Goal: Task Accomplishment & Management: Manage account settings

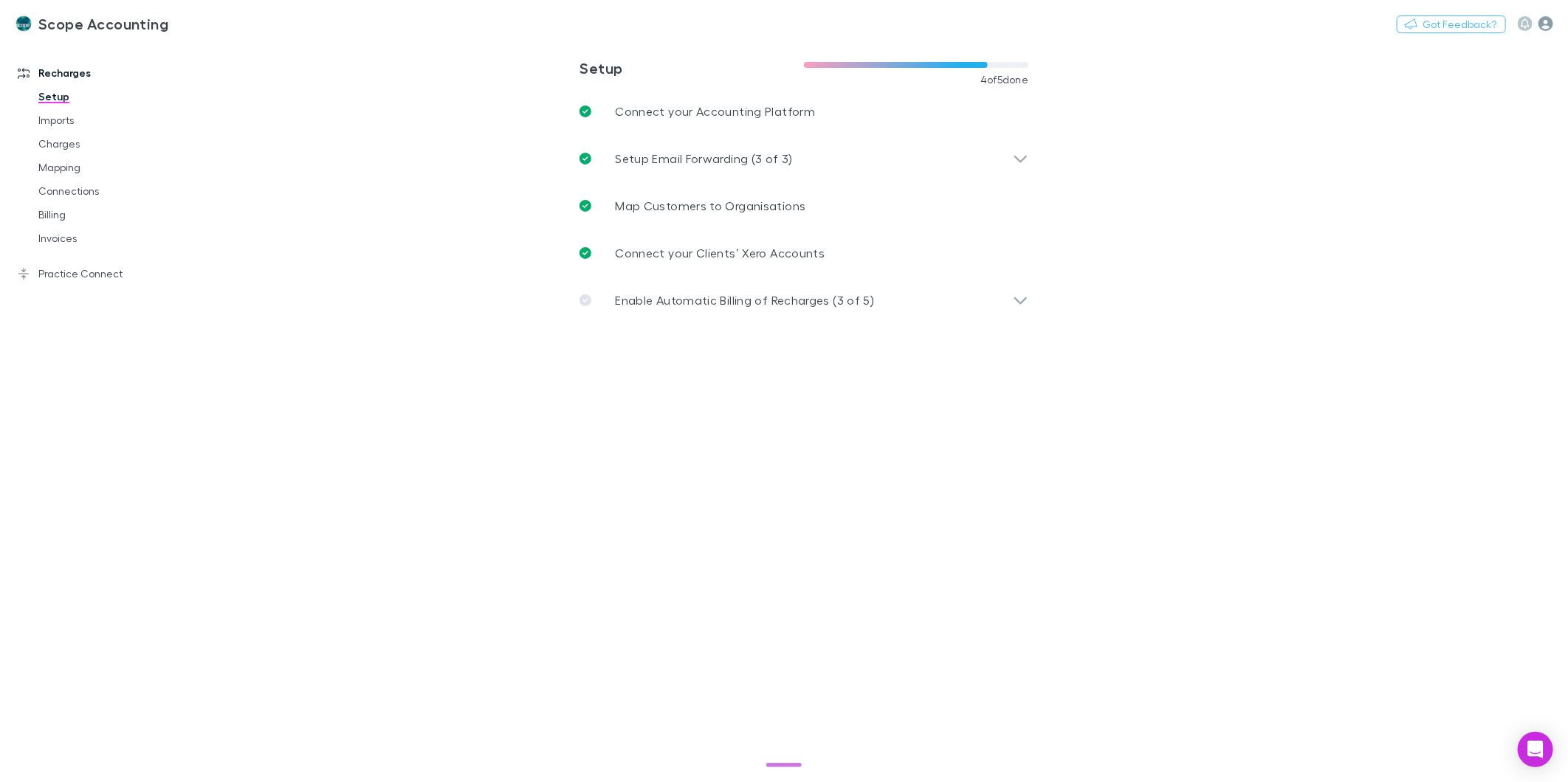
click at [1545, 26] on icon "button" at bounding box center [1545, 23] width 15 height 15
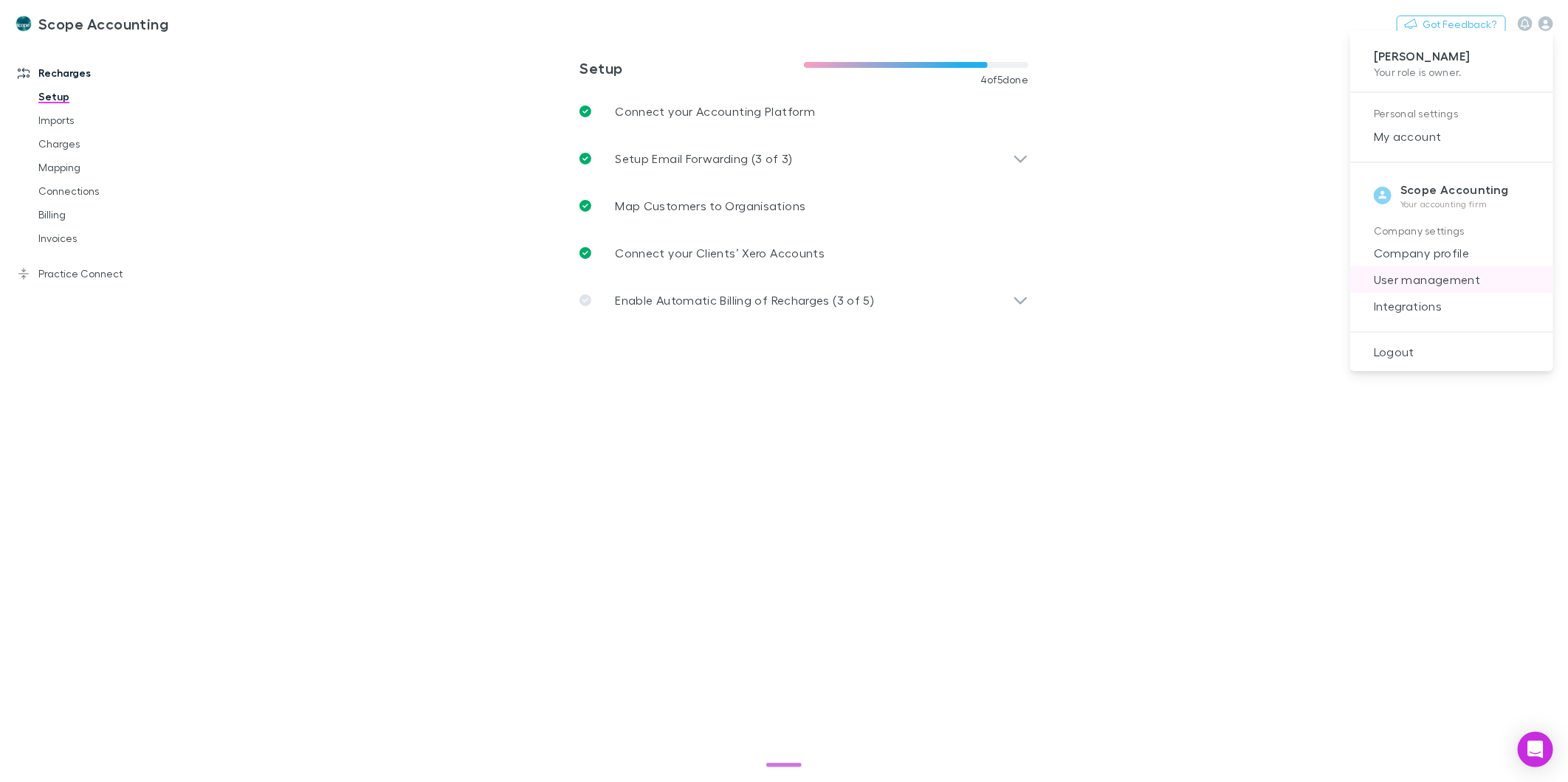
click at [1429, 284] on span "User management" at bounding box center [1451, 279] width 179 height 18
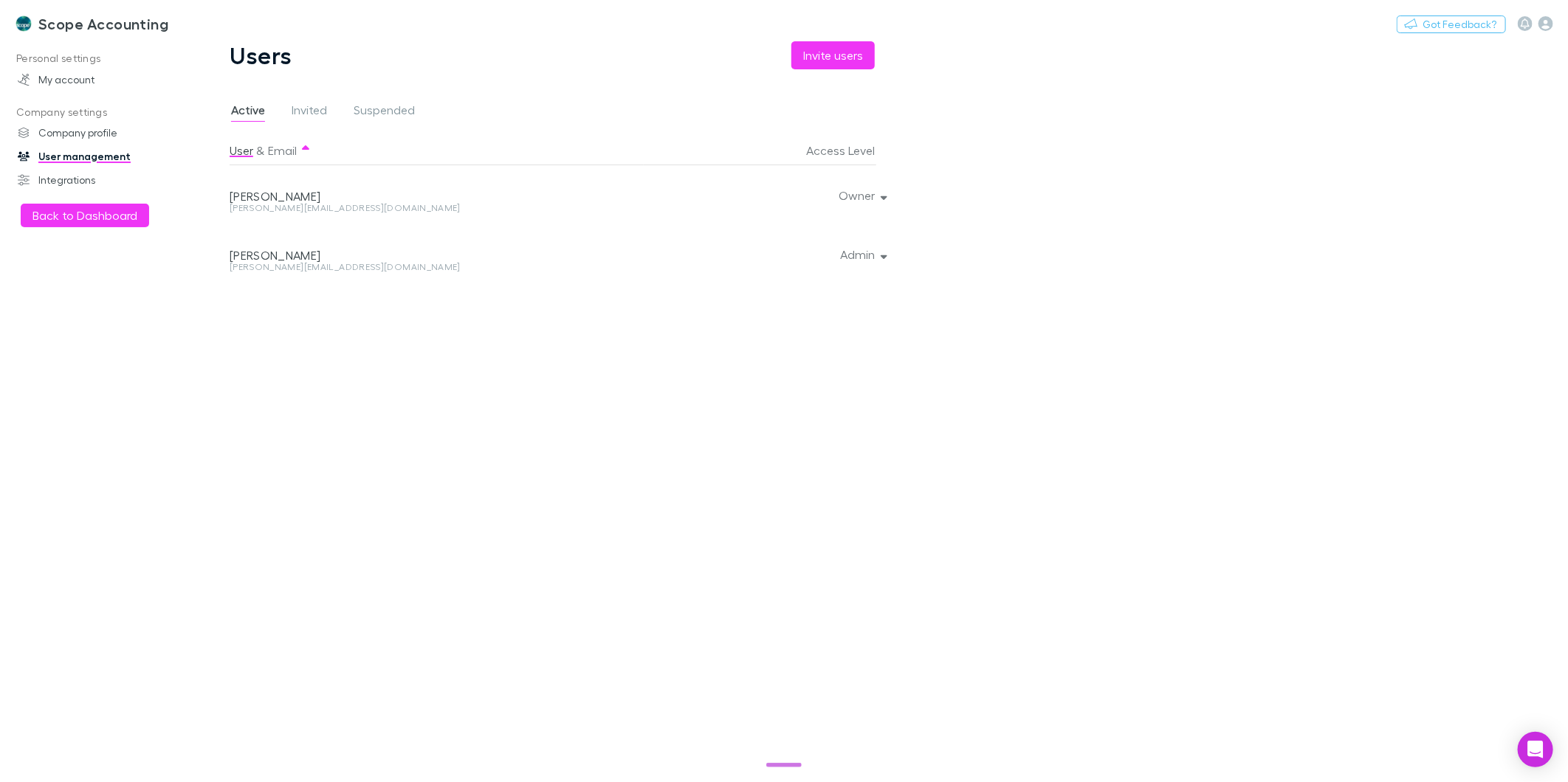
click at [857, 70] on div "Users Invite users Active Invited Suspended User & Email Access Level [PERSON_N…" at bounding box center [563, 412] width 738 height 741
click at [849, 54] on button "Invite users" at bounding box center [833, 56] width 83 height 28
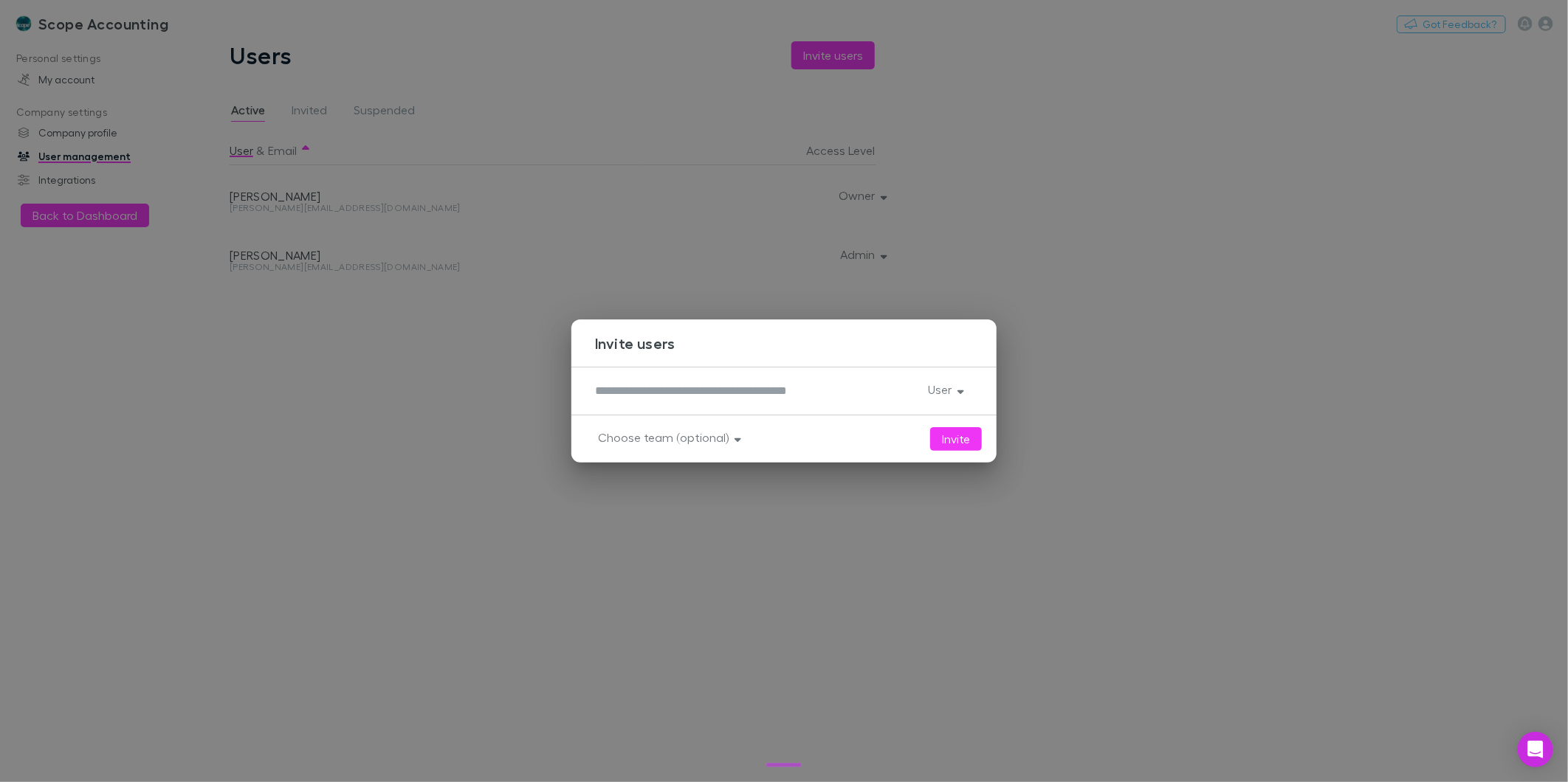
click at [652, 423] on div "Invite Choose team (optional)" at bounding box center [783, 439] width 425 height 48
click at [644, 400] on div "*" at bounding box center [755, 391] width 321 height 24
type textarea "**********"
click at [935, 393] on button "User" at bounding box center [944, 390] width 56 height 21
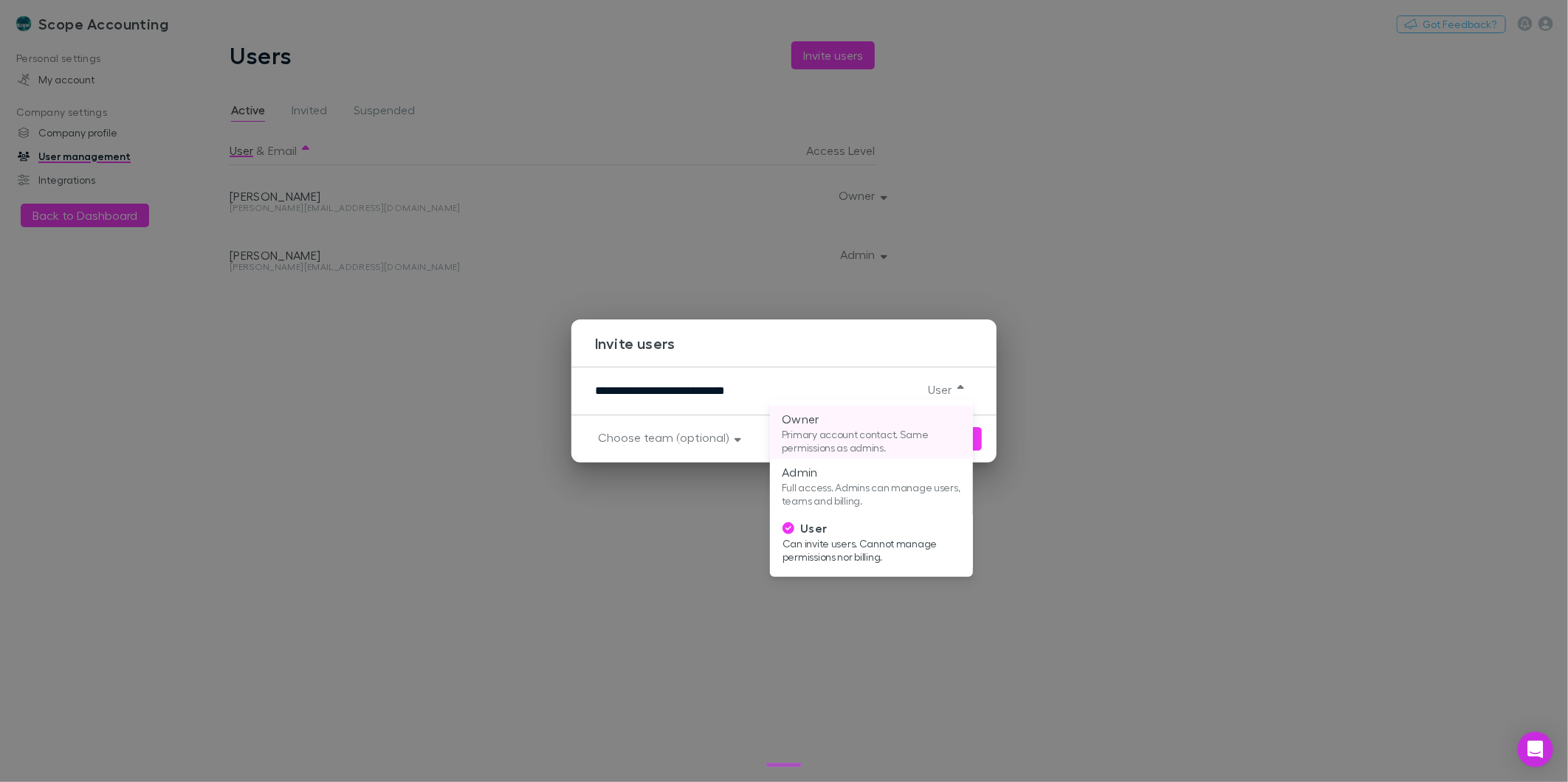
click at [814, 438] on p "Primary account contact. Same permissions as admins." at bounding box center [871, 441] width 179 height 27
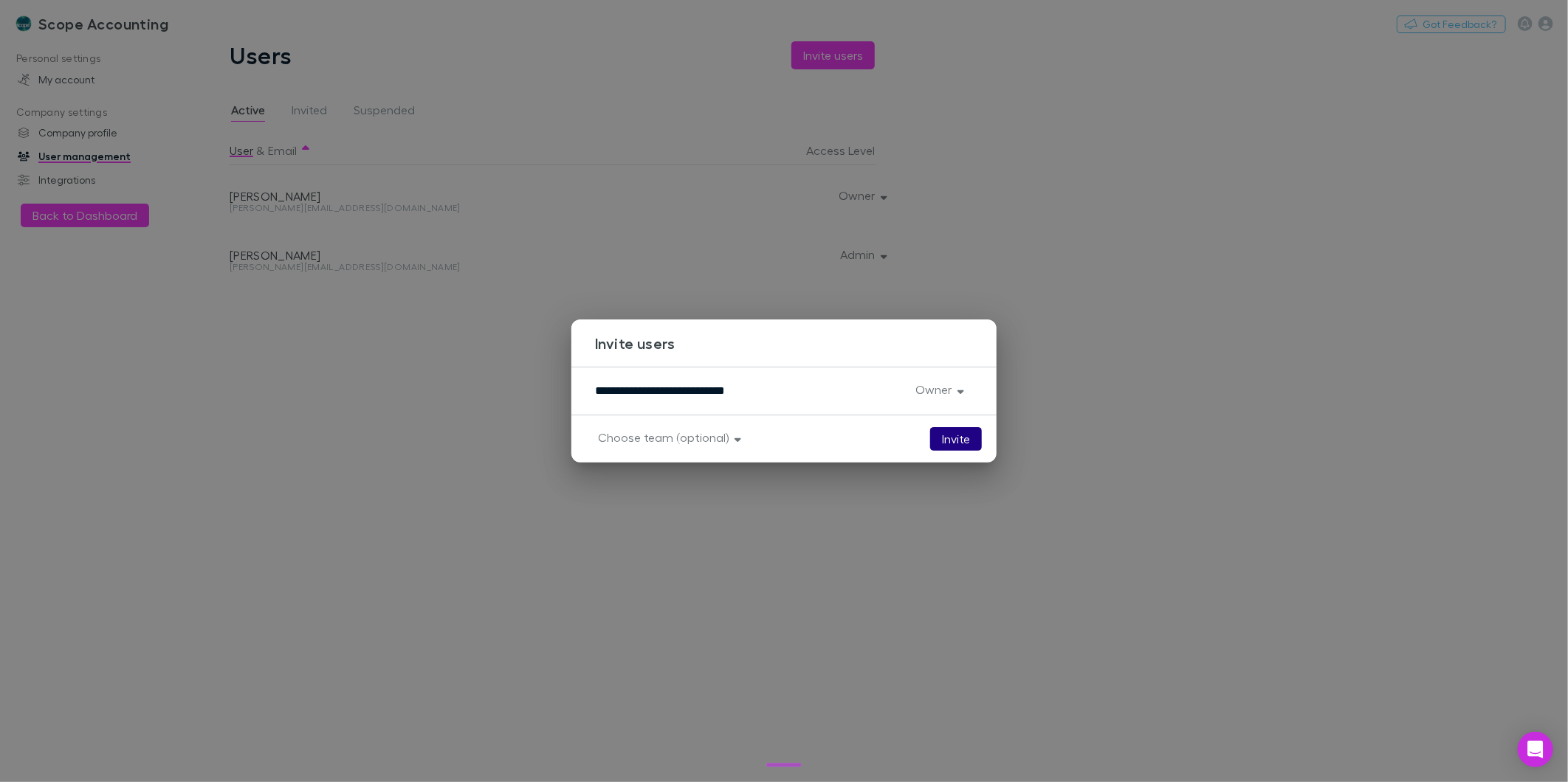
click at [962, 429] on button "Invite" at bounding box center [955, 439] width 52 height 24
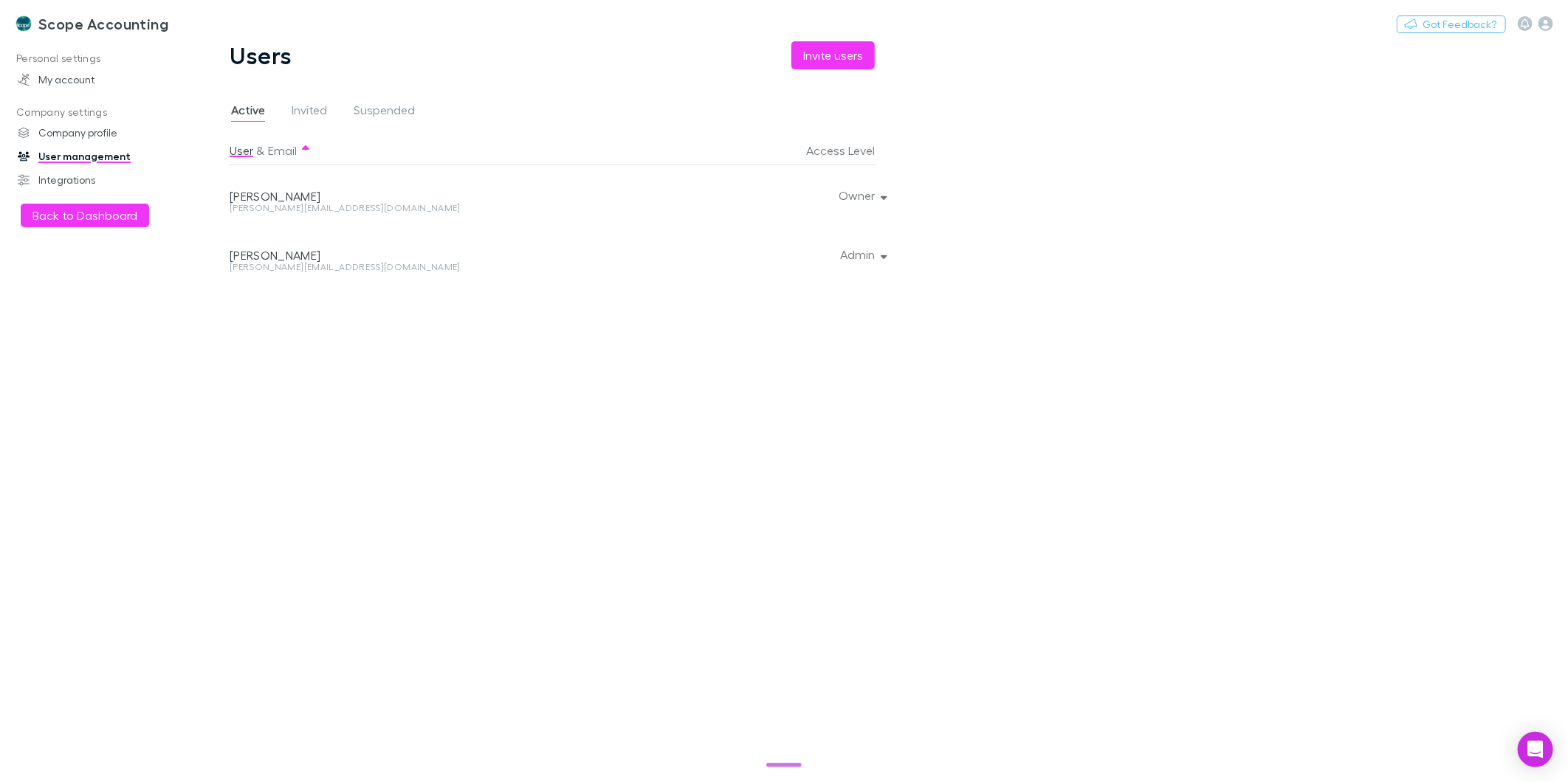
click at [59, 27] on h3 "Scope Accounting" at bounding box center [103, 24] width 130 height 18
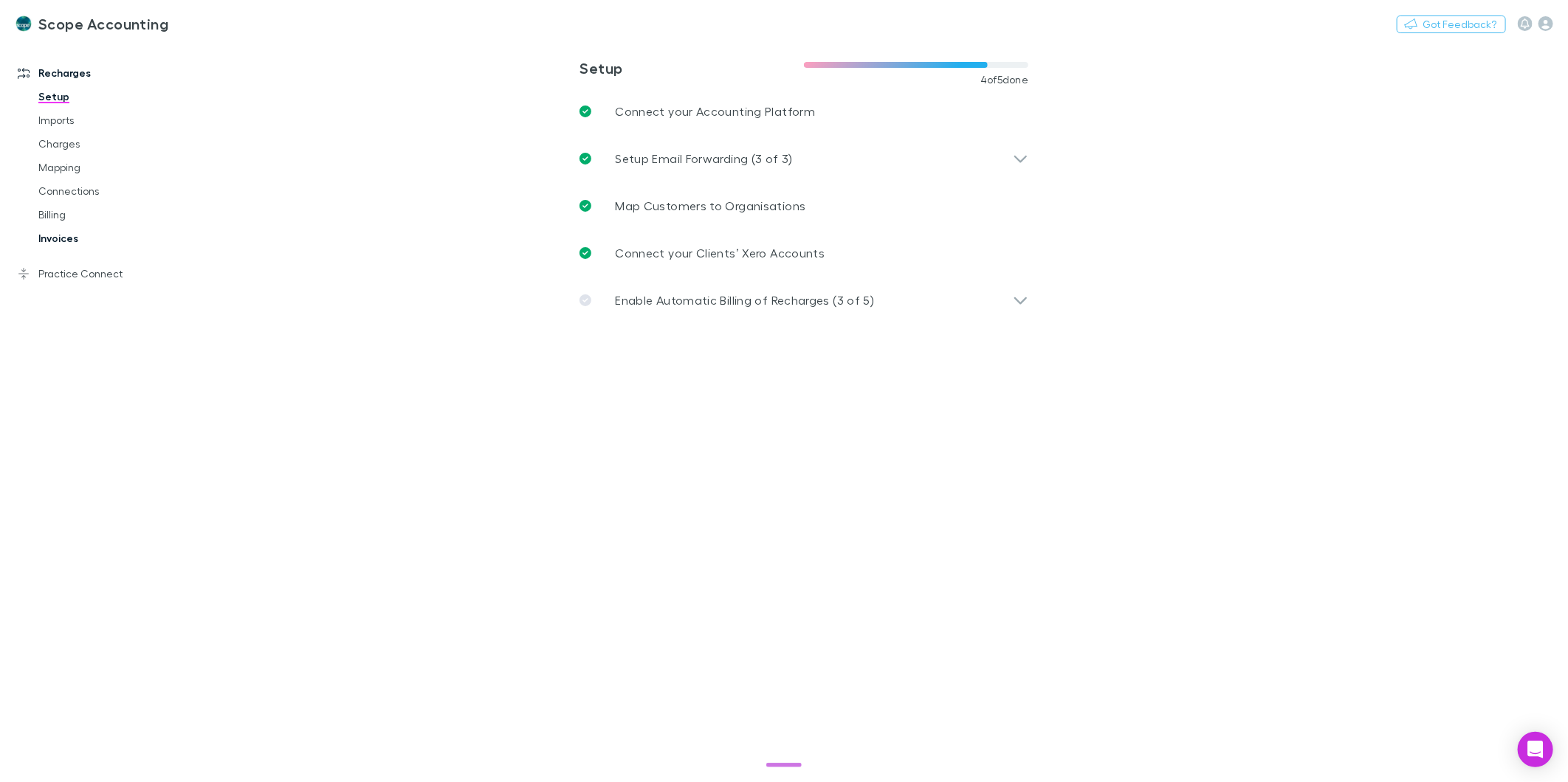
click at [41, 236] on link "Invoices" at bounding box center [114, 239] width 180 height 24
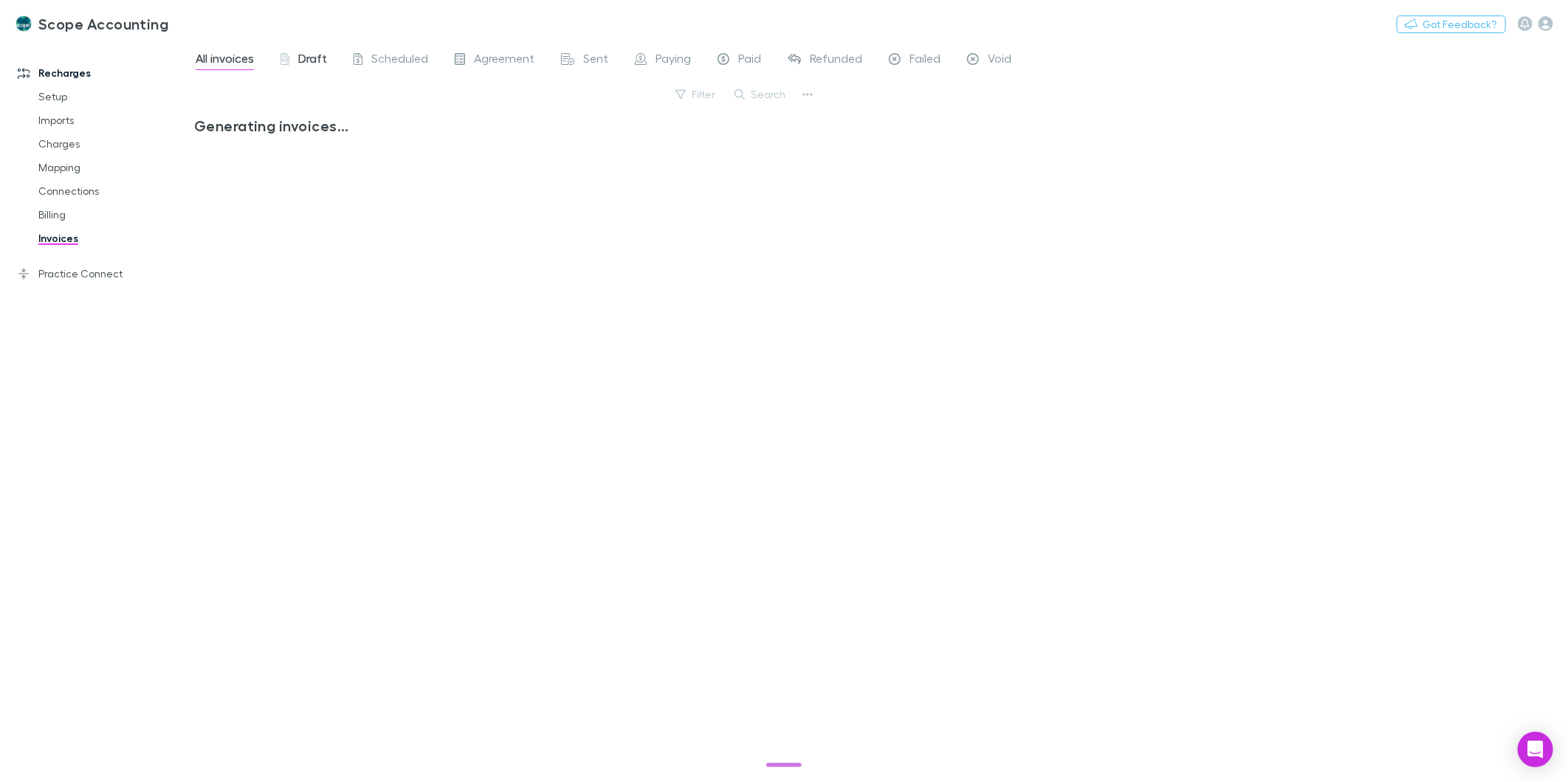
click at [295, 56] on div "Draft" at bounding box center [303, 59] width 47 height 19
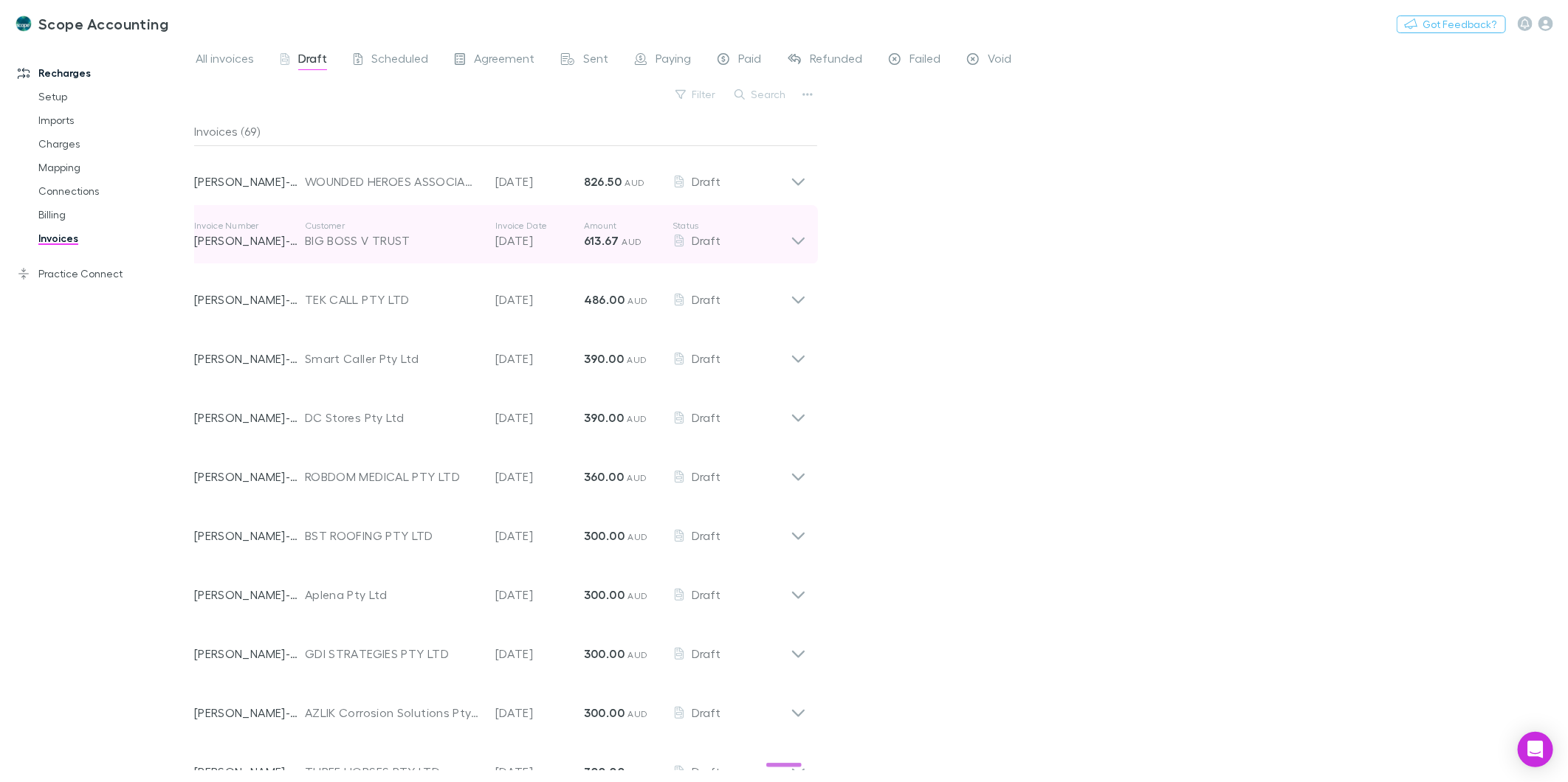
click at [802, 241] on icon at bounding box center [798, 241] width 13 height 7
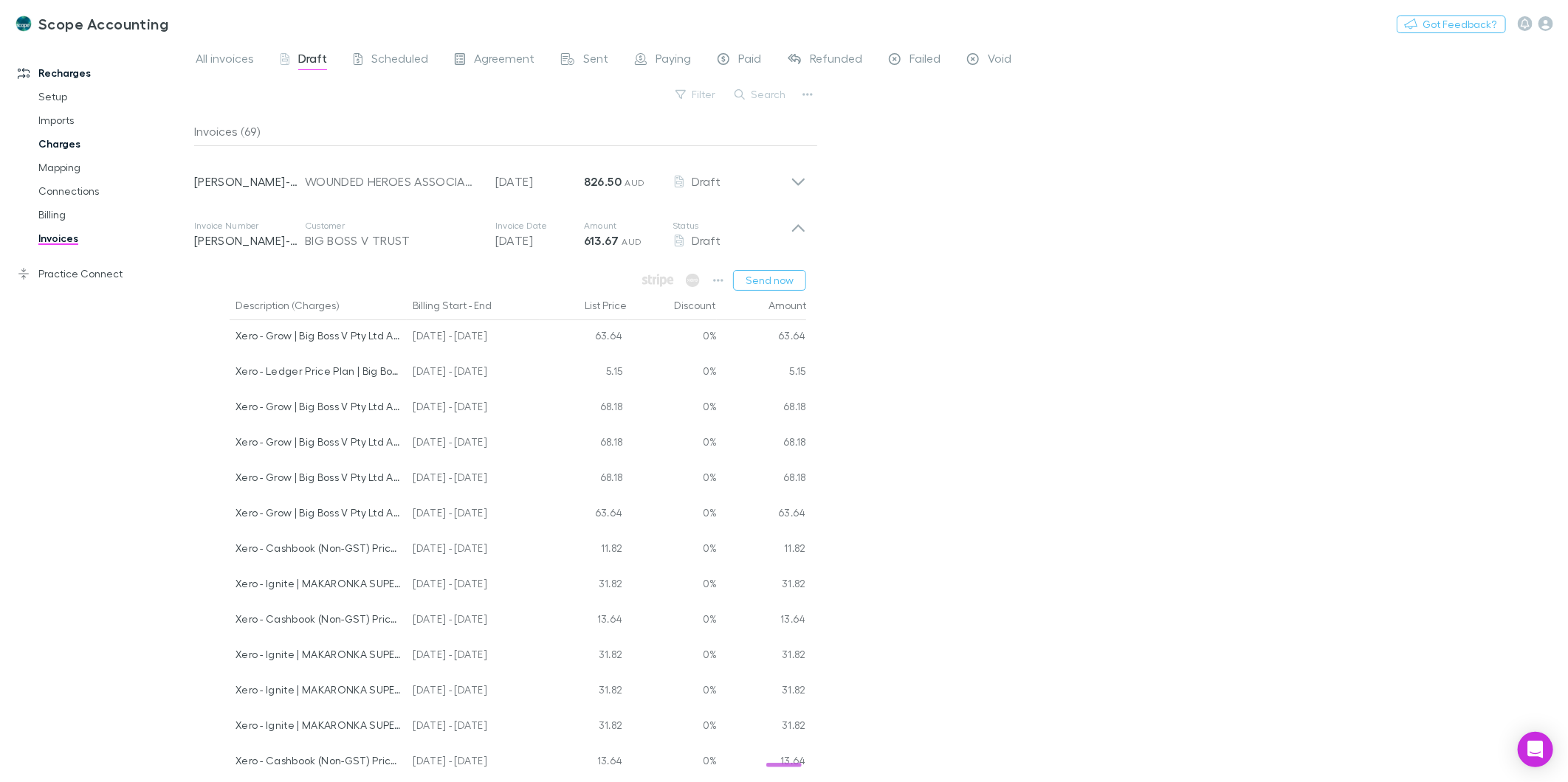
click at [56, 148] on link "Charges" at bounding box center [114, 144] width 180 height 24
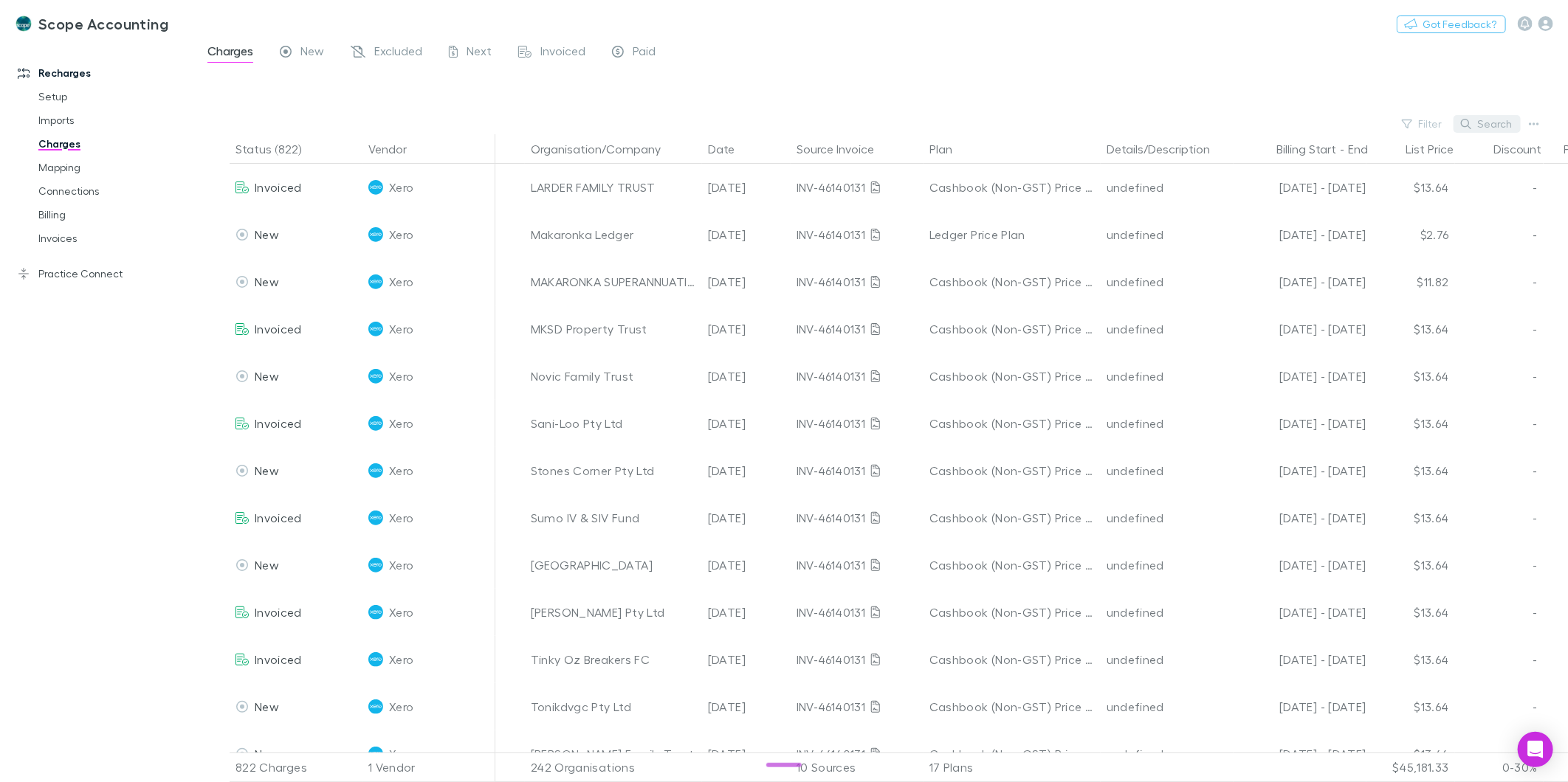
click at [1502, 124] on button "Search" at bounding box center [1487, 124] width 67 height 18
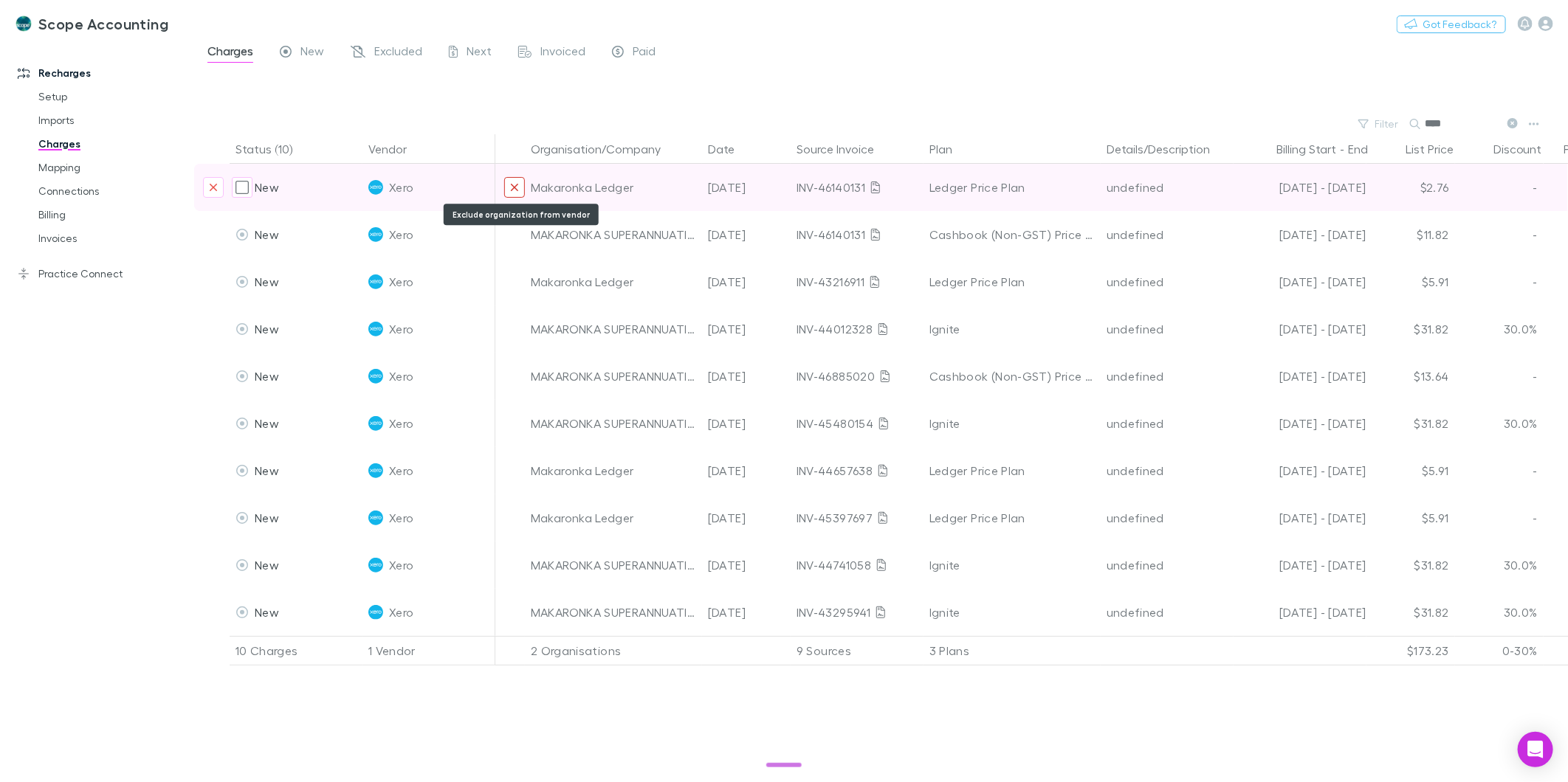
type input "****"
click at [511, 192] on icon "Exclude organization from vendor" at bounding box center [514, 187] width 9 height 12
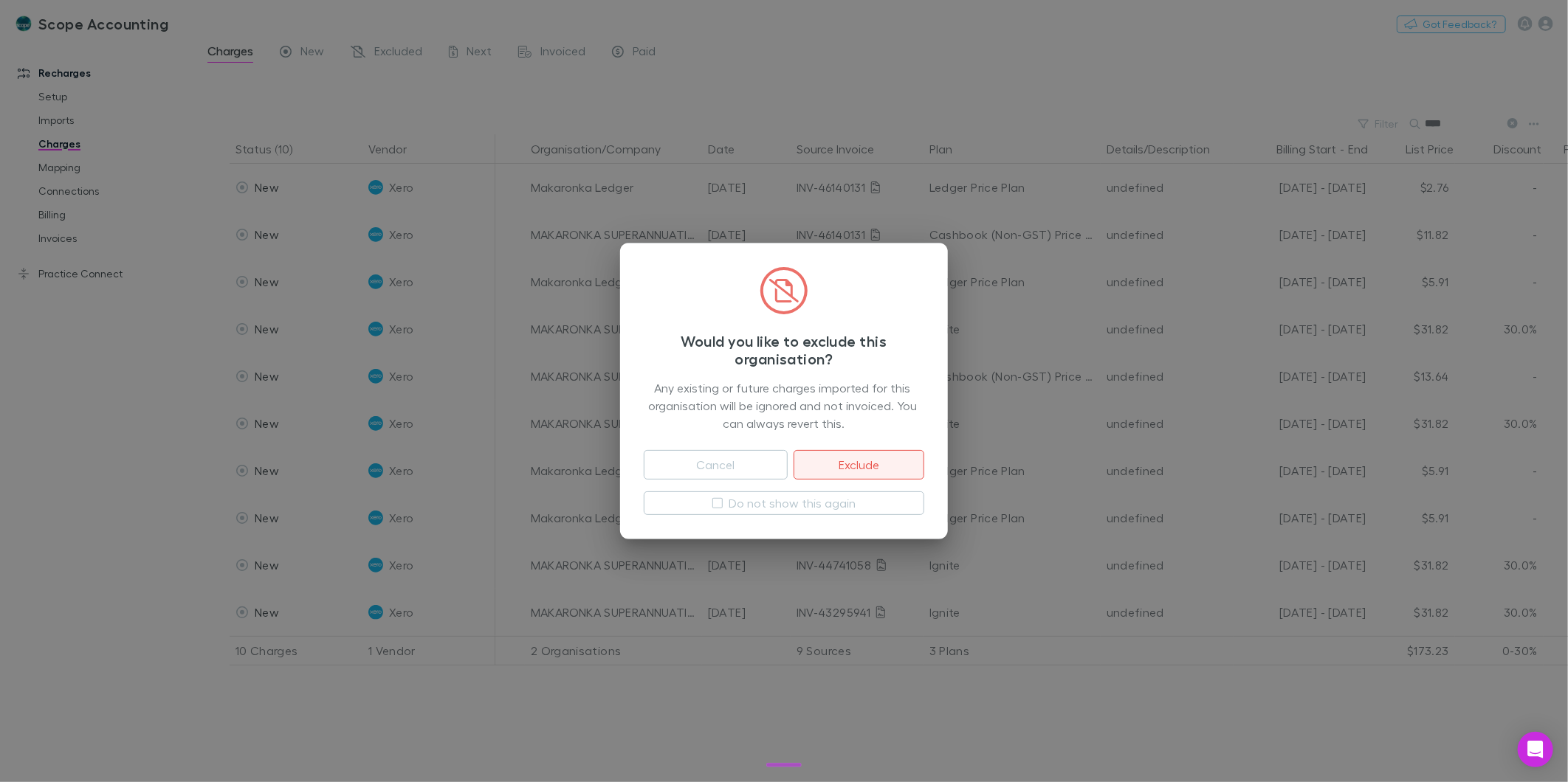
click at [820, 469] on button "Exclude" at bounding box center [859, 465] width 131 height 30
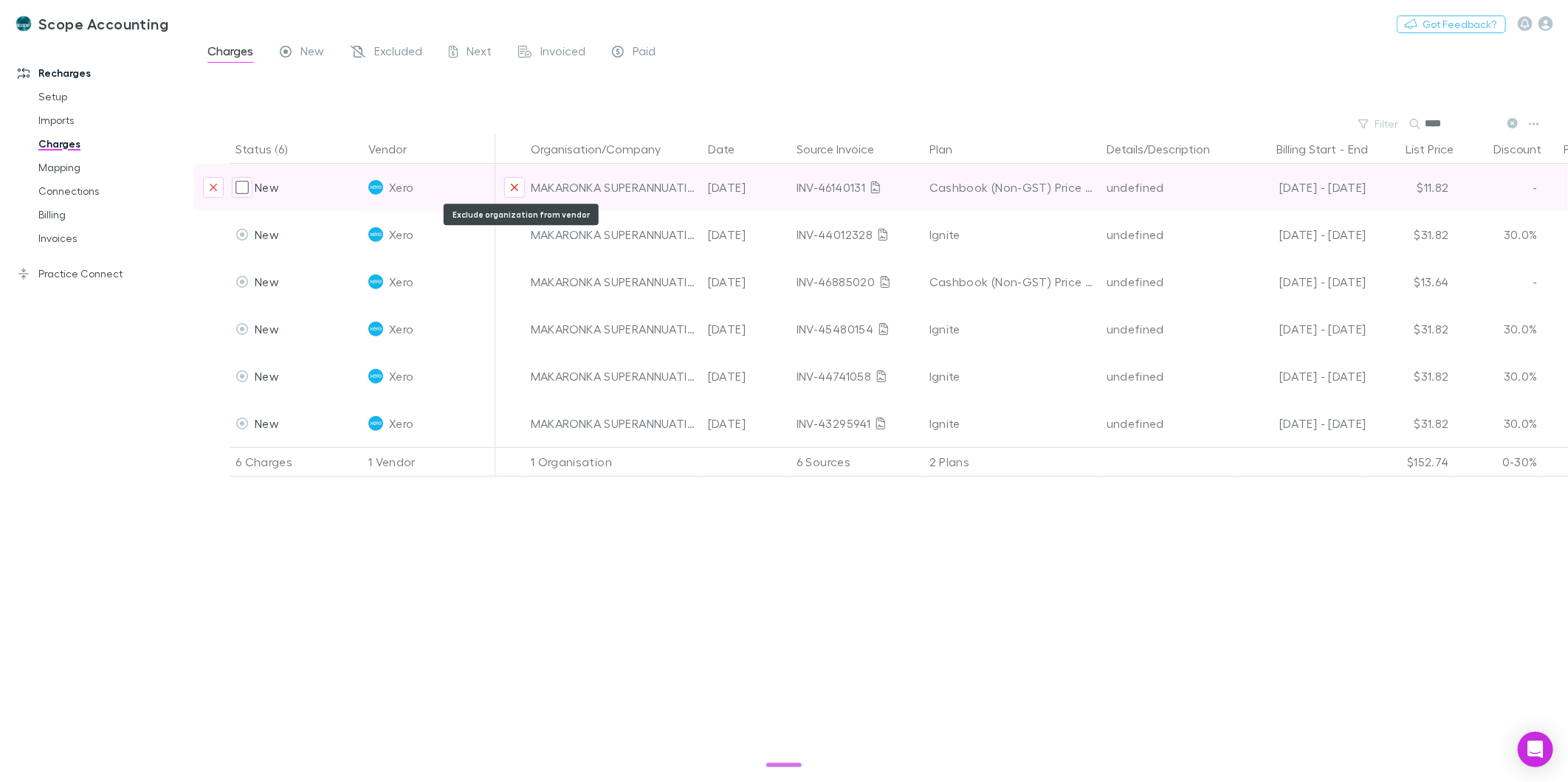
click at [514, 186] on icon "Exclude organization from vendor" at bounding box center [513, 186] width 7 height 7
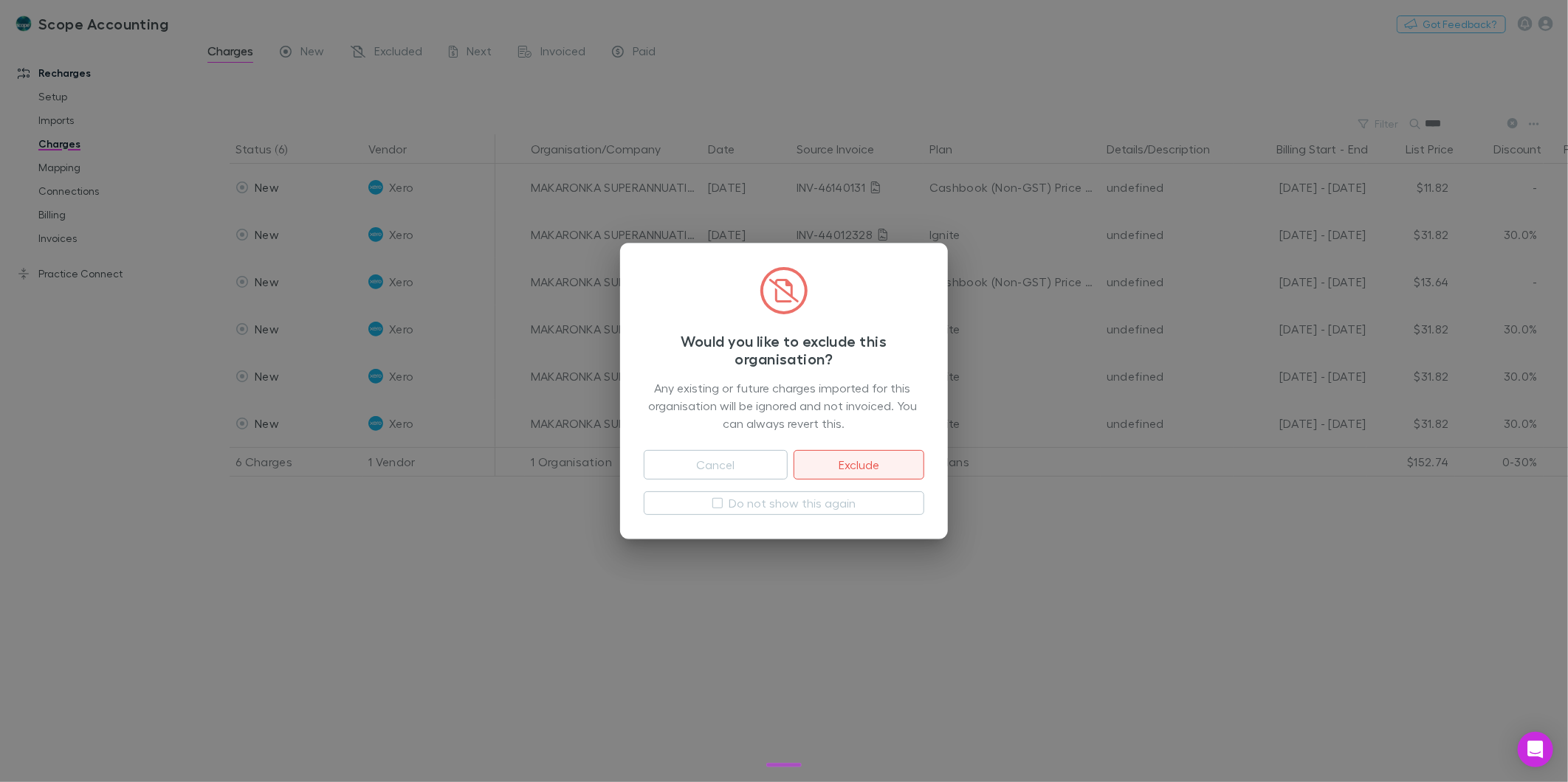
click at [856, 473] on button "Exclude" at bounding box center [859, 465] width 131 height 30
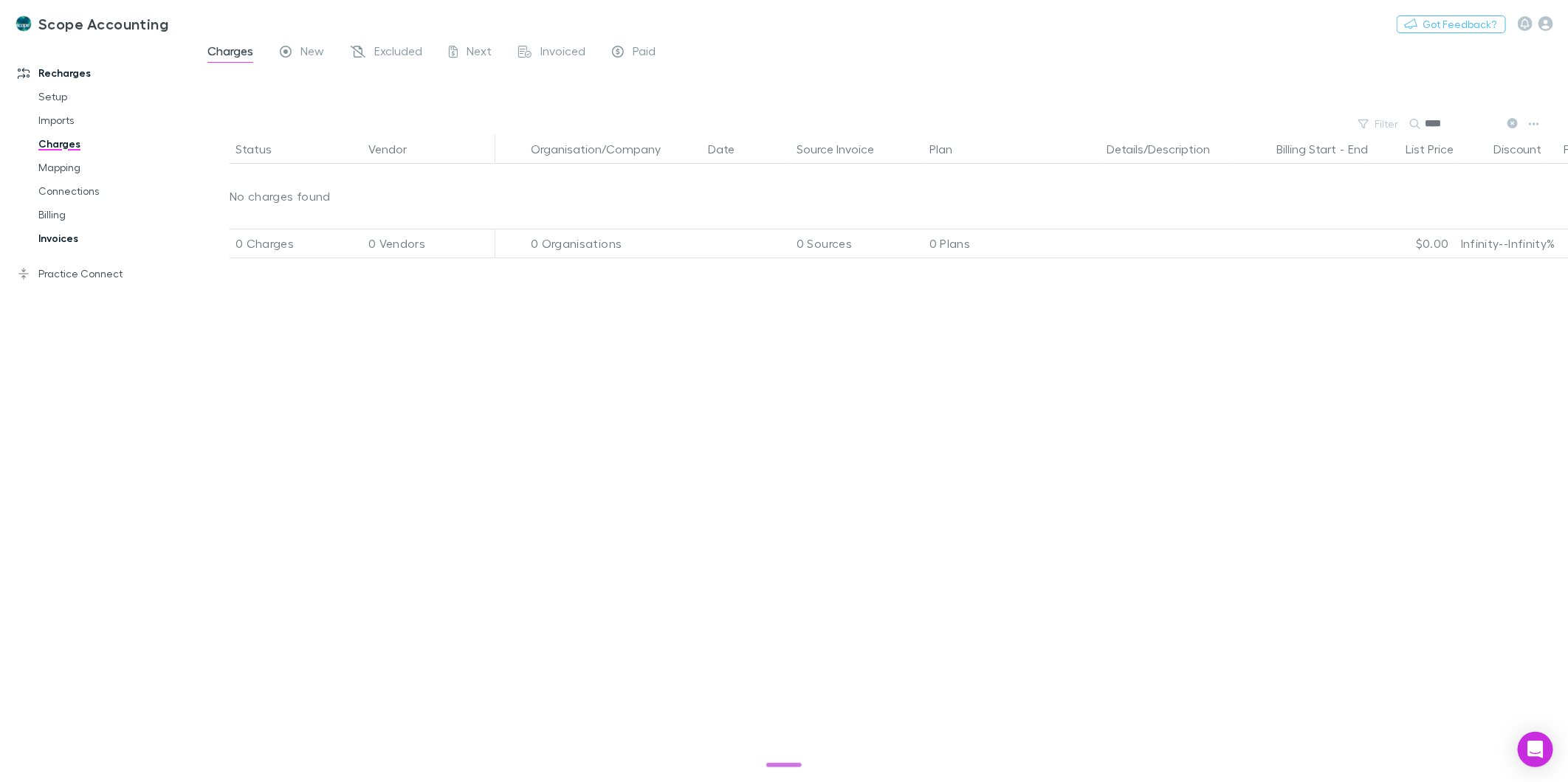
click at [53, 234] on link "Invoices" at bounding box center [114, 239] width 180 height 24
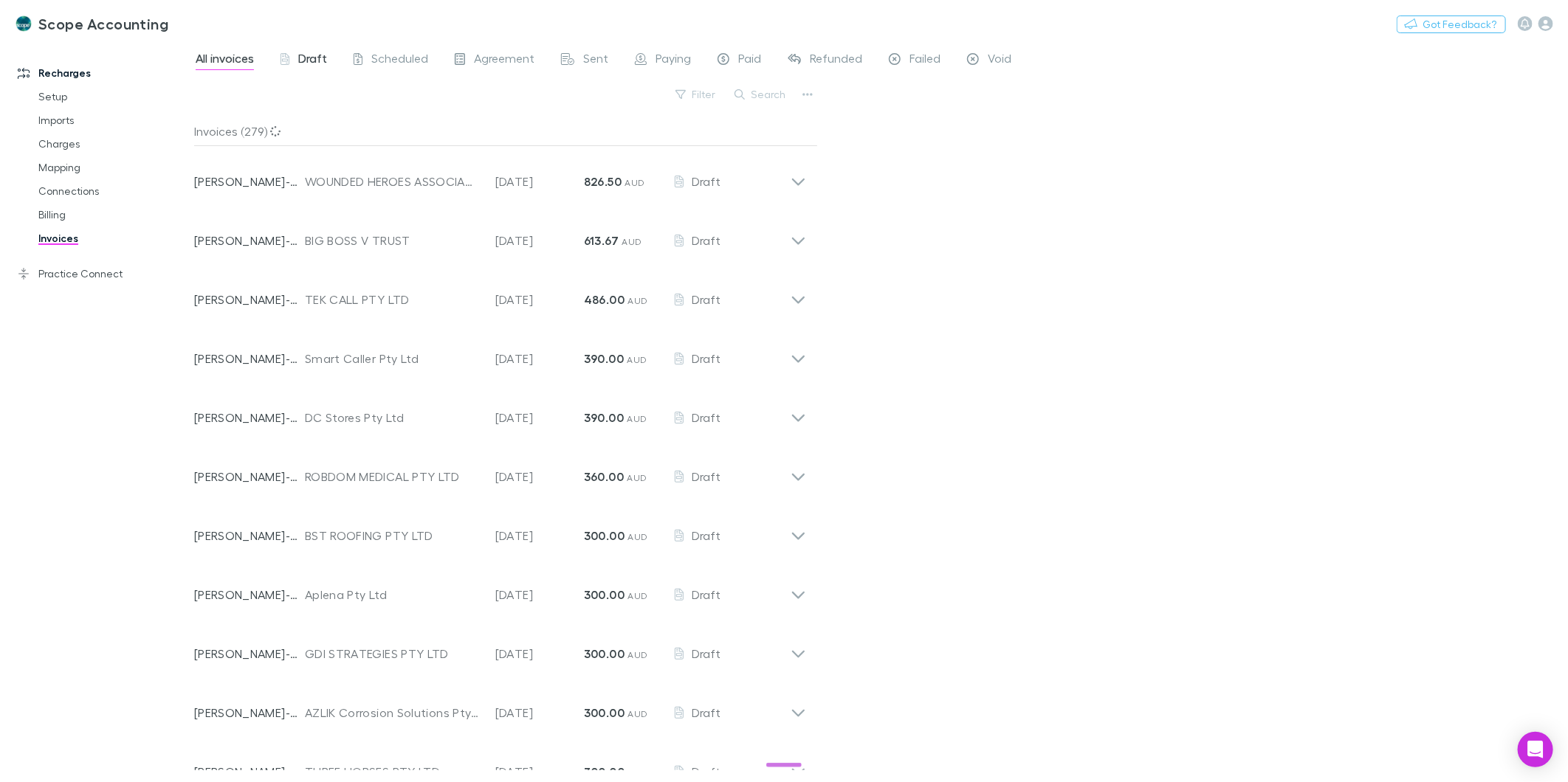
click at [299, 63] on span "Draft" at bounding box center [312, 59] width 29 height 19
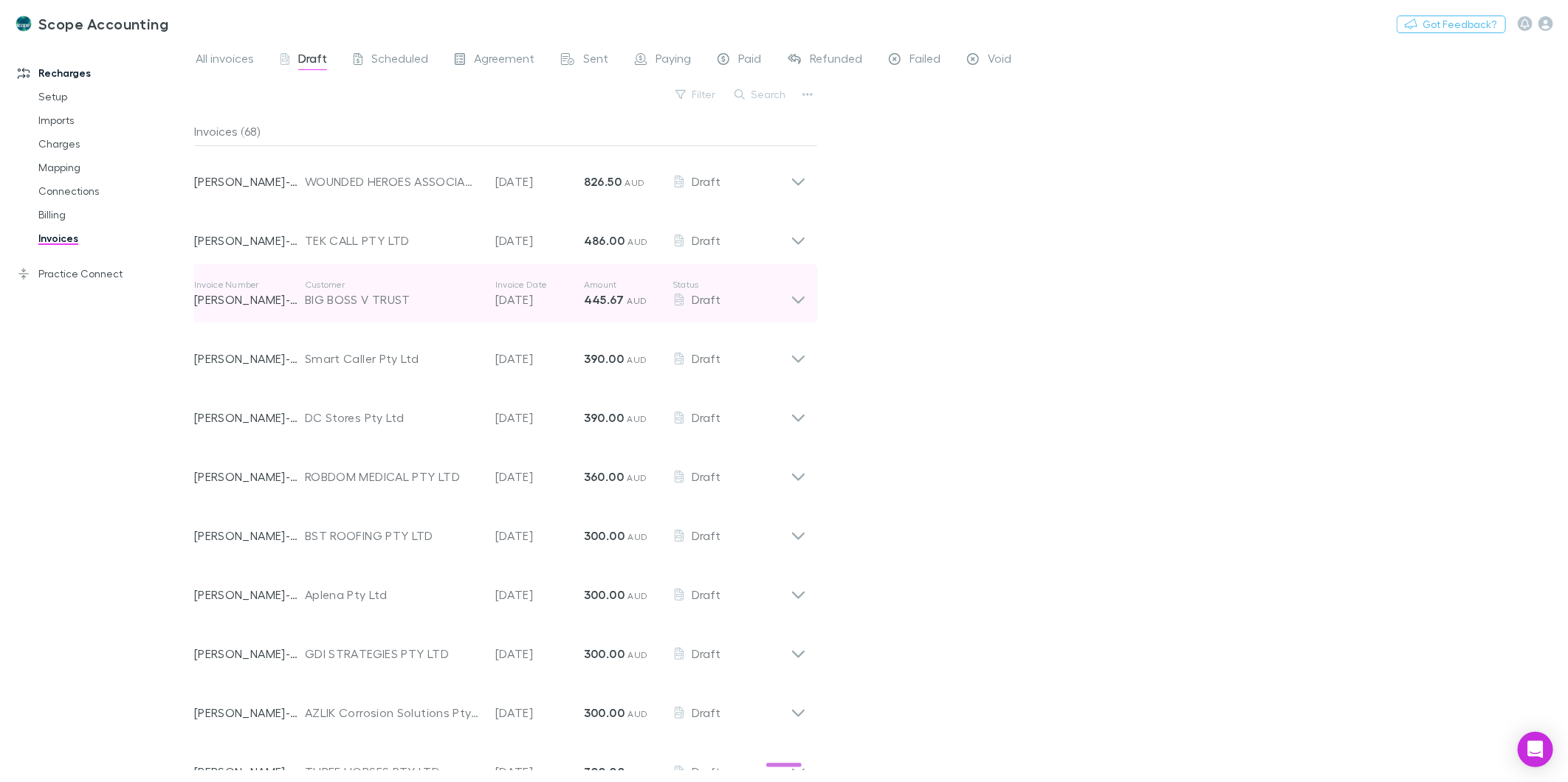
click at [794, 298] on icon at bounding box center [798, 299] width 13 height 7
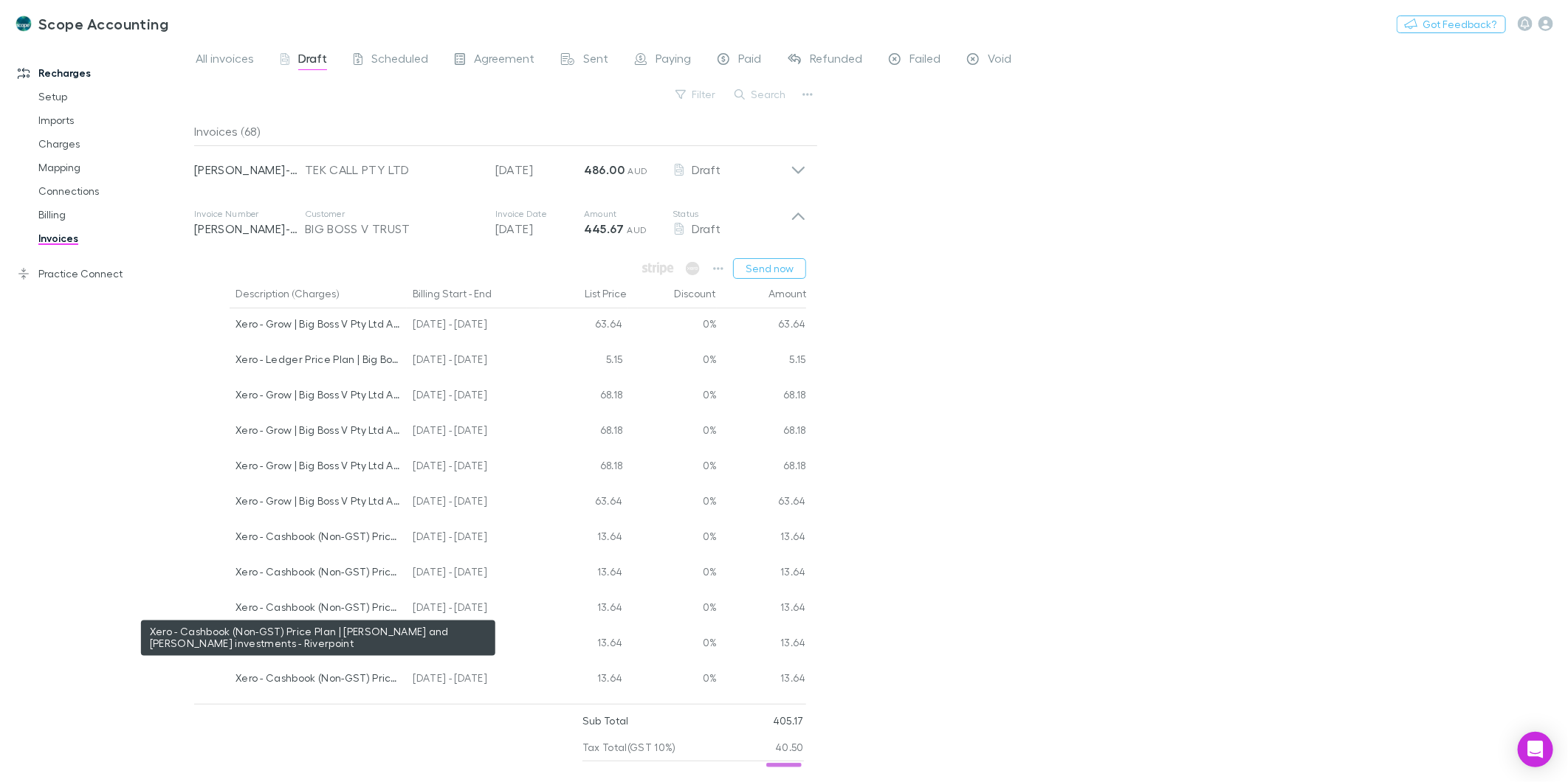
scroll to position [164, 0]
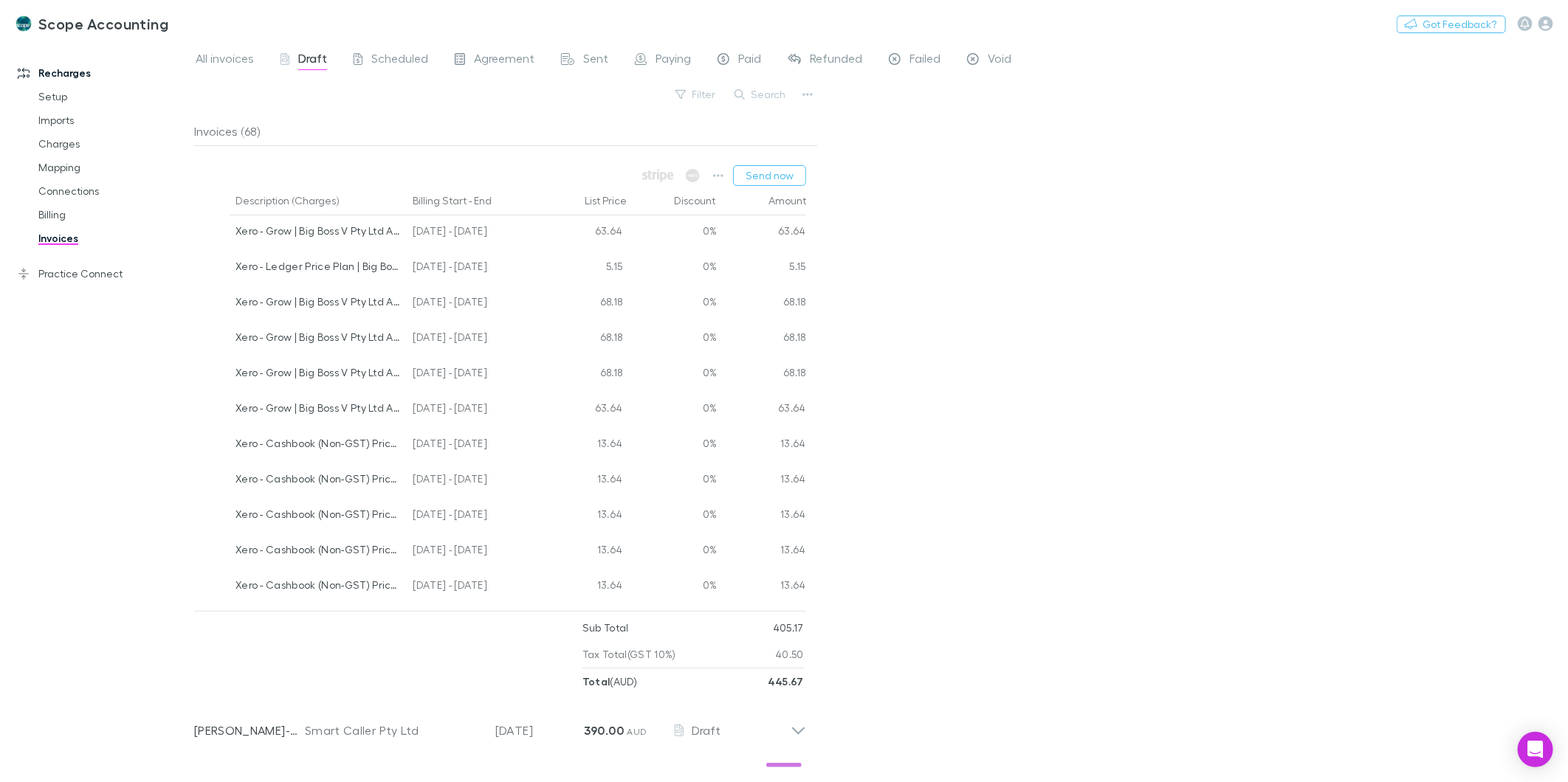
click at [898, 198] on div "All invoices Draft Scheduled Agreement Sent Paying Paid Refunded Failed Void Fi…" at bounding box center [881, 412] width 1374 height 741
click at [19, 230] on div "Setup Imports Charges Mapping Connections Billing Invoices" at bounding box center [103, 168] width 201 height 166
click at [41, 231] on link "Invoices" at bounding box center [114, 239] width 180 height 24
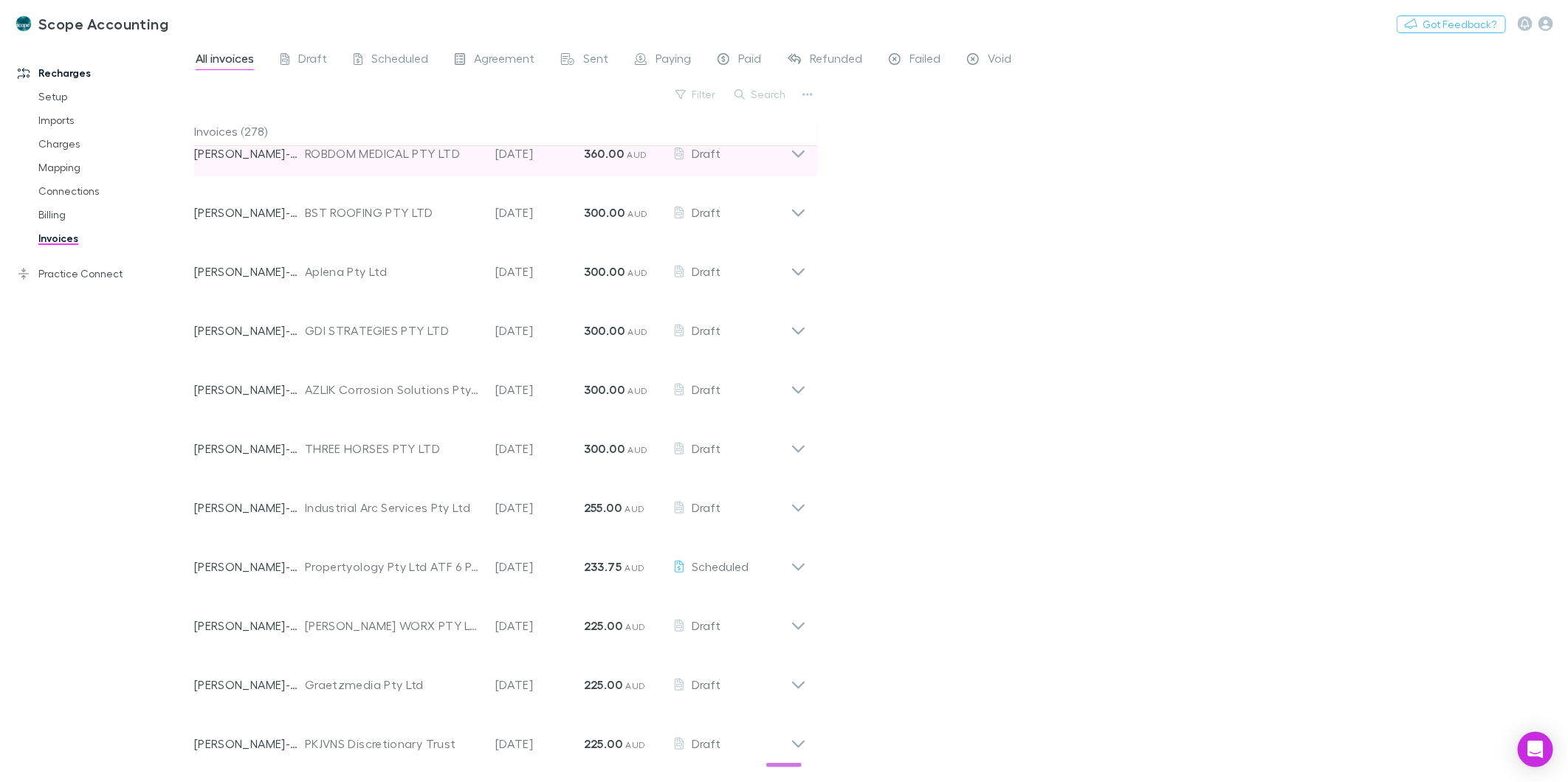
scroll to position [328, 0]
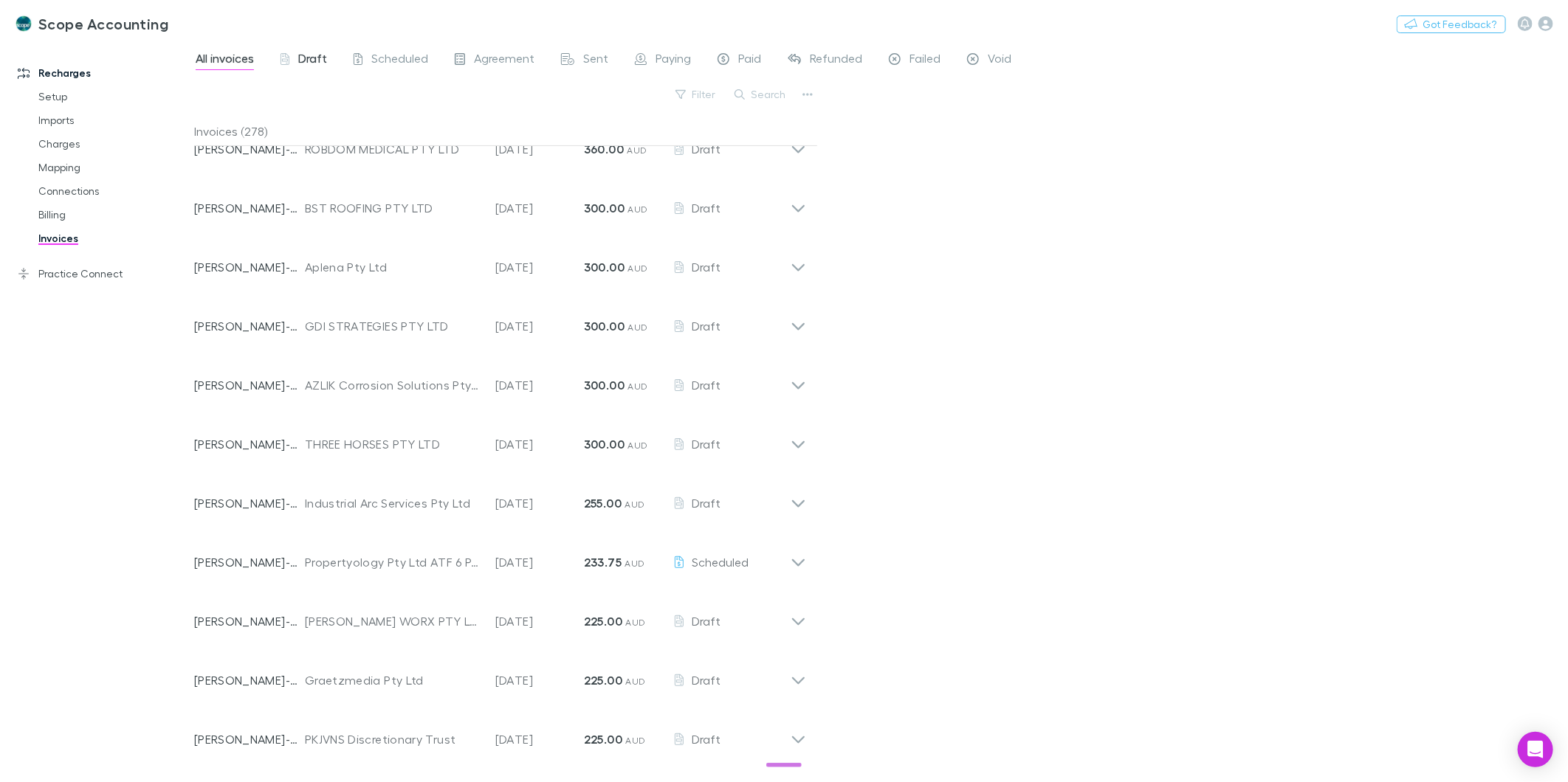
click at [303, 65] on span "Draft" at bounding box center [312, 59] width 29 height 19
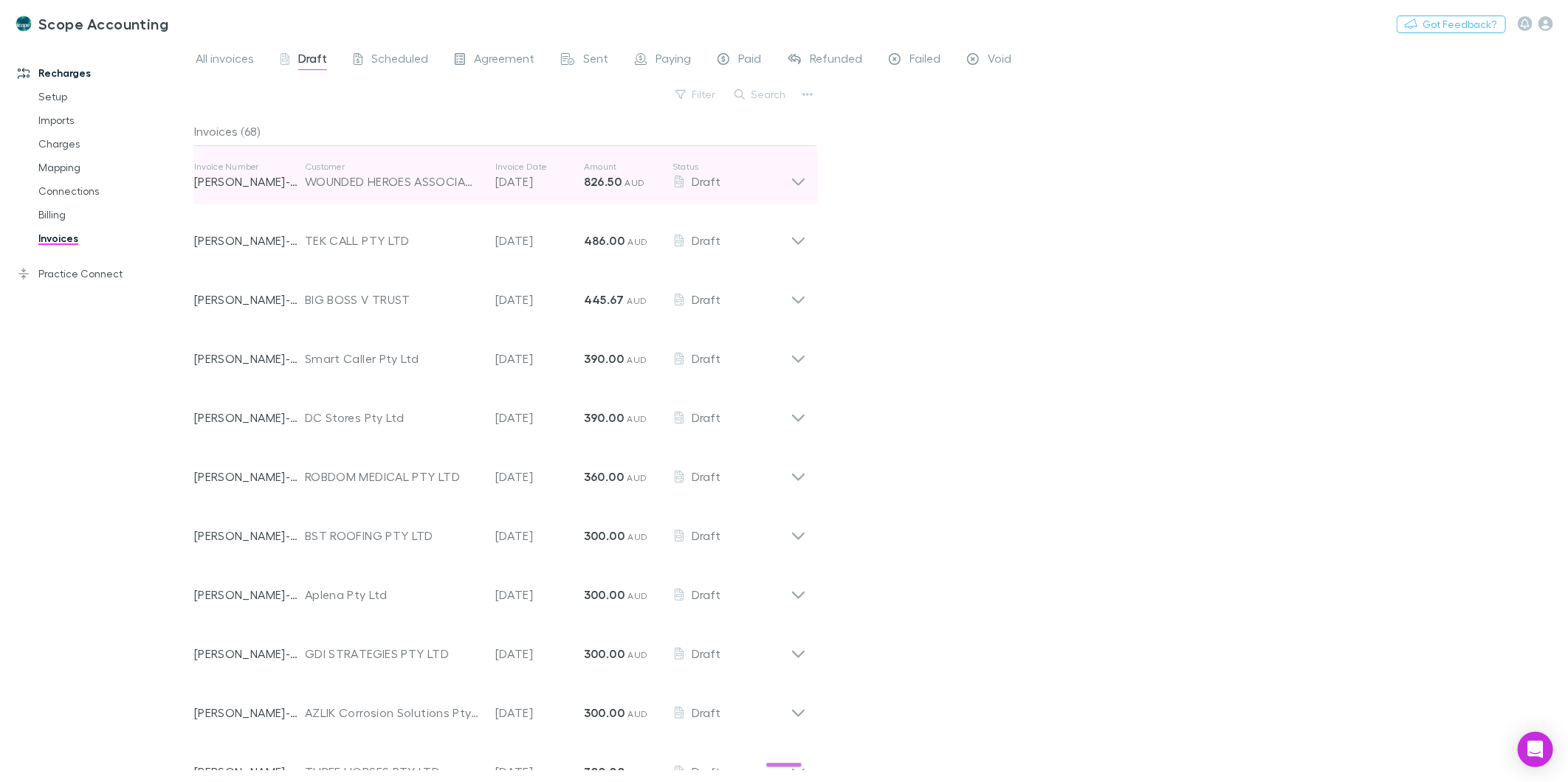
click at [794, 178] on icon at bounding box center [799, 175] width 16 height 30
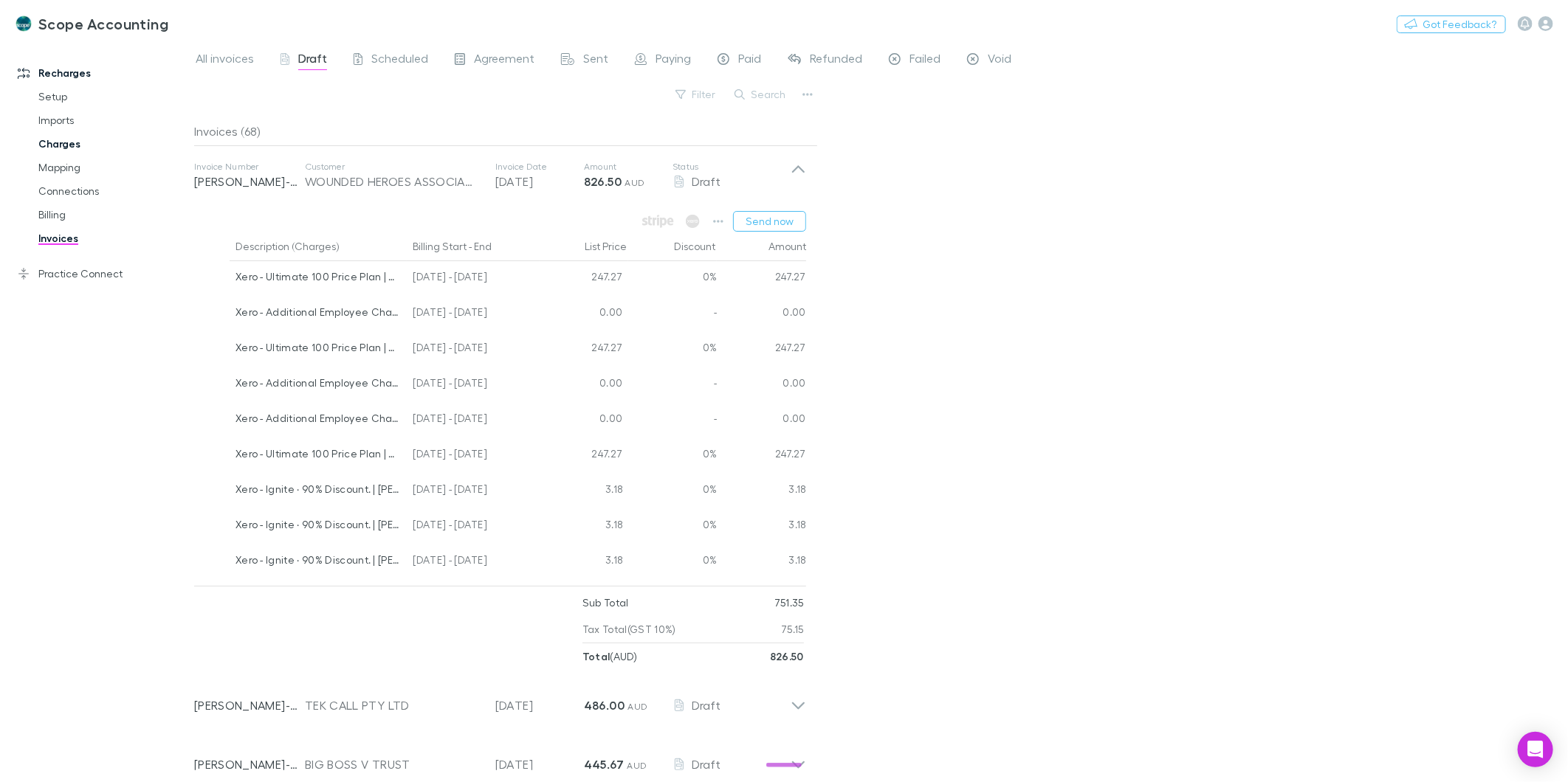
click at [62, 146] on link "Charges" at bounding box center [114, 144] width 180 height 24
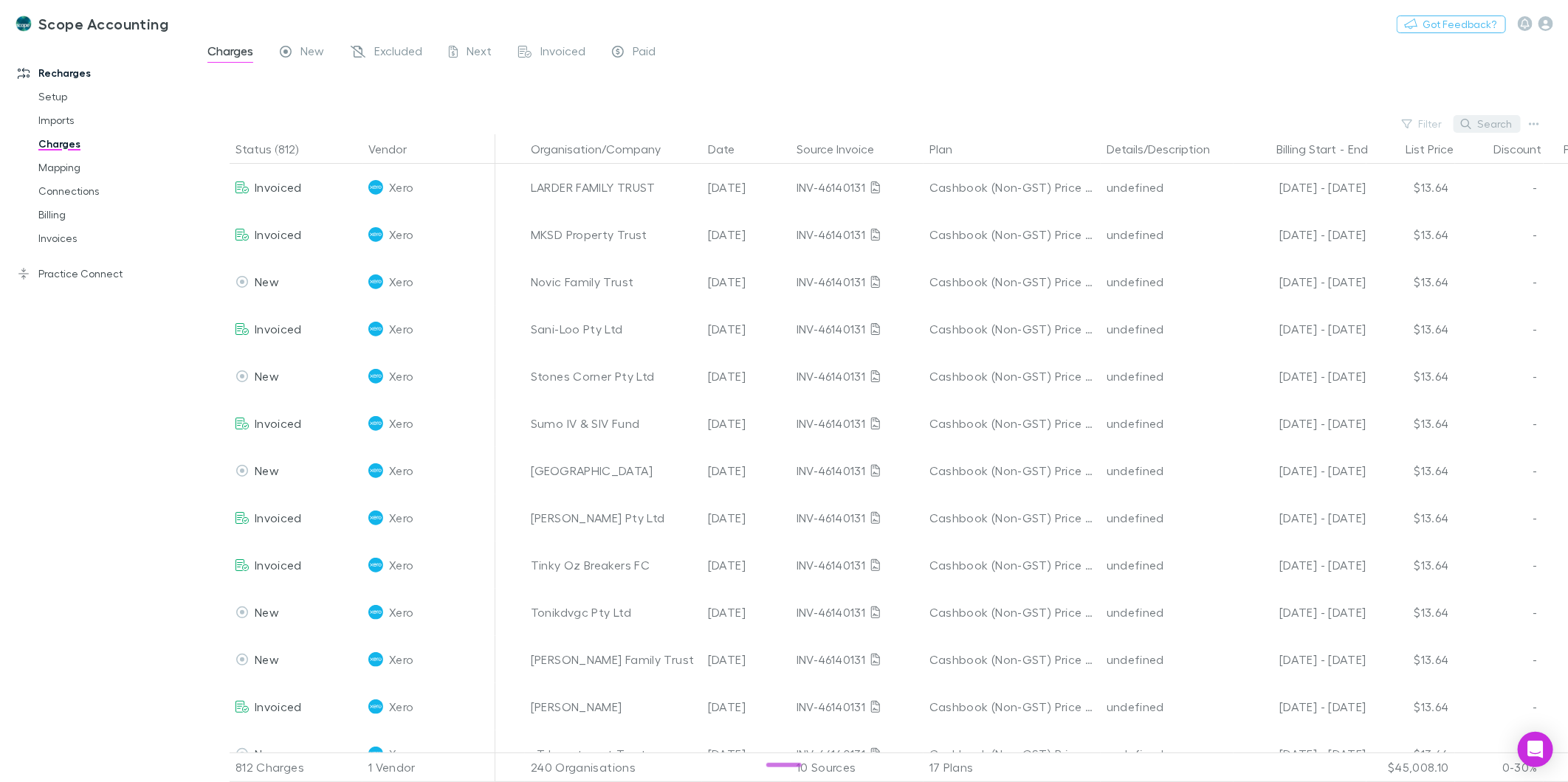
click at [1478, 124] on button "Search" at bounding box center [1487, 124] width 67 height 18
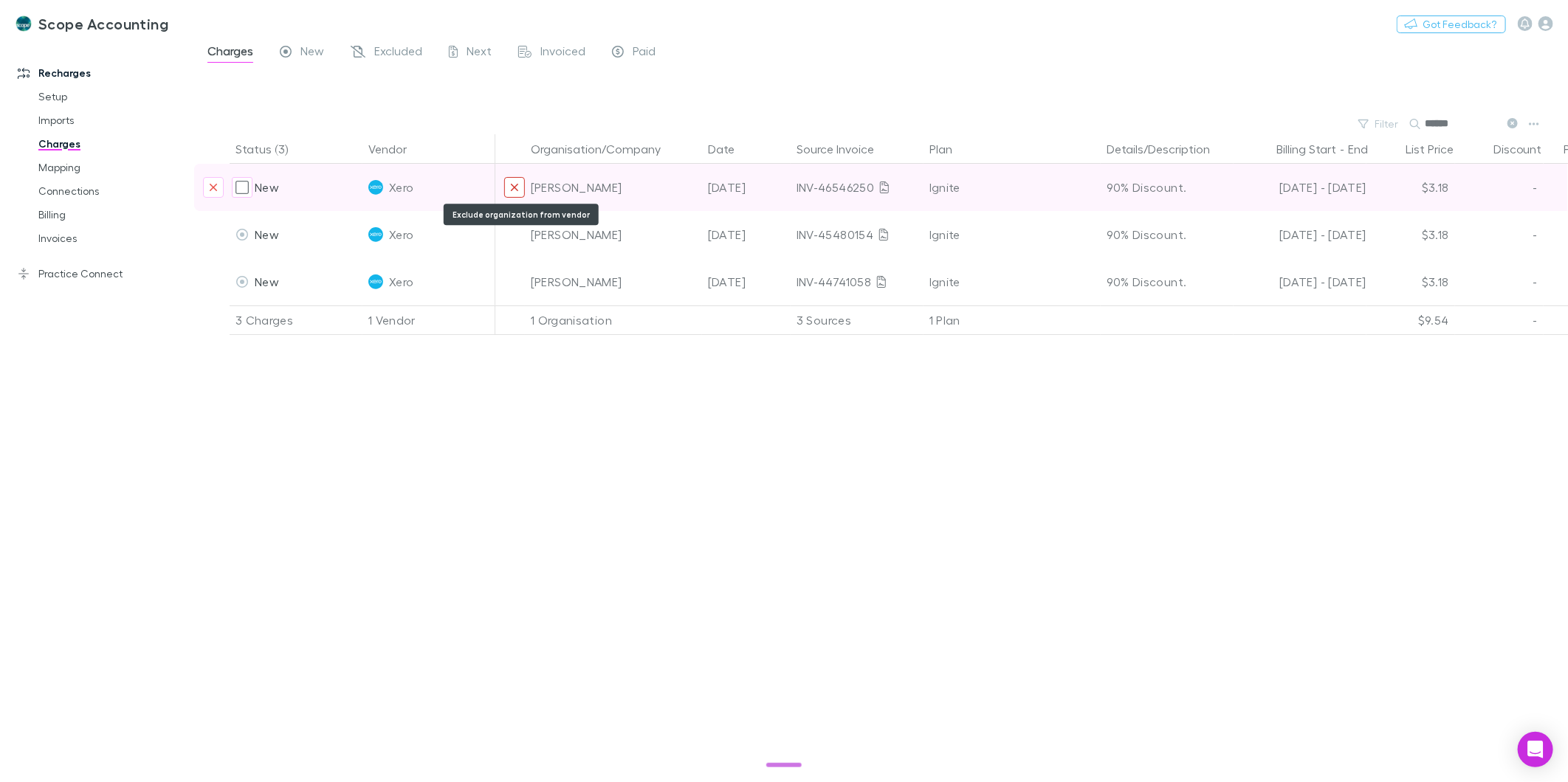
type input "******"
click at [514, 185] on icon "Exclude organization from vendor" at bounding box center [514, 187] width 9 height 12
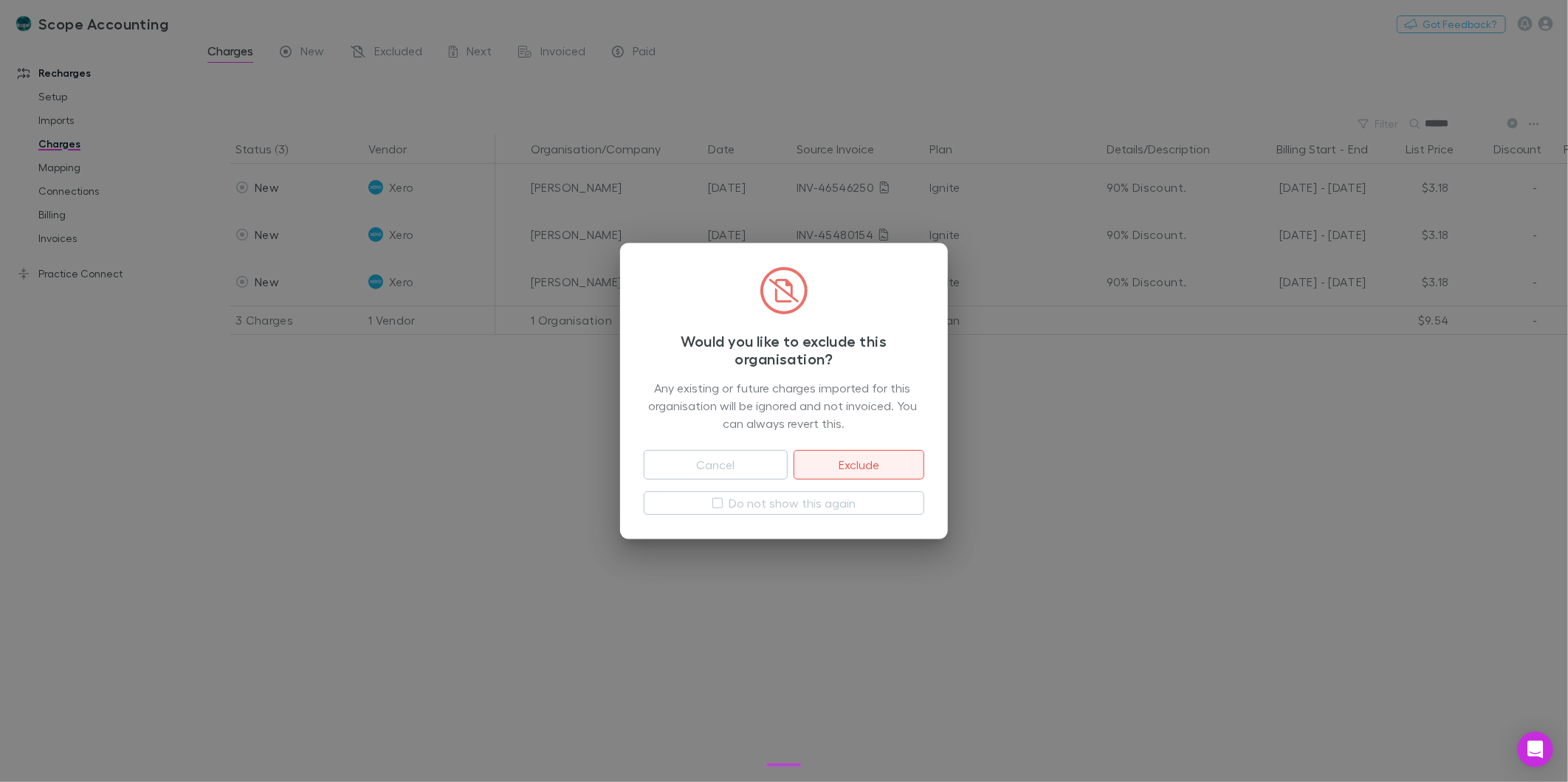
click at [844, 467] on button "Exclude" at bounding box center [859, 465] width 131 height 30
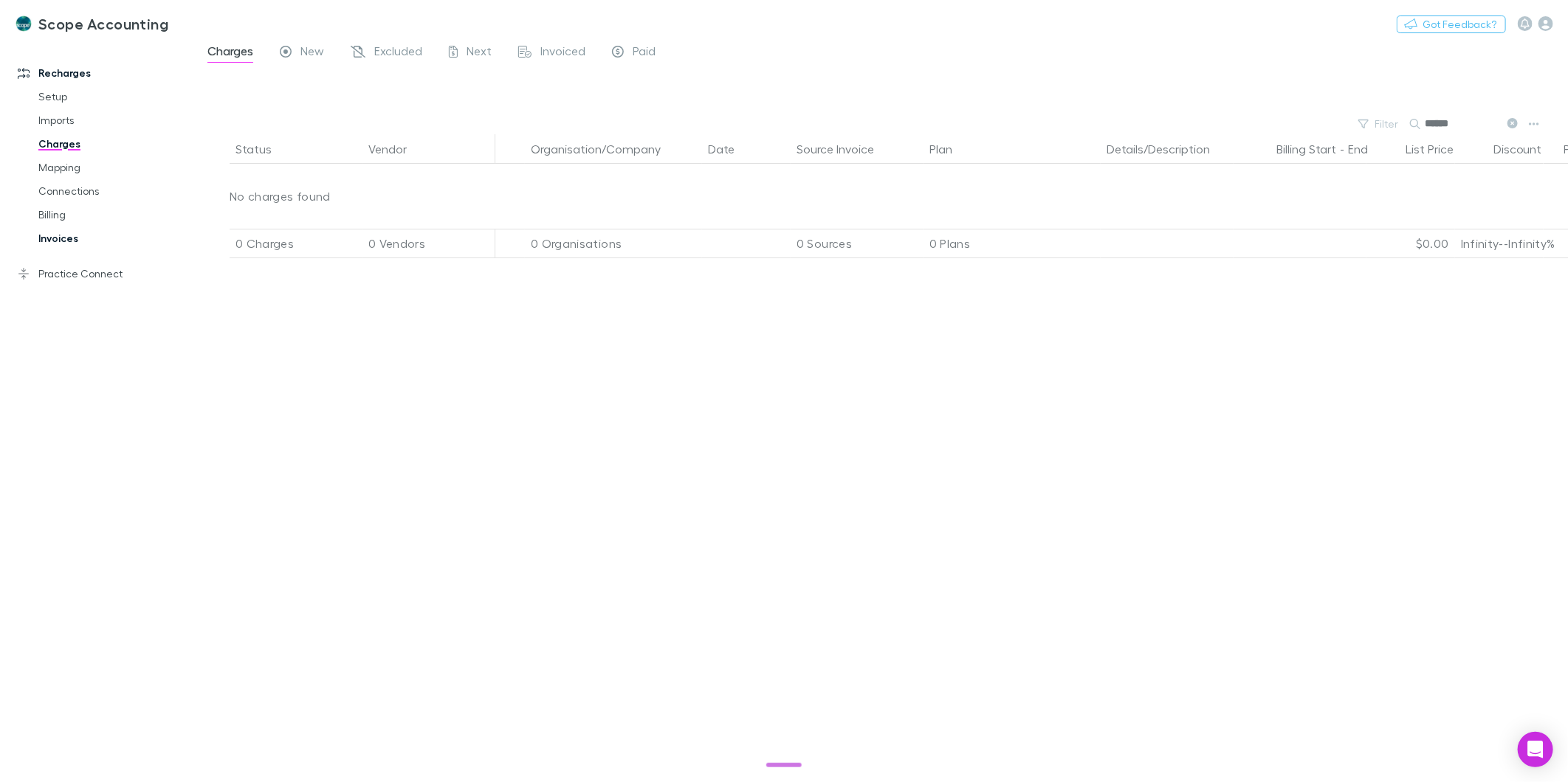
click at [60, 236] on link "Invoices" at bounding box center [114, 239] width 180 height 24
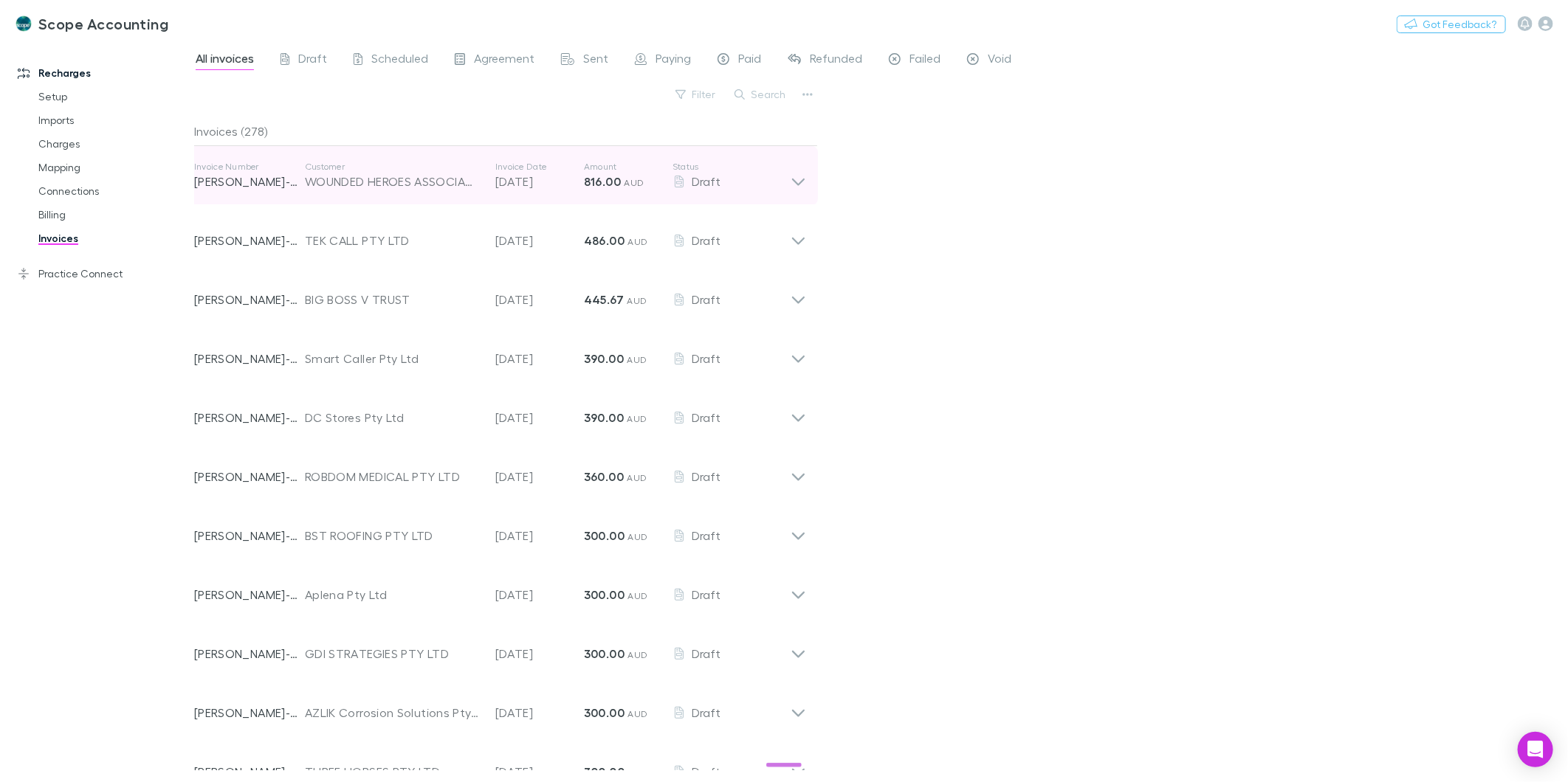
click at [794, 181] on icon at bounding box center [799, 175] width 16 height 30
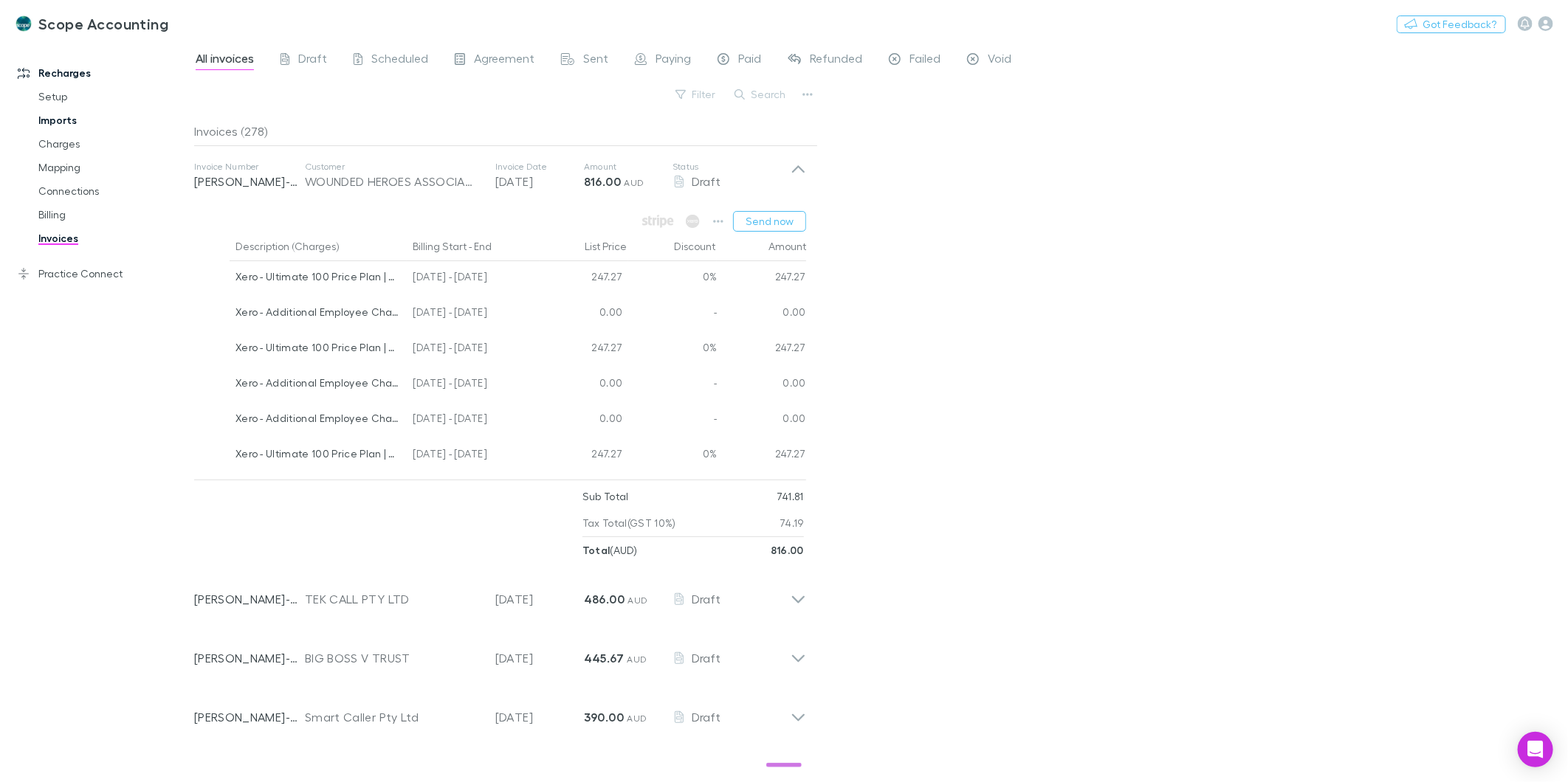
click at [59, 126] on link "Imports" at bounding box center [114, 120] width 180 height 24
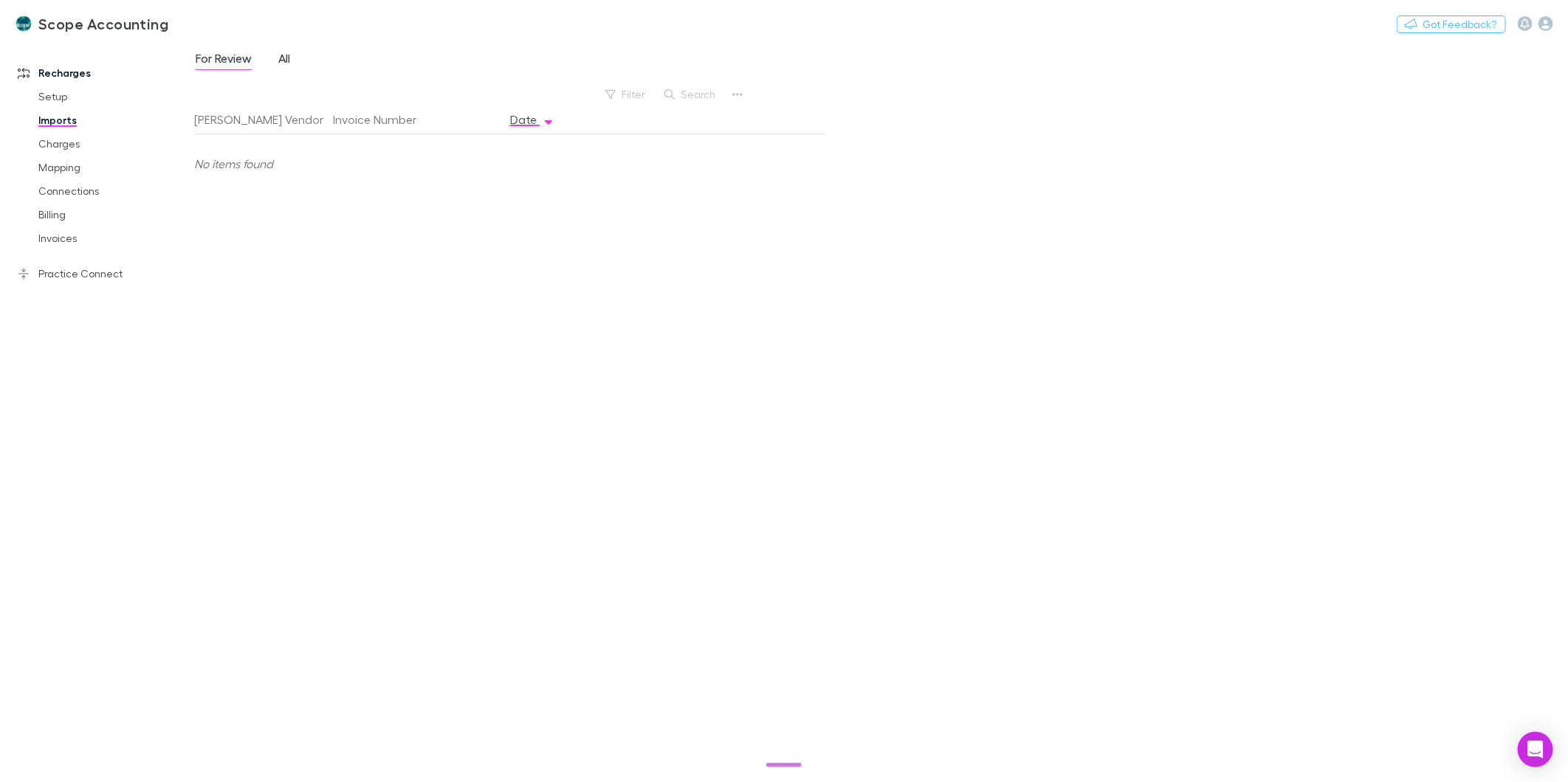
click at [277, 60] on link "All" at bounding box center [283, 60] width 15 height 24
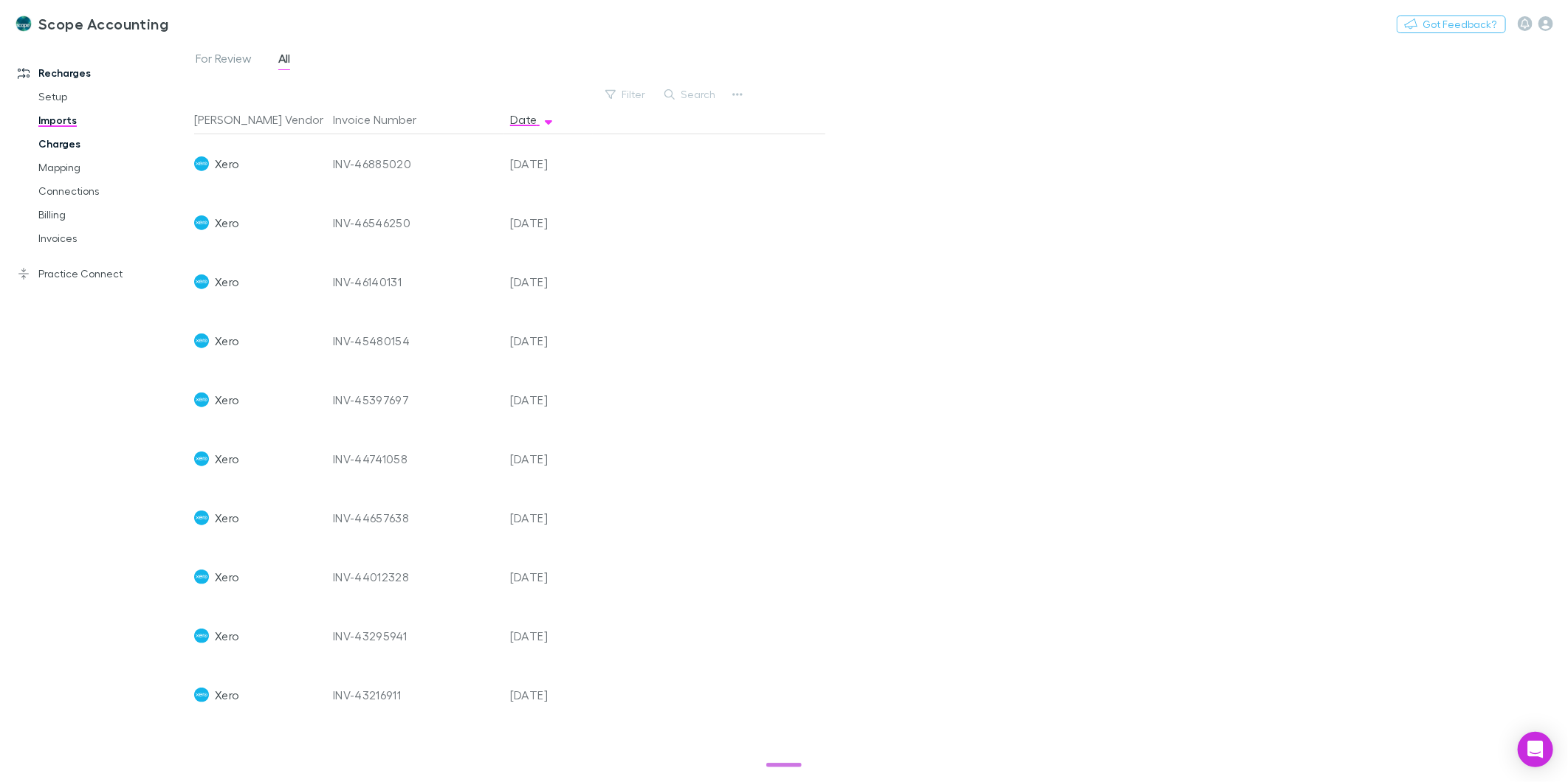
click at [39, 139] on link "Charges" at bounding box center [114, 144] width 180 height 24
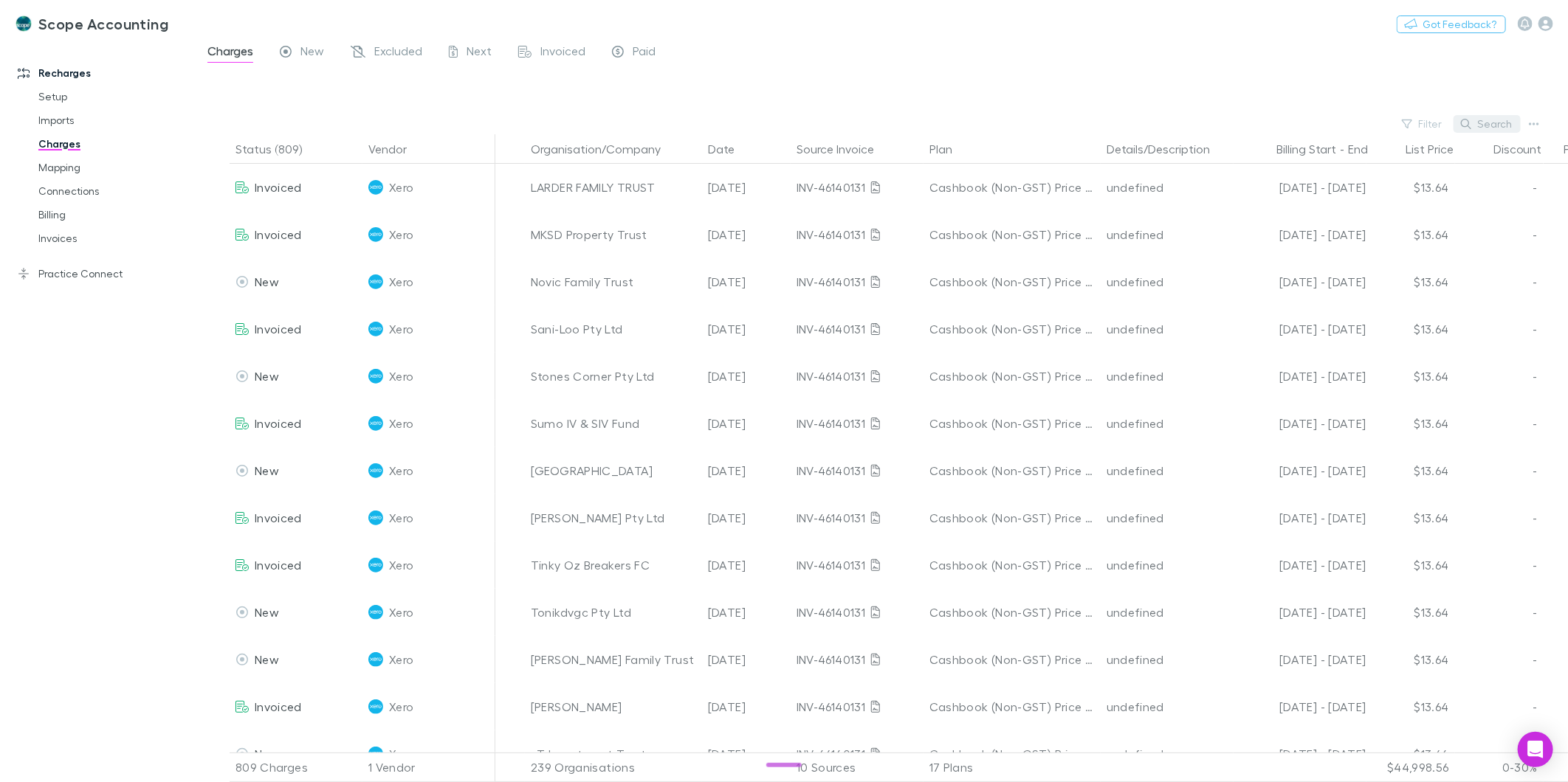
click at [1497, 121] on button "Search" at bounding box center [1487, 124] width 67 height 18
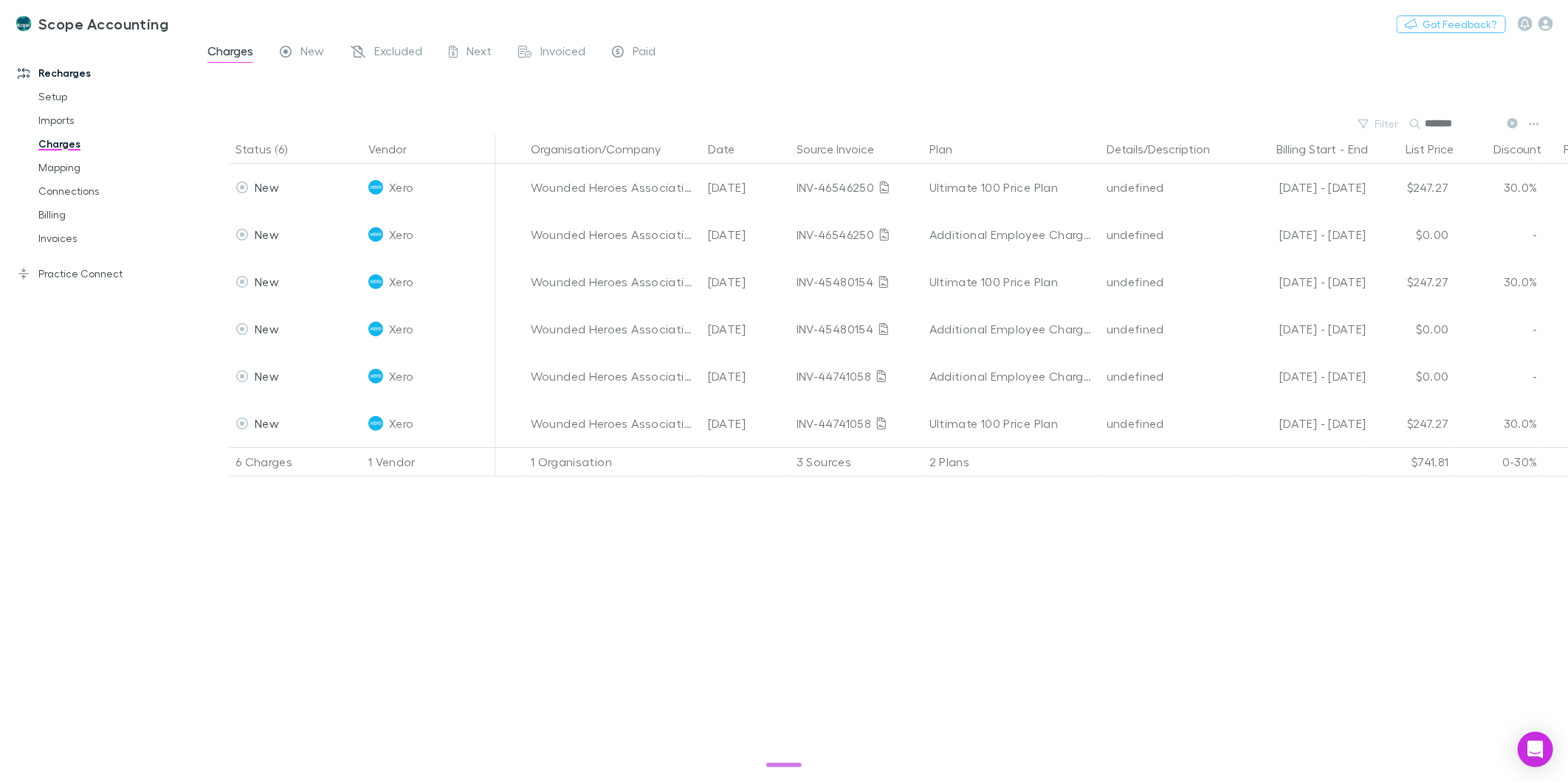
type input "*******"
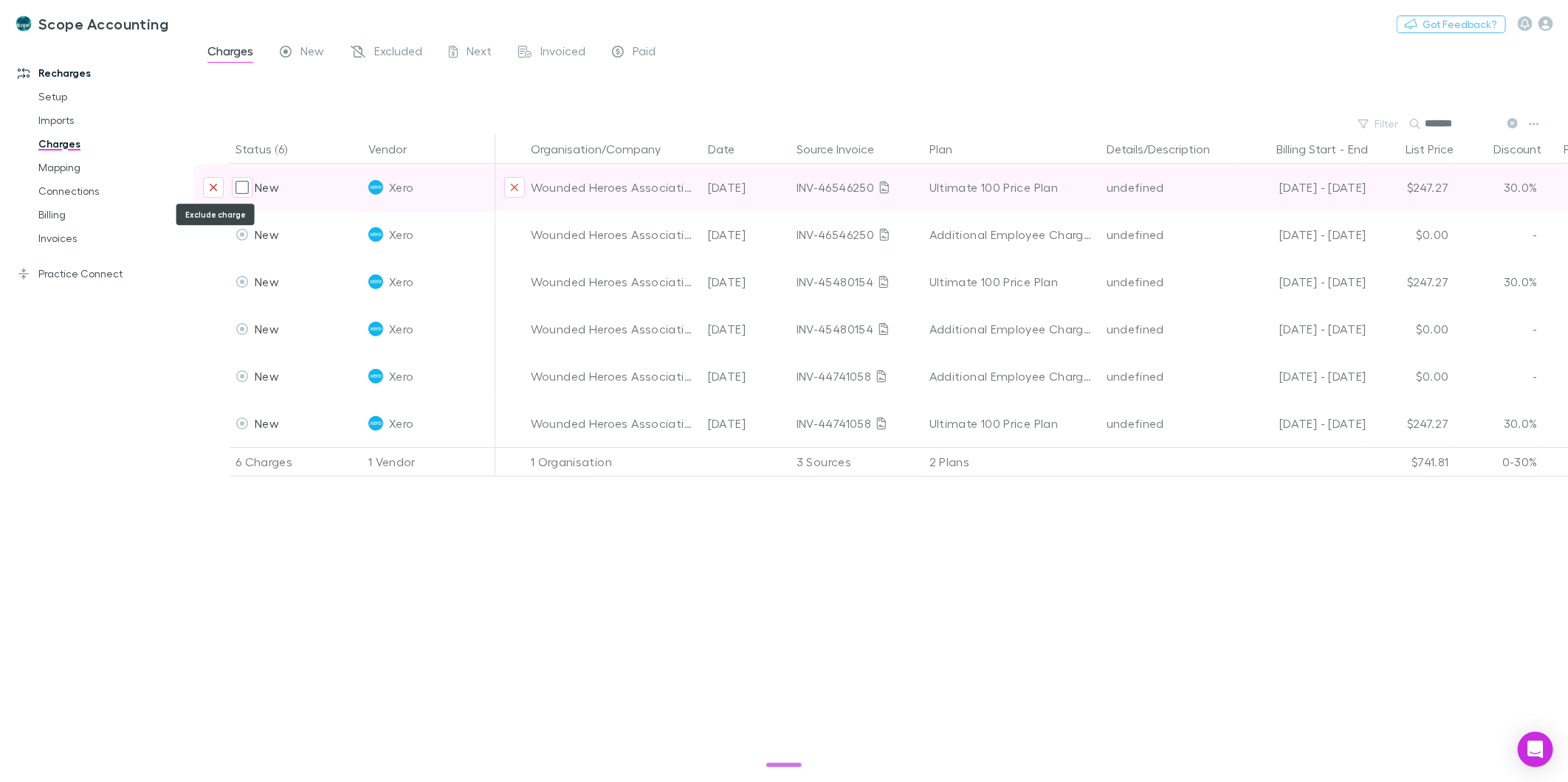
click at [212, 180] on button "Exclude charge" at bounding box center [213, 187] width 21 height 21
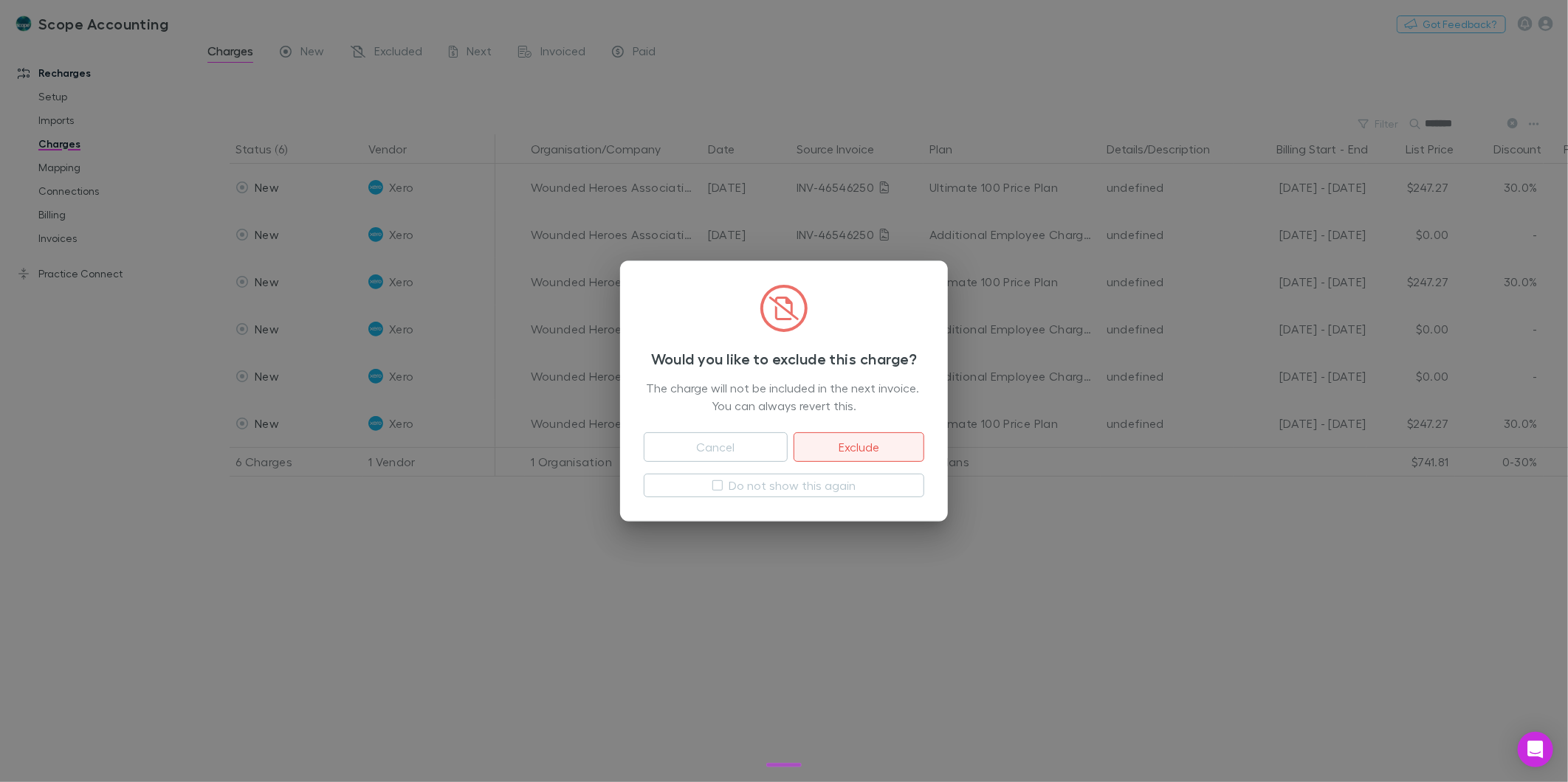
click at [845, 451] on button "Exclude" at bounding box center [859, 447] width 131 height 30
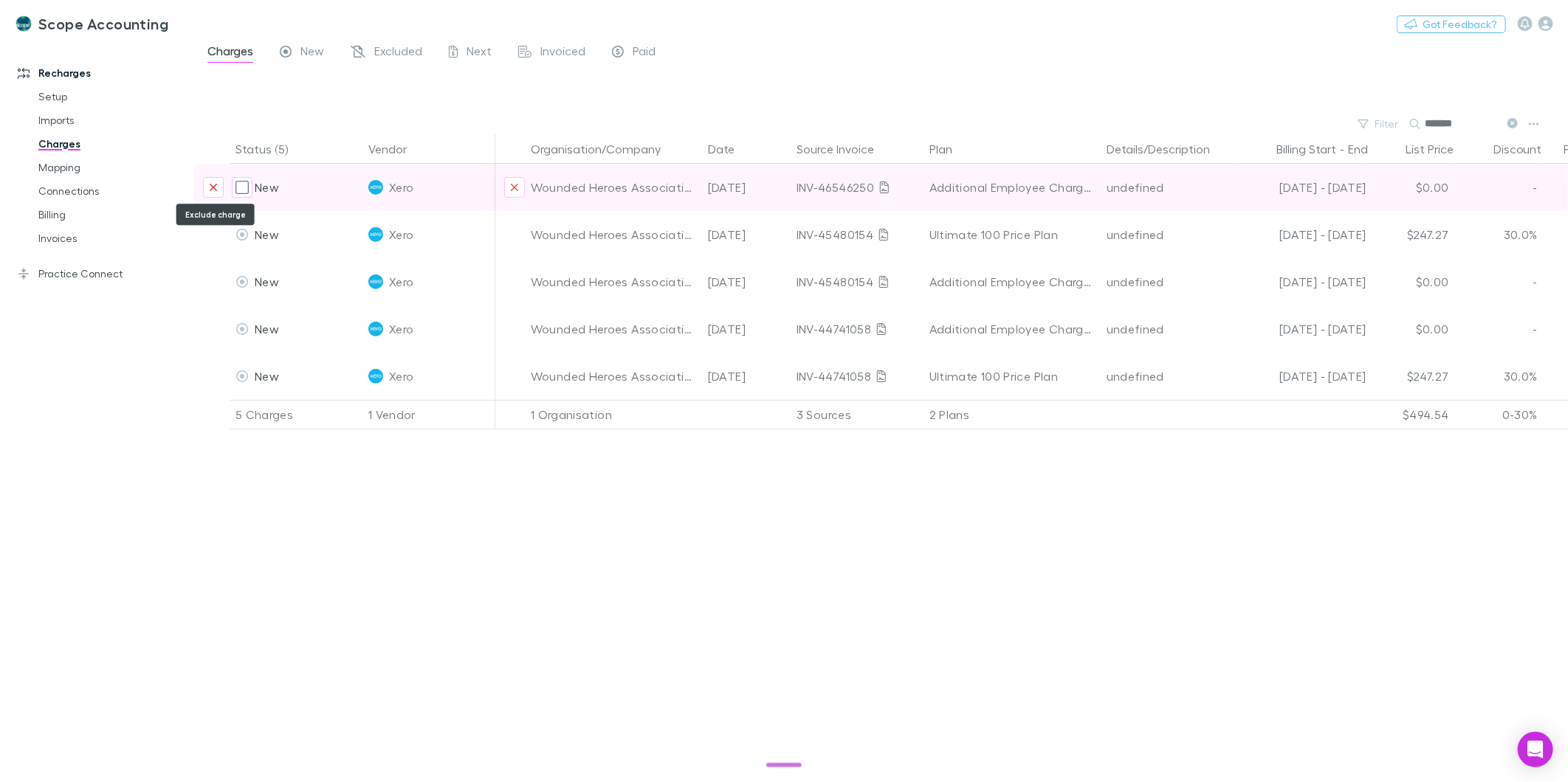
click at [215, 183] on icon "Exclude charge" at bounding box center [213, 187] width 9 height 12
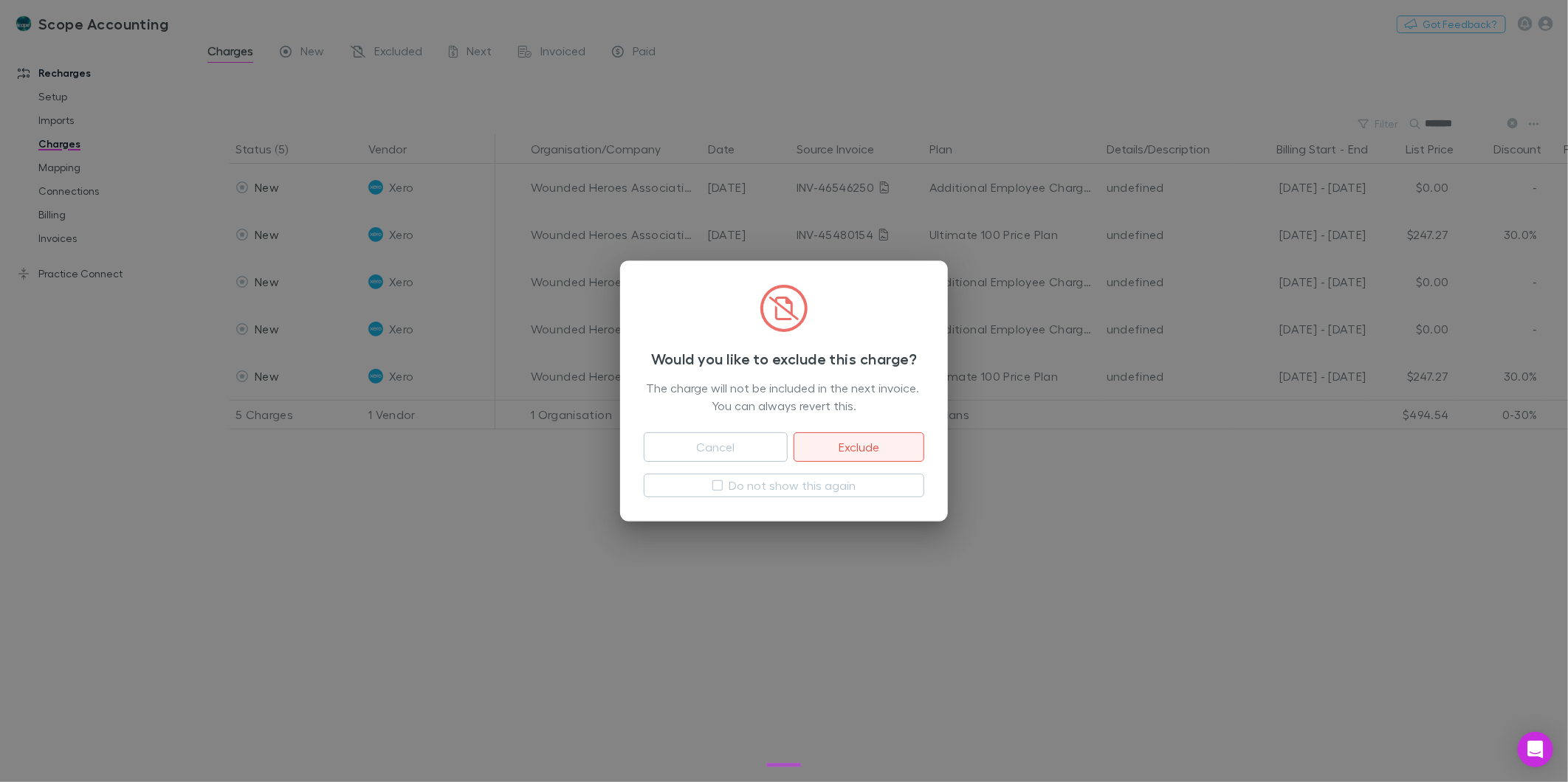
click at [797, 436] on button "Exclude" at bounding box center [859, 447] width 131 height 30
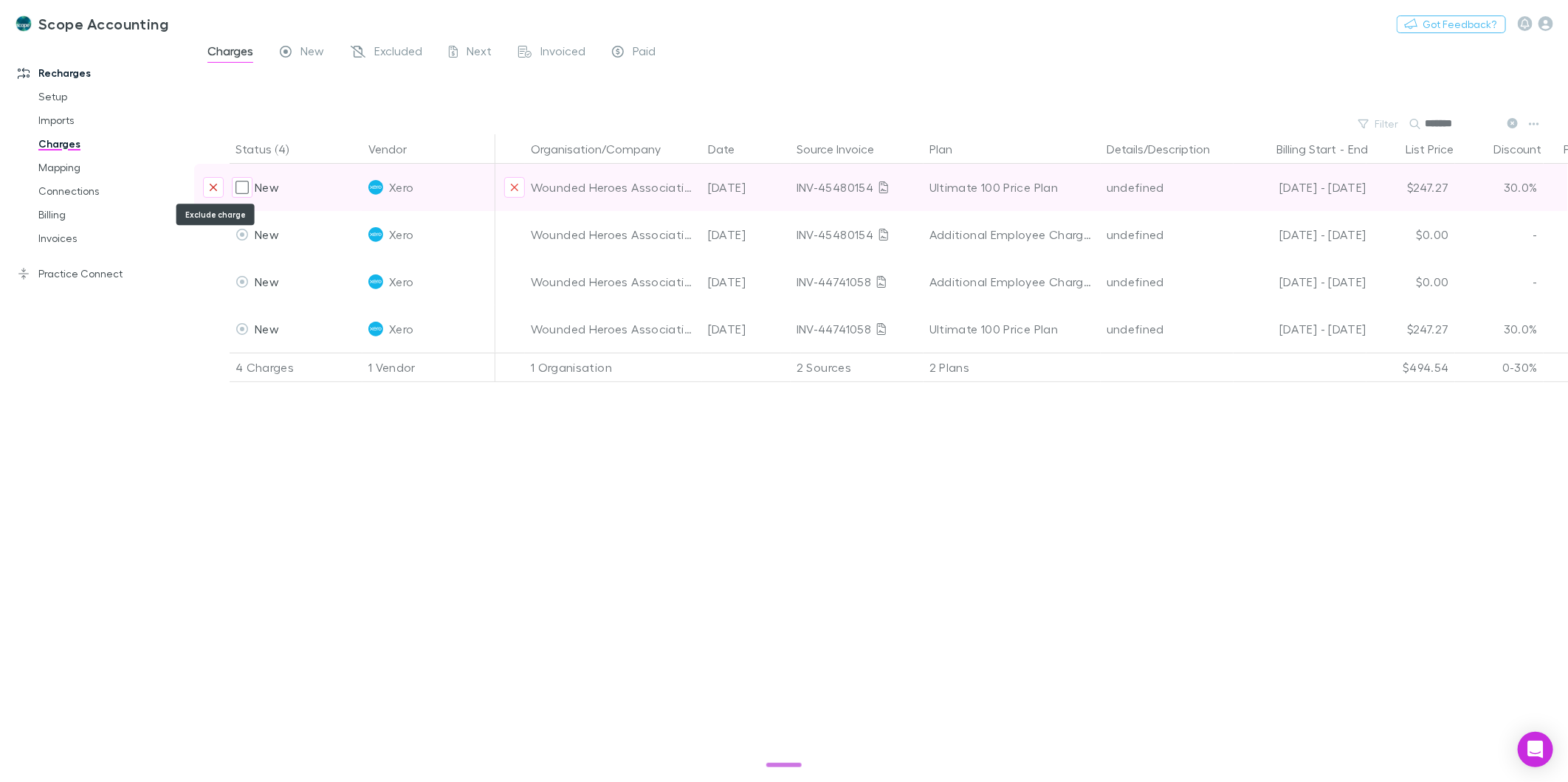
click at [216, 185] on icon "Exclude charge" at bounding box center [213, 187] width 9 height 12
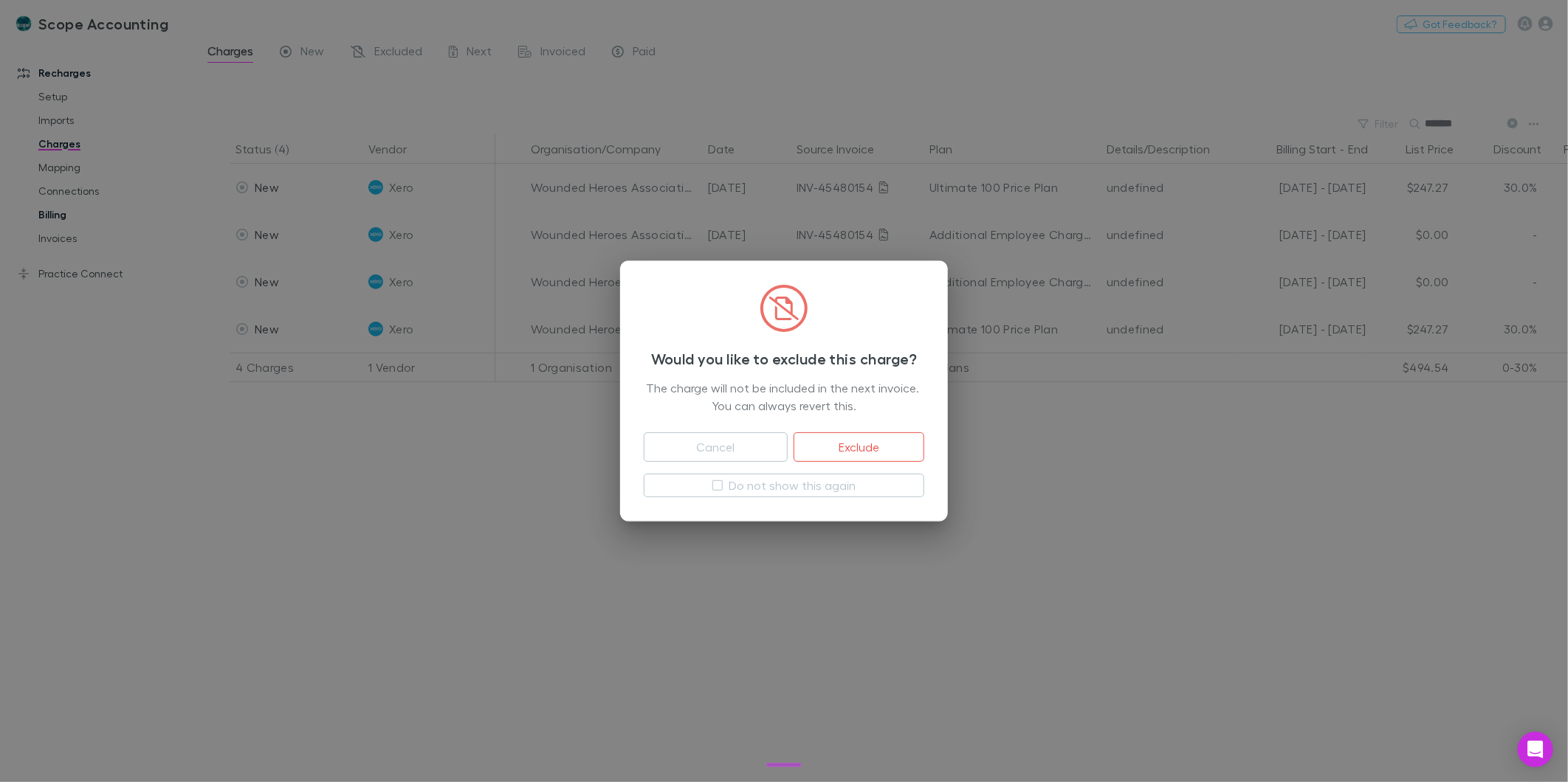
drag, startPoint x: 860, startPoint y: 443, endPoint x: 186, endPoint y: 221, distance: 709.6
click at [860, 441] on button "Exclude" at bounding box center [859, 447] width 131 height 30
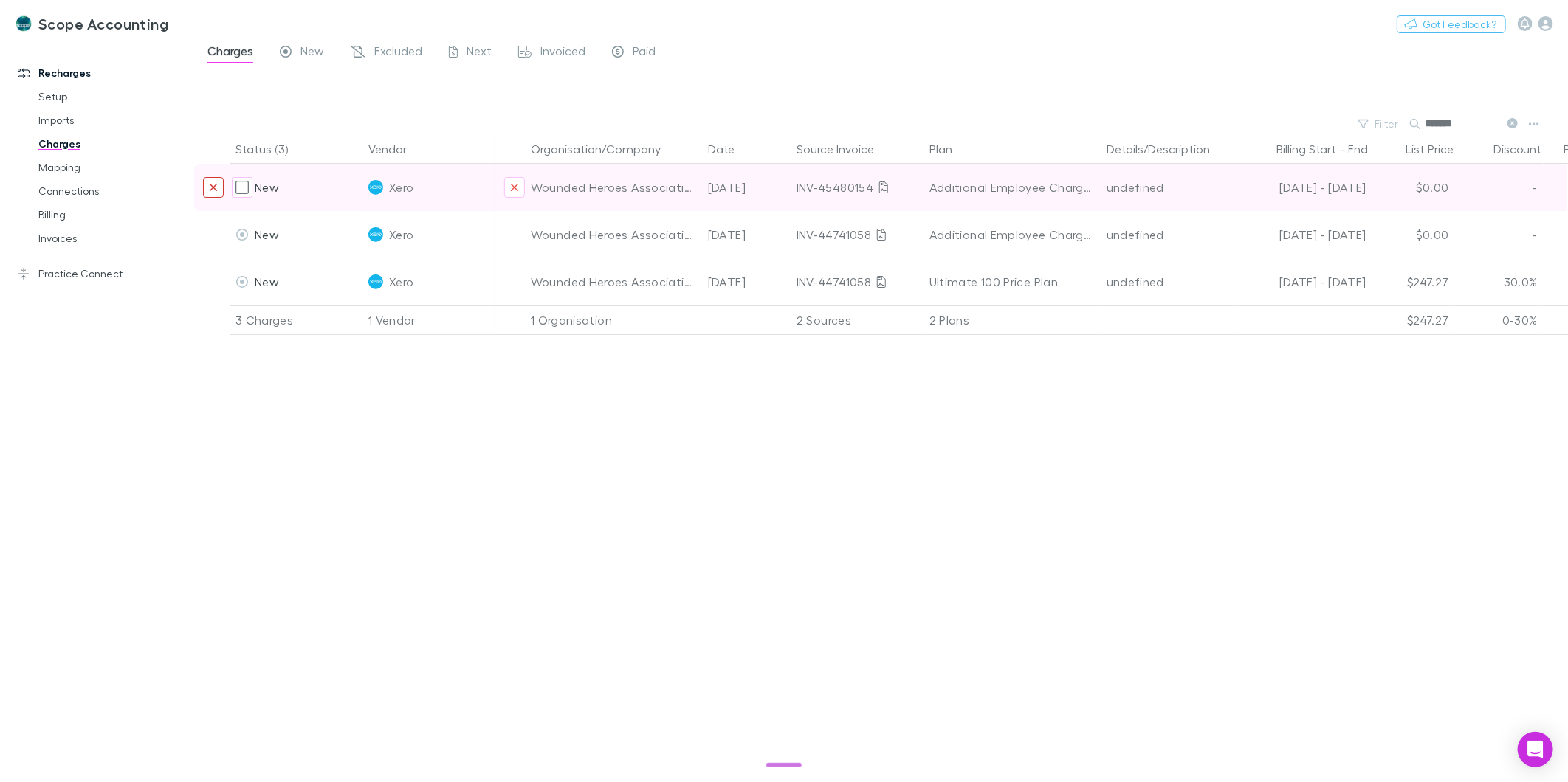
click at [212, 192] on button "Exclude charge" at bounding box center [213, 187] width 21 height 21
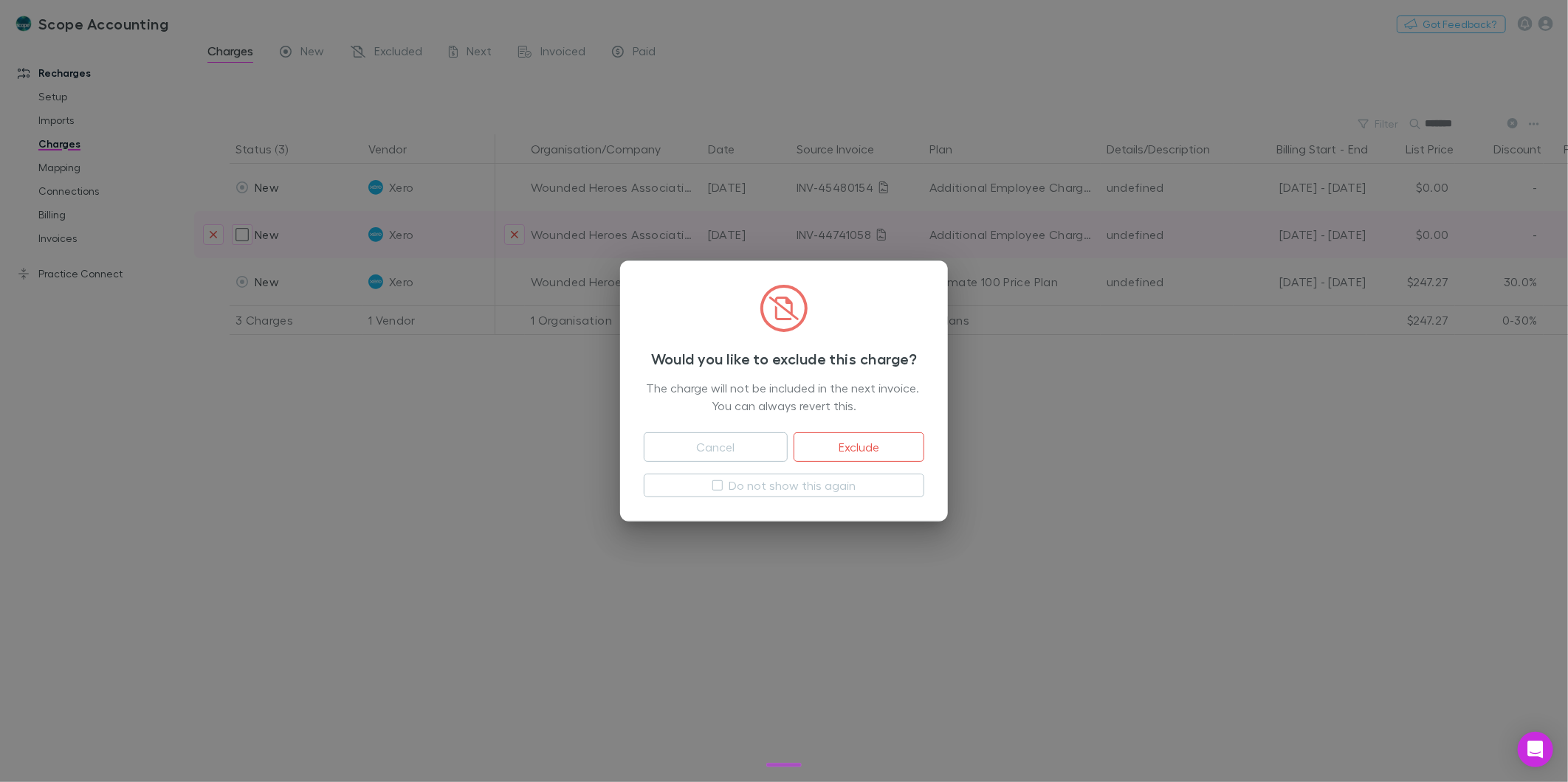
drag, startPoint x: 842, startPoint y: 446, endPoint x: 256, endPoint y: 193, distance: 638.3
click at [841, 446] on button "Exclude" at bounding box center [859, 447] width 131 height 30
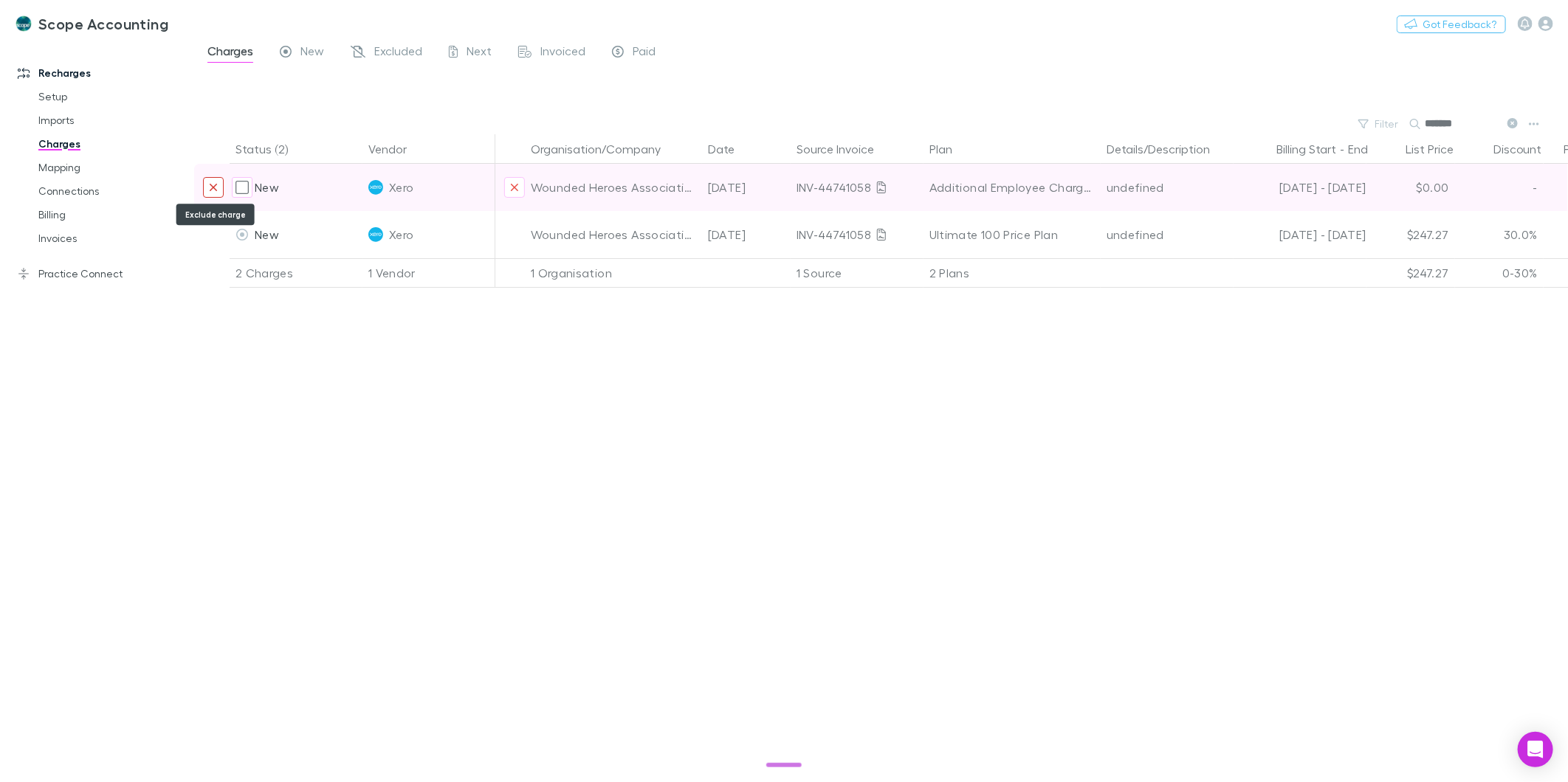
click at [209, 188] on icon "Exclude charge" at bounding box center [213, 187] width 9 height 12
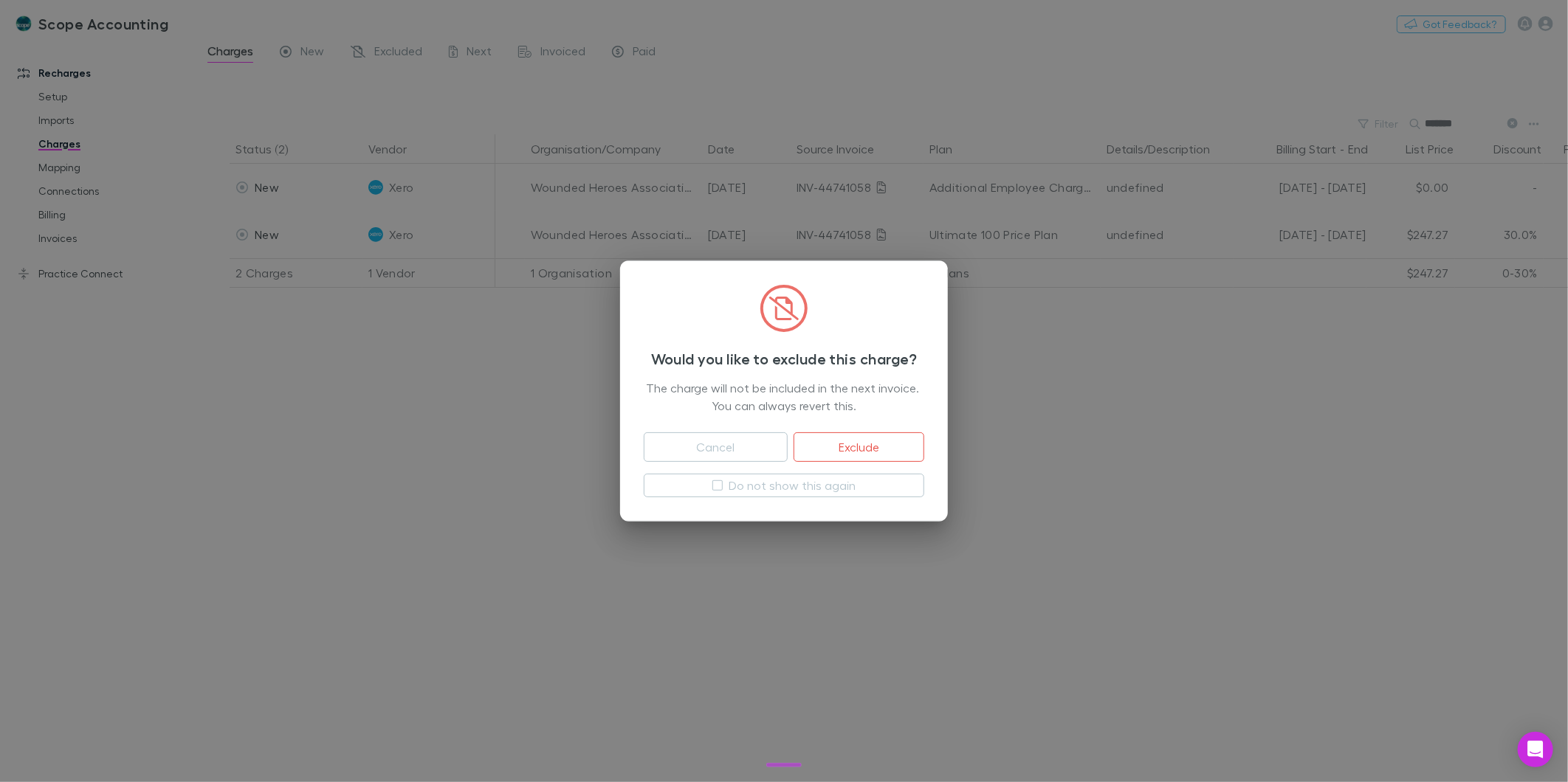
drag, startPoint x: 829, startPoint y: 446, endPoint x: 670, endPoint y: 406, distance: 164.0
click at [827, 446] on button "Exclude" at bounding box center [859, 447] width 131 height 30
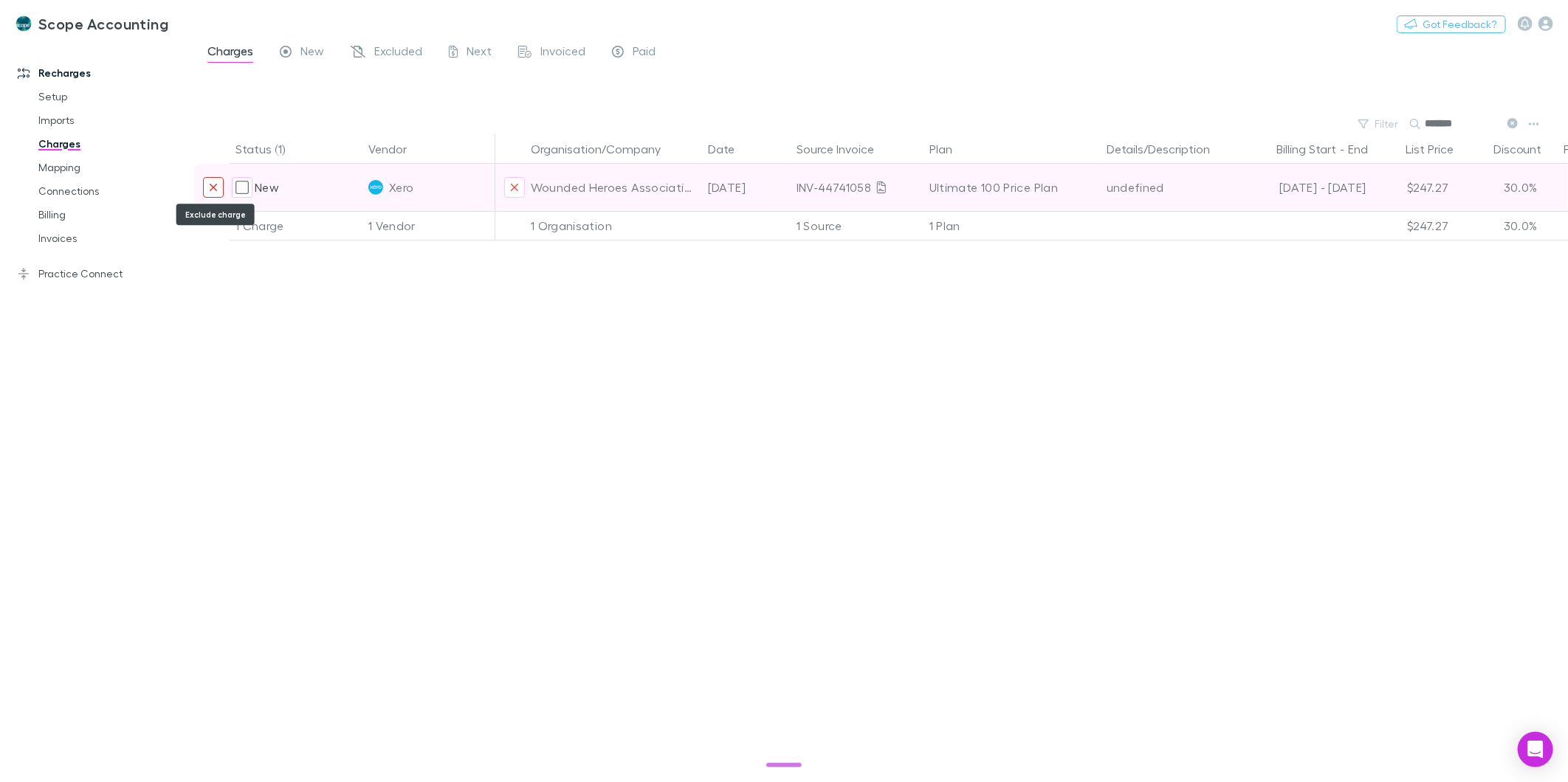
click at [207, 183] on button "Exclude charge" at bounding box center [213, 187] width 21 height 21
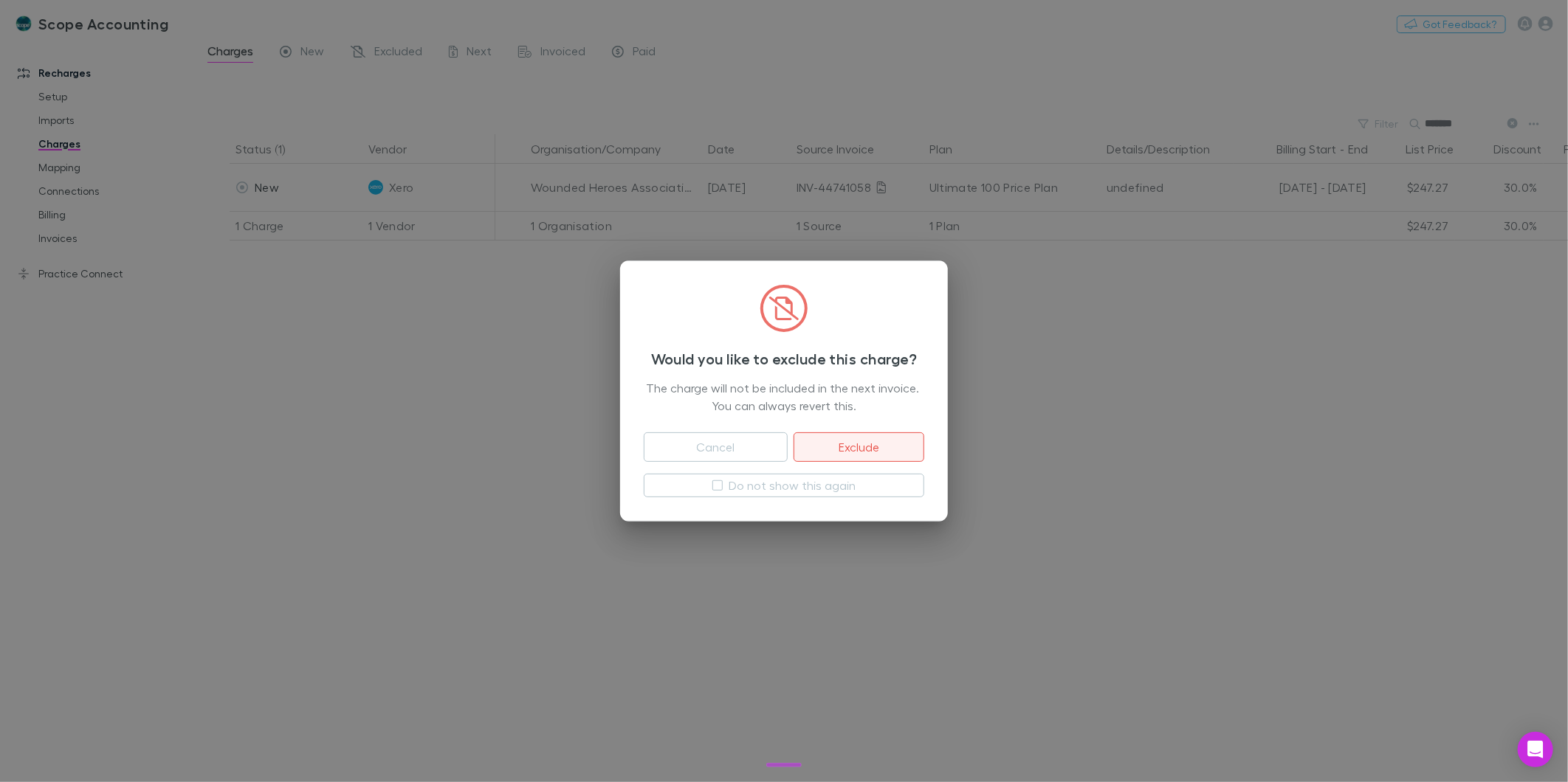
click at [849, 451] on button "Exclude" at bounding box center [859, 447] width 131 height 30
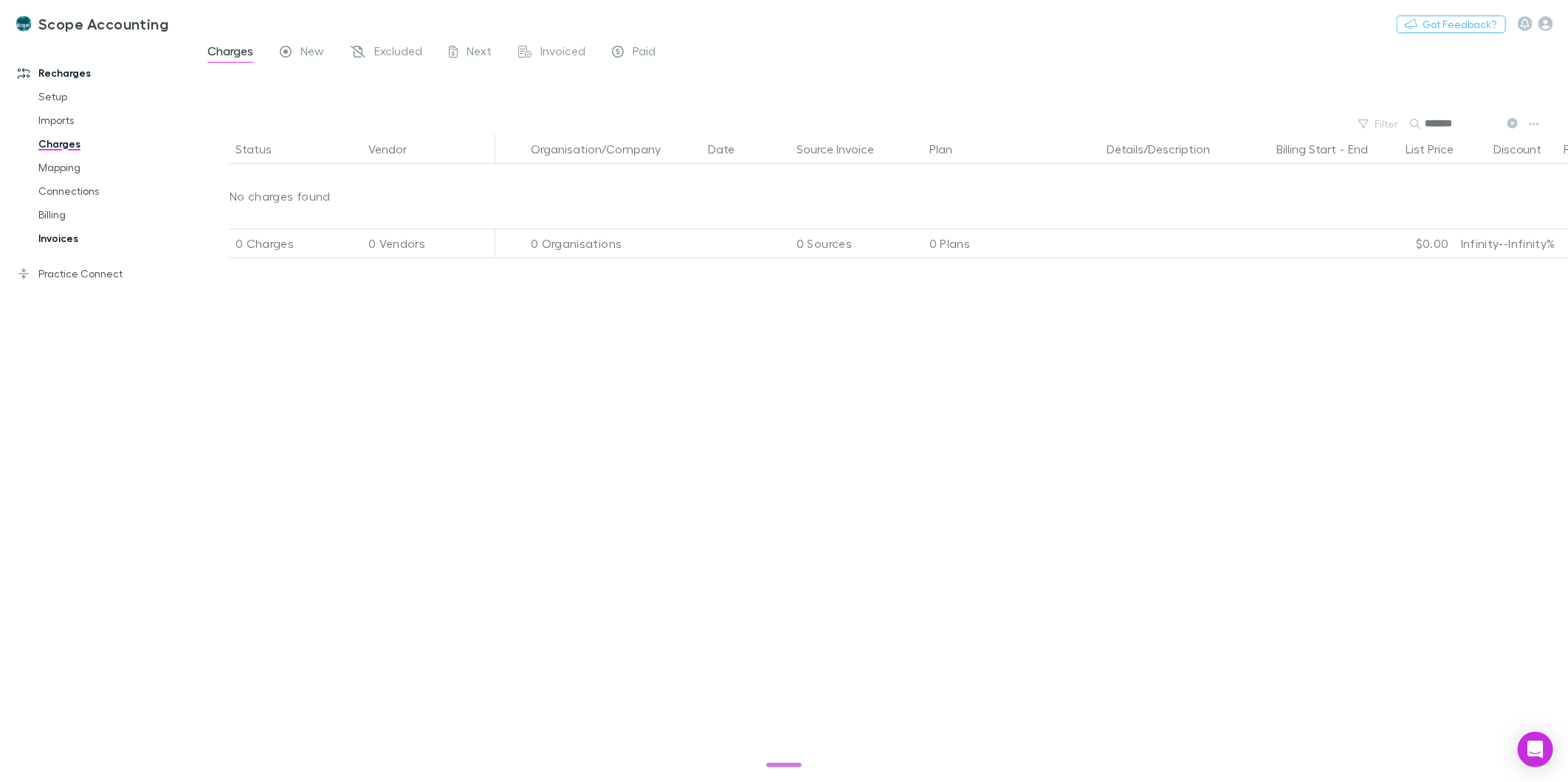
click at [70, 241] on link "Invoices" at bounding box center [114, 239] width 180 height 24
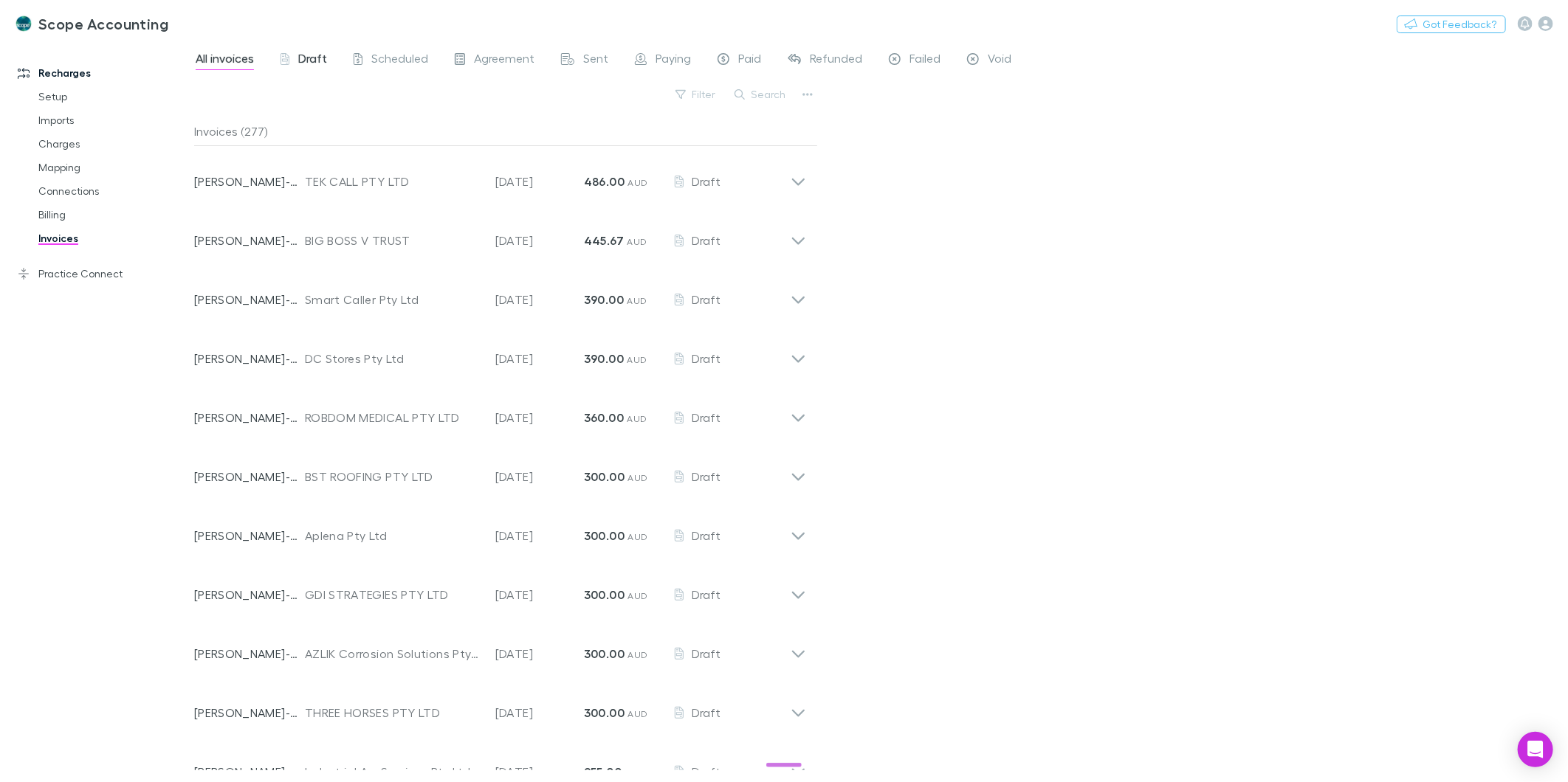
click at [299, 51] on span "Draft" at bounding box center [312, 59] width 29 height 19
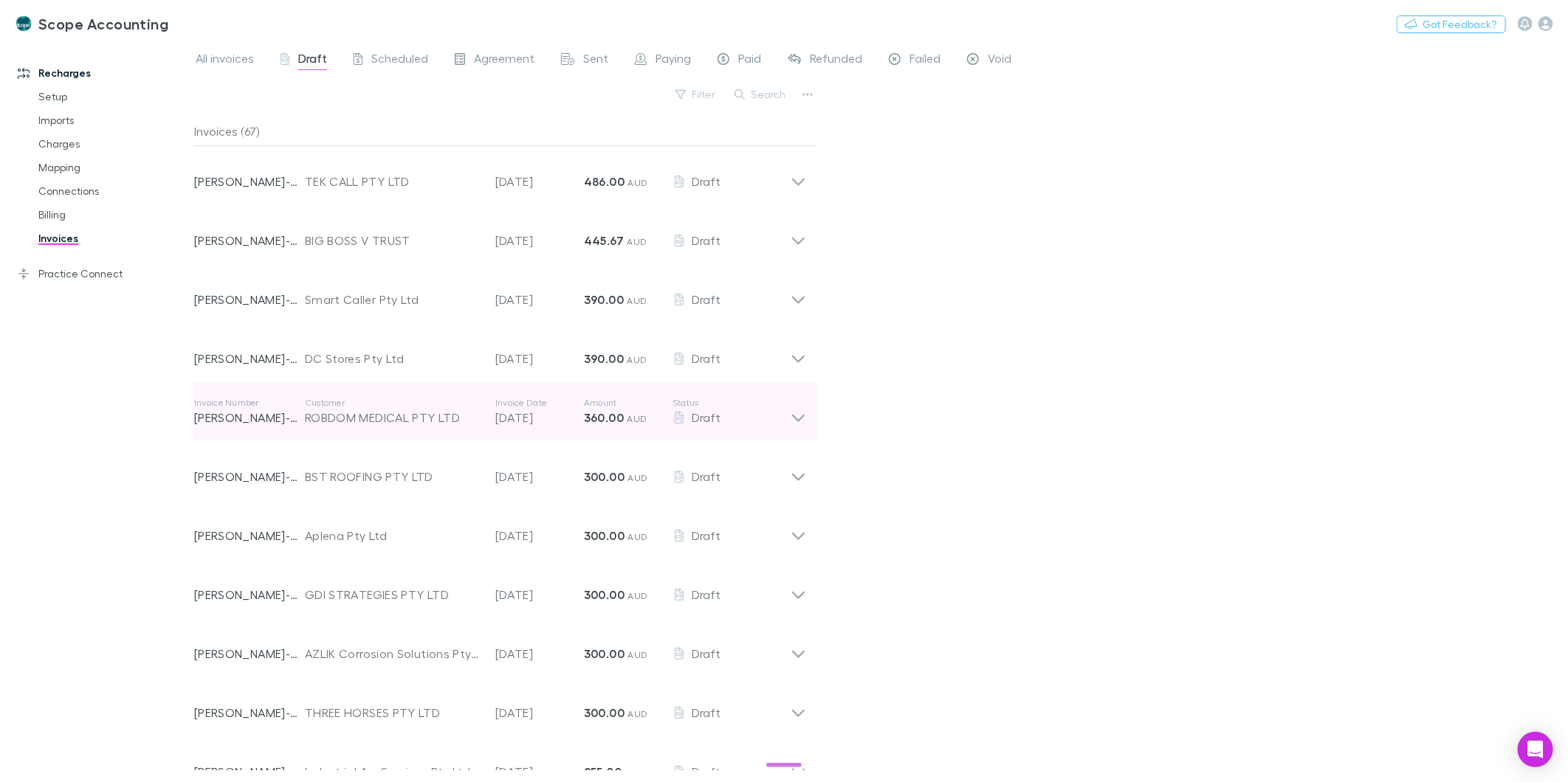
scroll to position [246, 0]
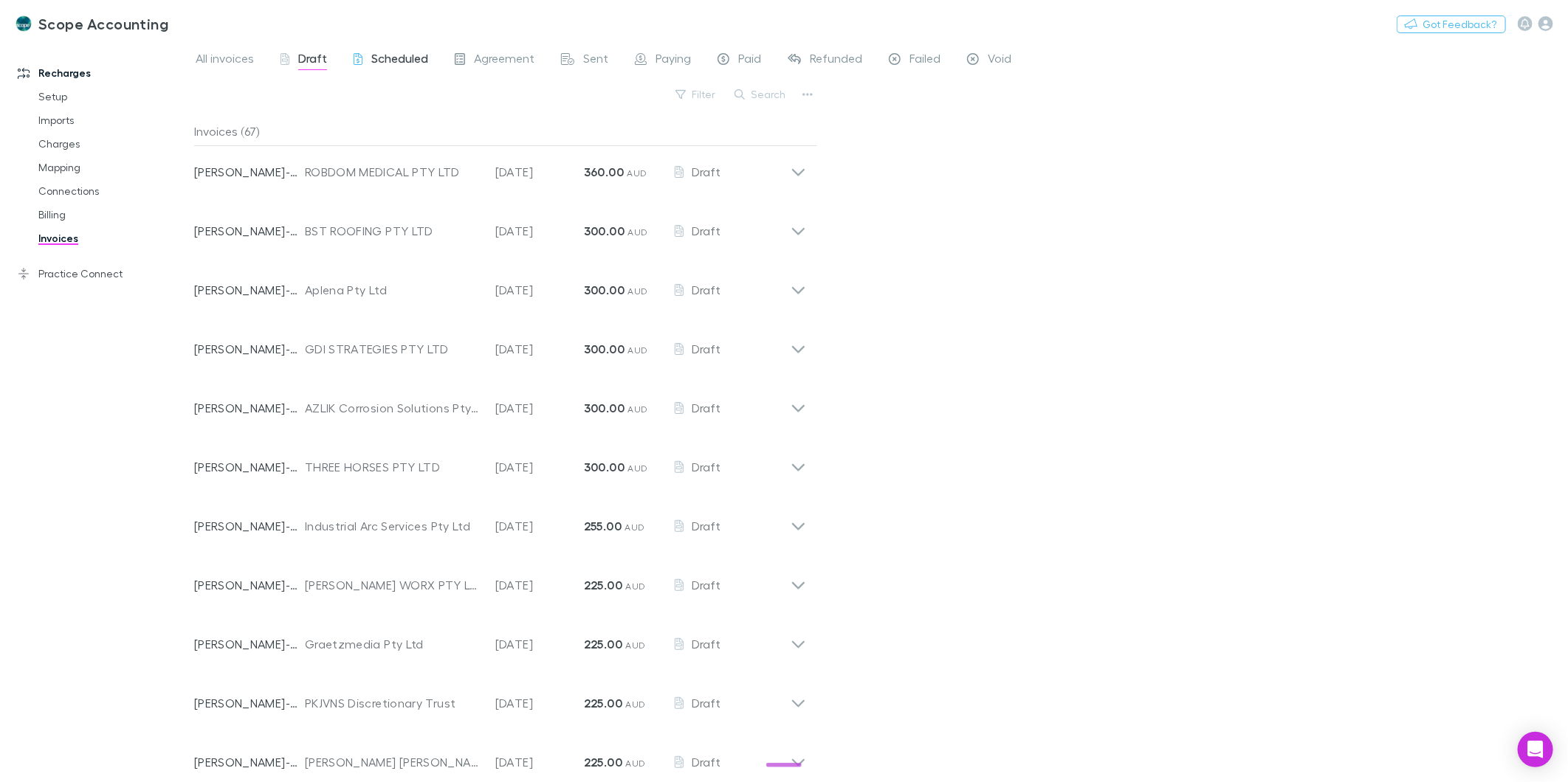
click at [409, 65] on span "Scheduled" at bounding box center [399, 59] width 56 height 19
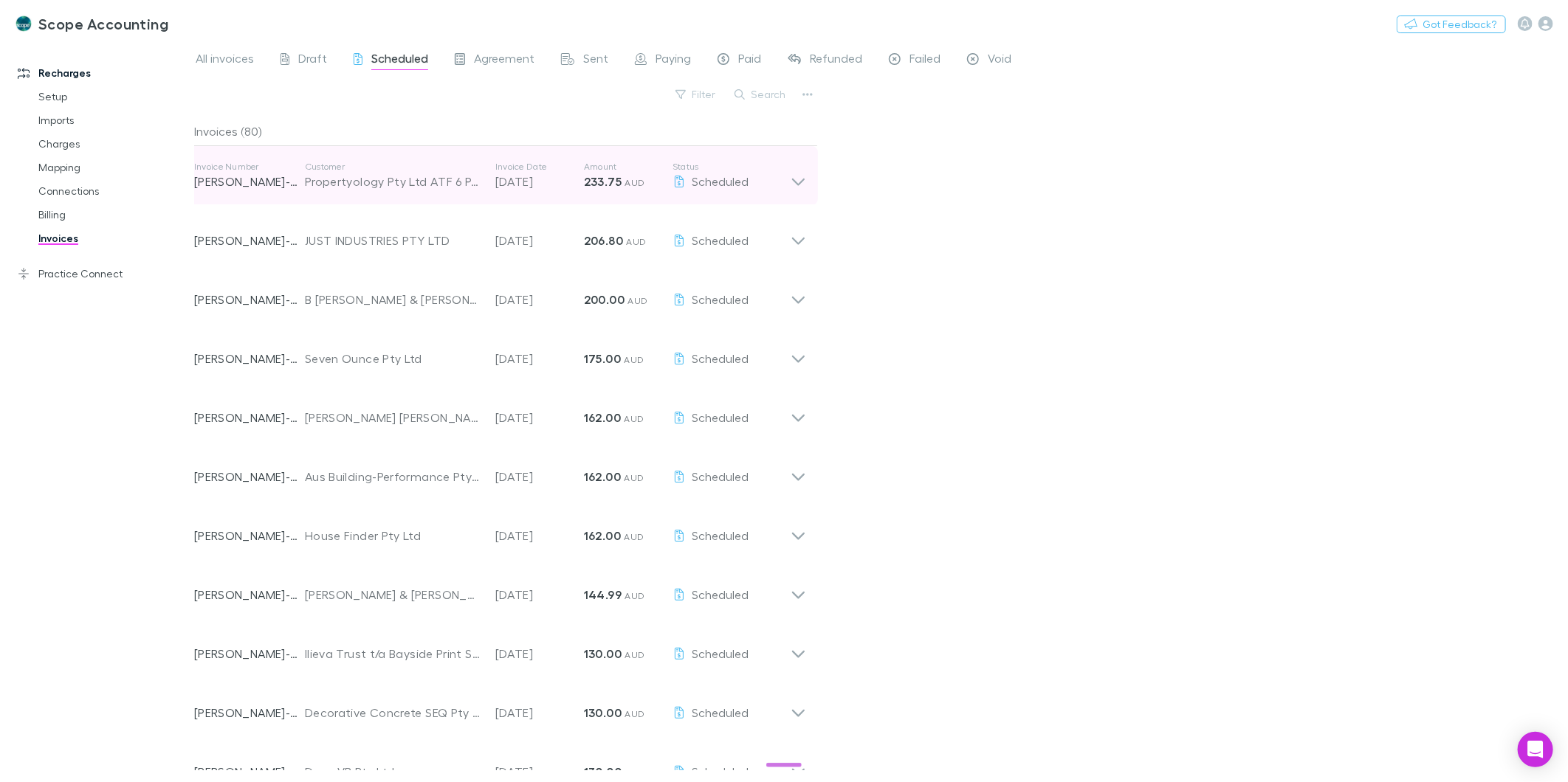
click at [797, 188] on icon at bounding box center [799, 175] width 16 height 30
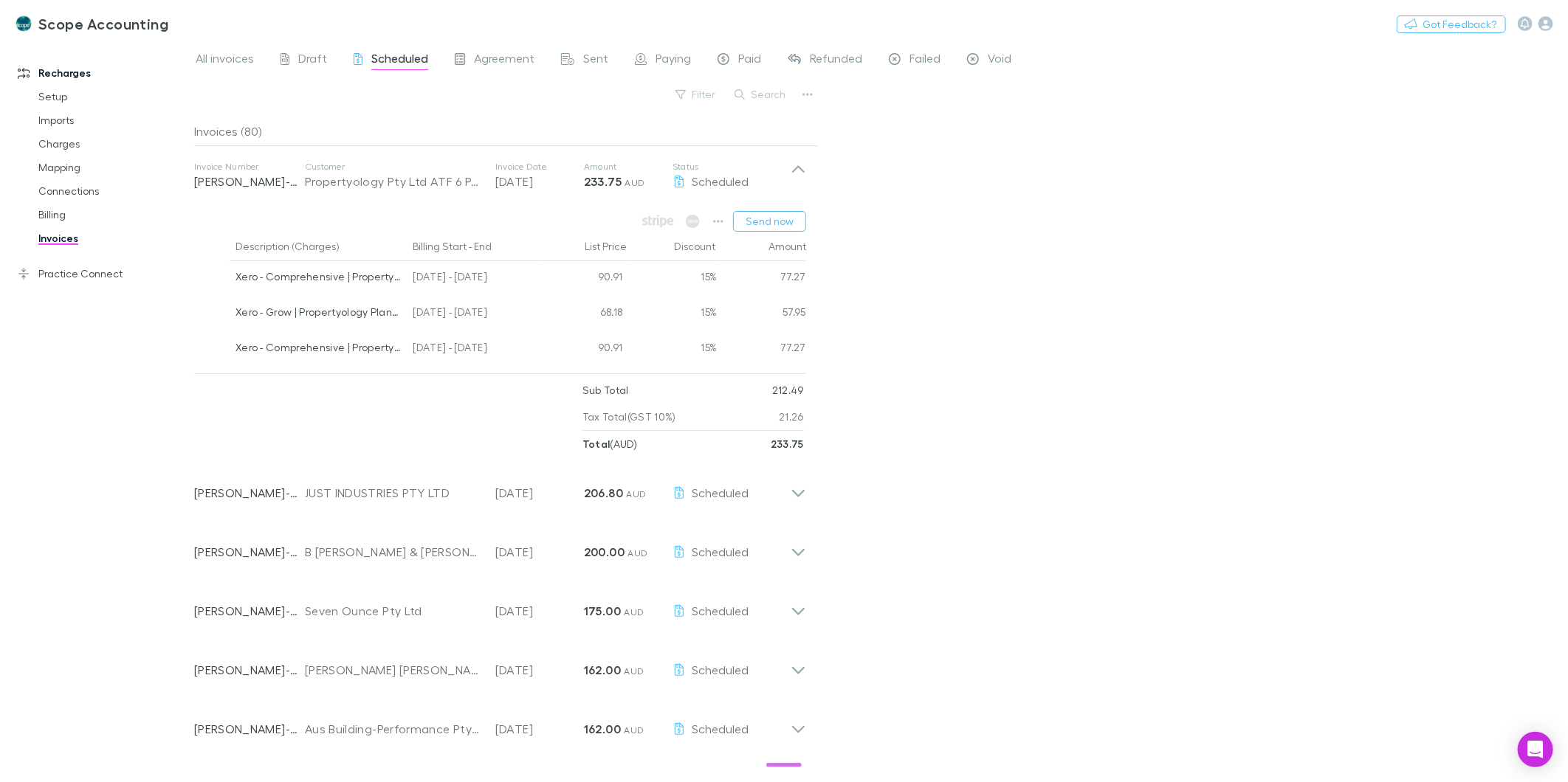
click at [889, 244] on div "All invoices Draft Scheduled Agreement Sent Paying Paid Refunded Failed Void Fi…" at bounding box center [881, 412] width 1374 height 741
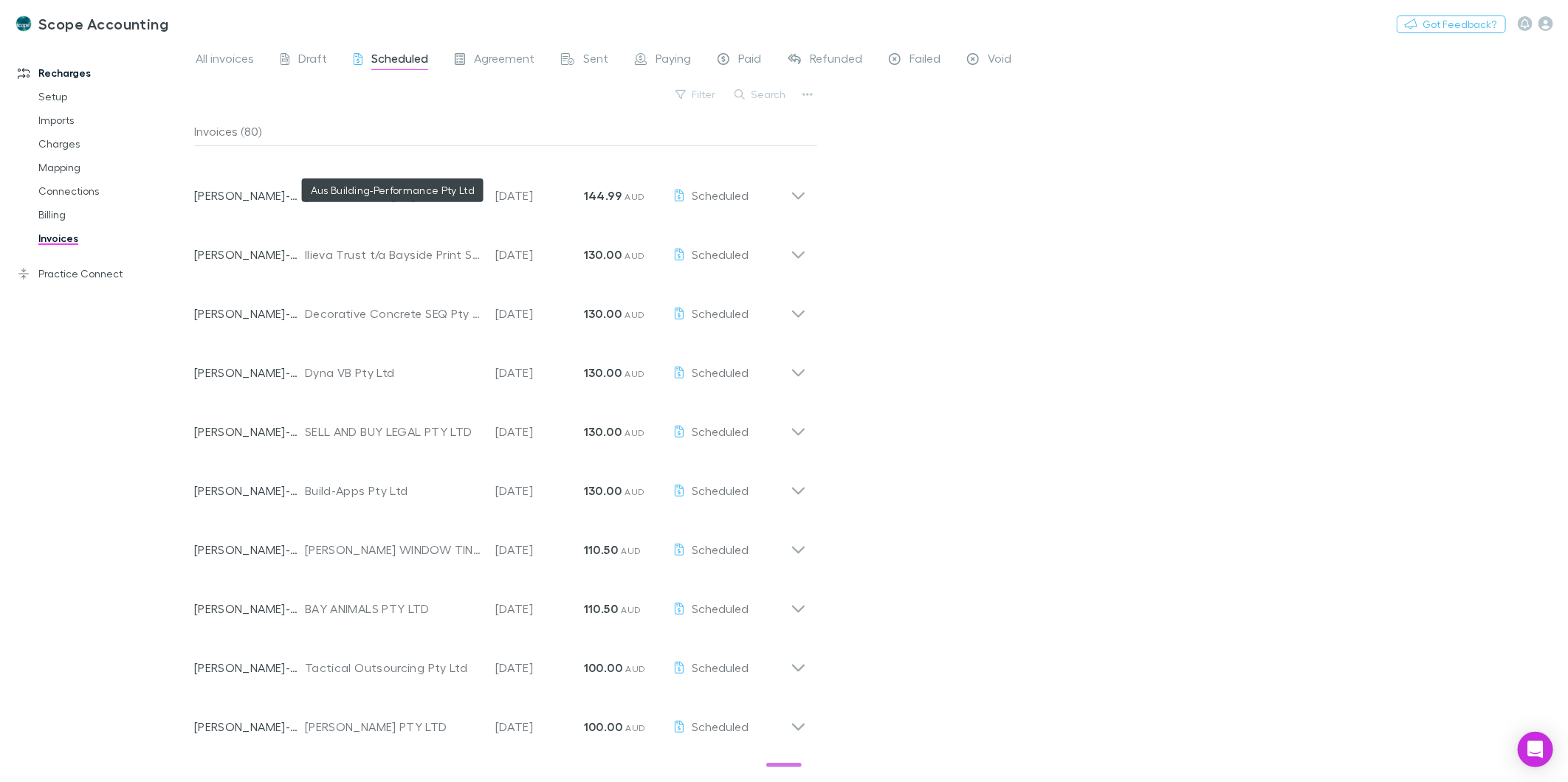
scroll to position [655, 0]
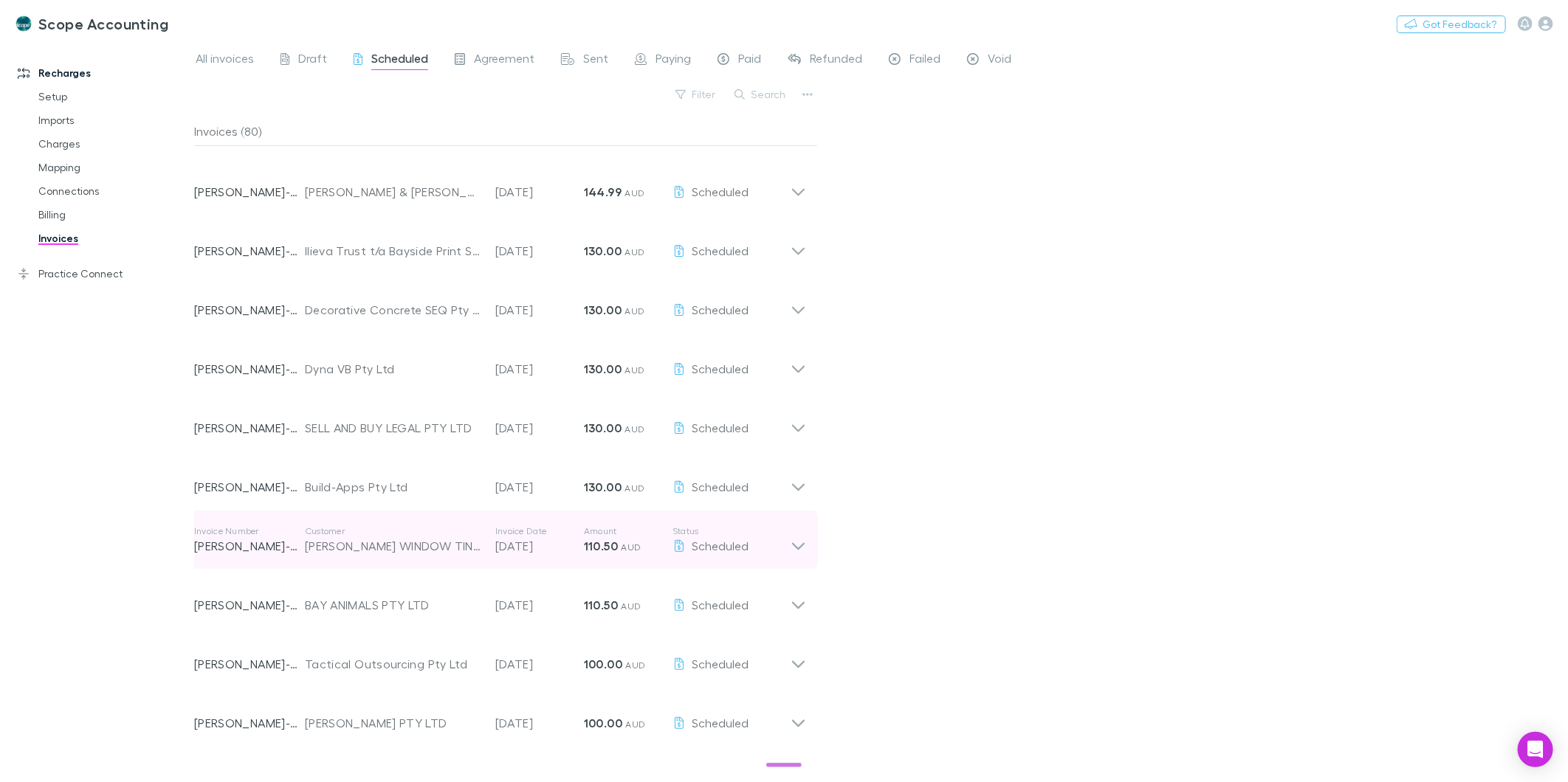
click at [805, 548] on icon at bounding box center [799, 540] width 16 height 30
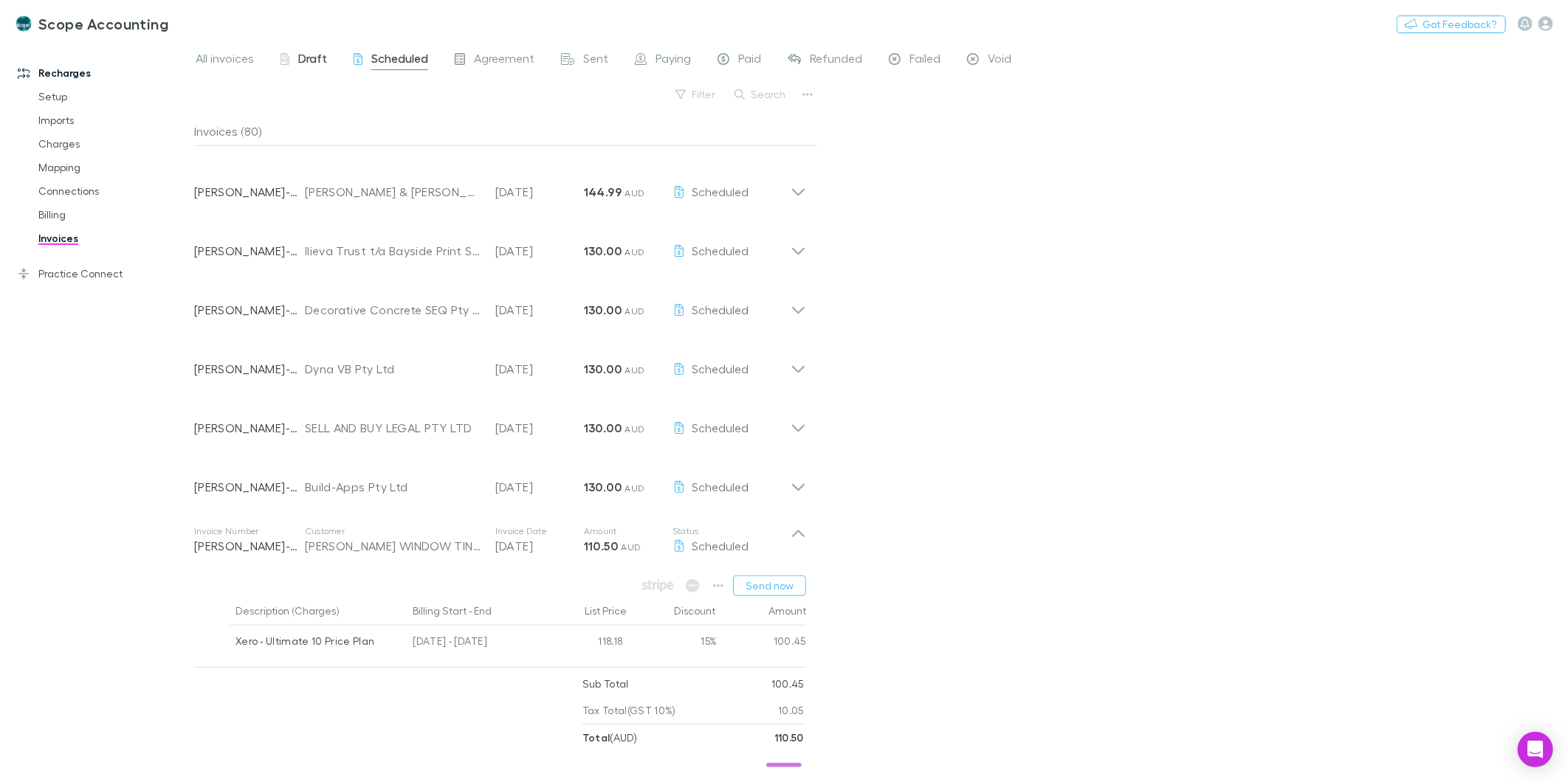
click at [300, 59] on span "Draft" at bounding box center [312, 59] width 29 height 19
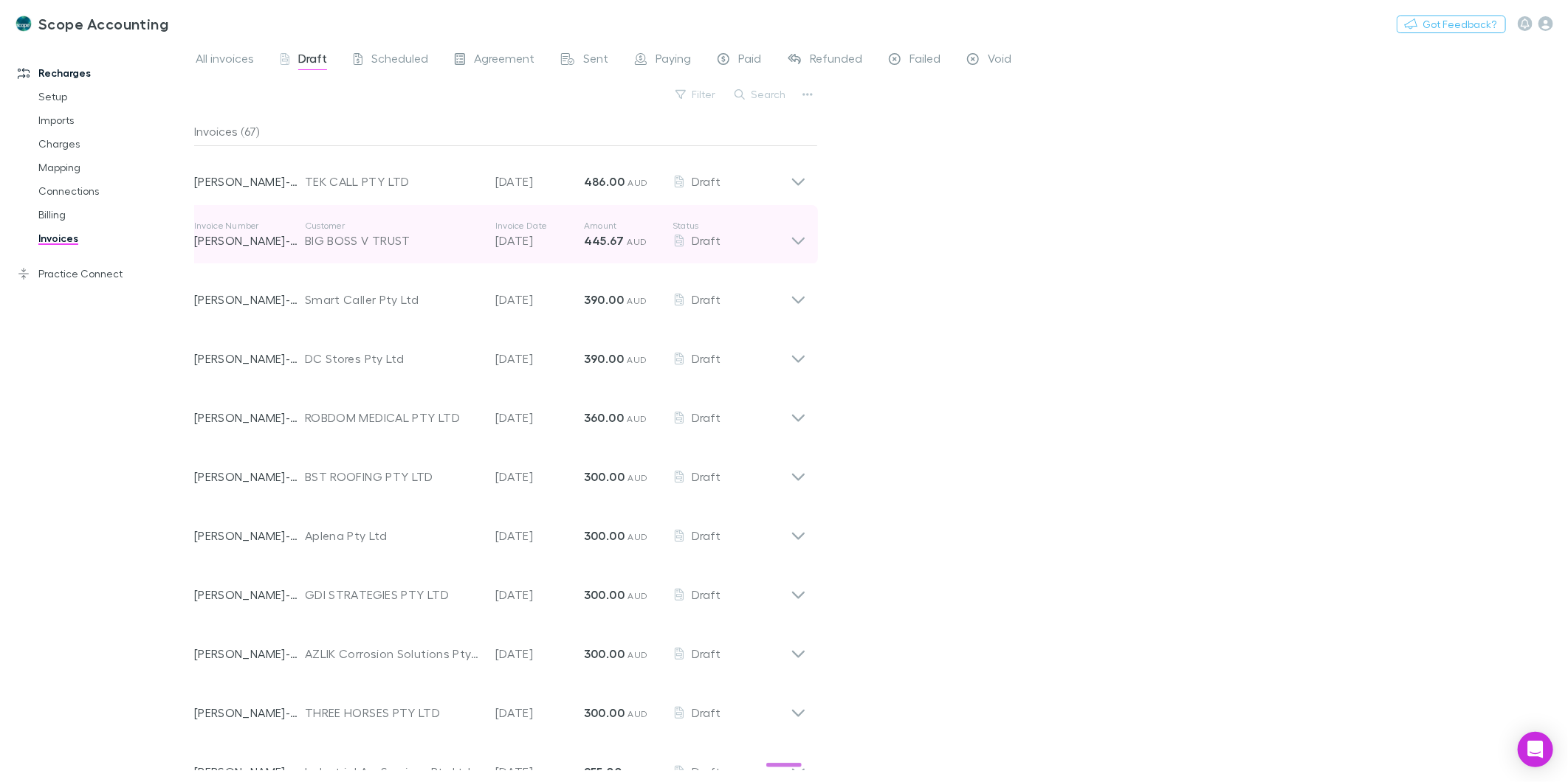
click at [792, 246] on icon at bounding box center [799, 235] width 16 height 30
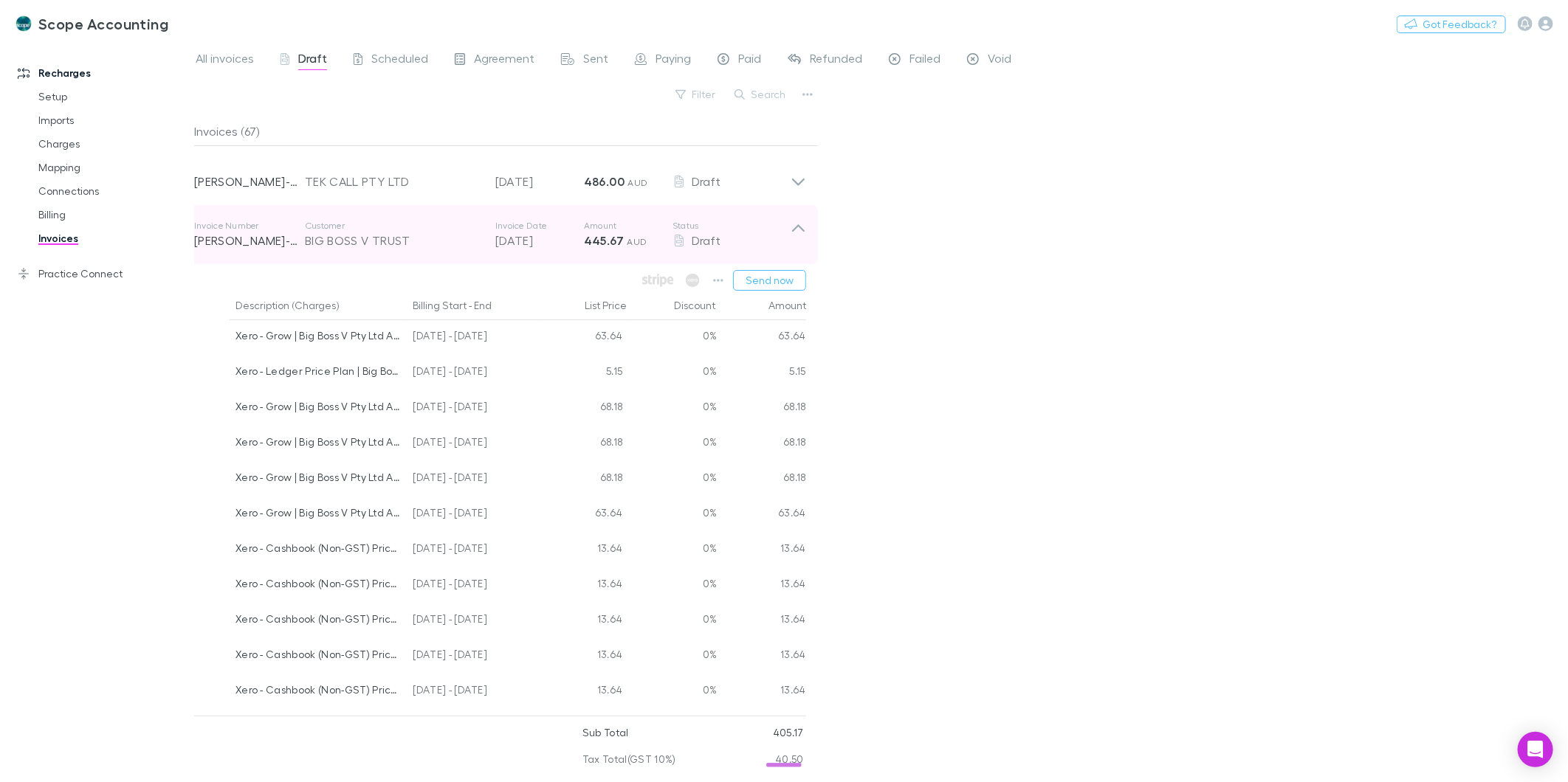
click at [795, 233] on icon at bounding box center [799, 235] width 16 height 30
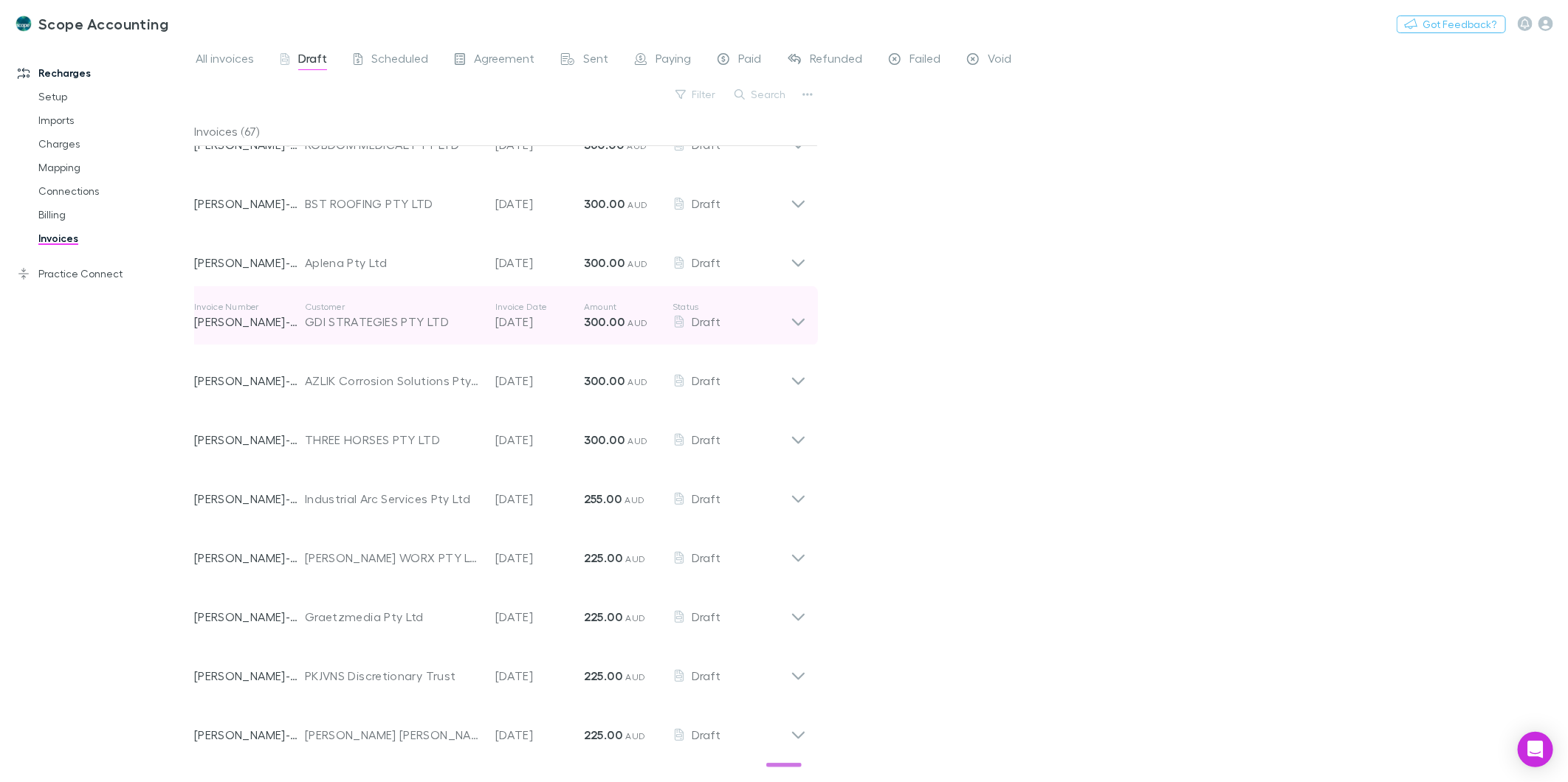
scroll to position [246, 0]
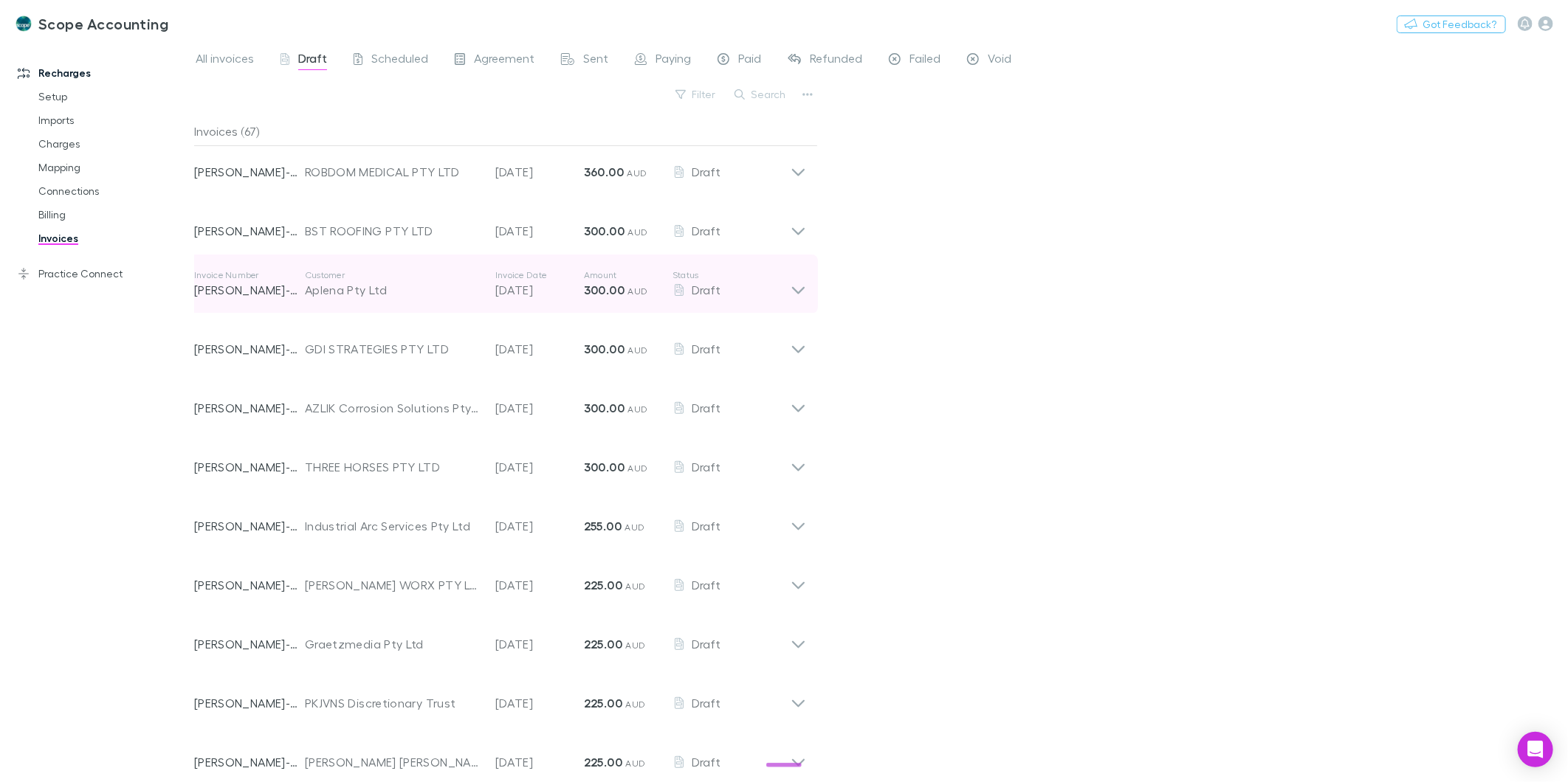
click at [795, 289] on icon at bounding box center [798, 290] width 13 height 7
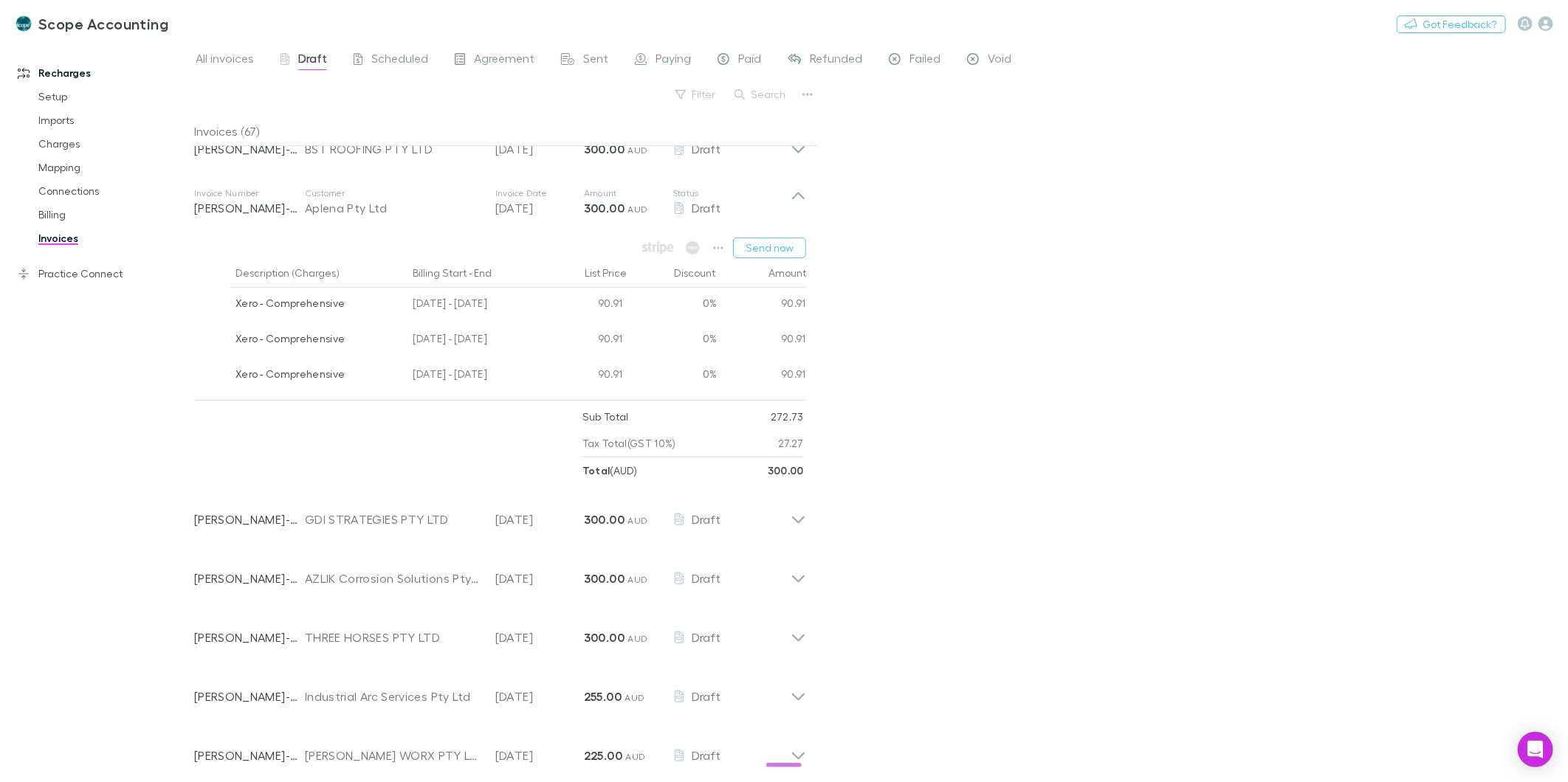
scroll to position [0, 0]
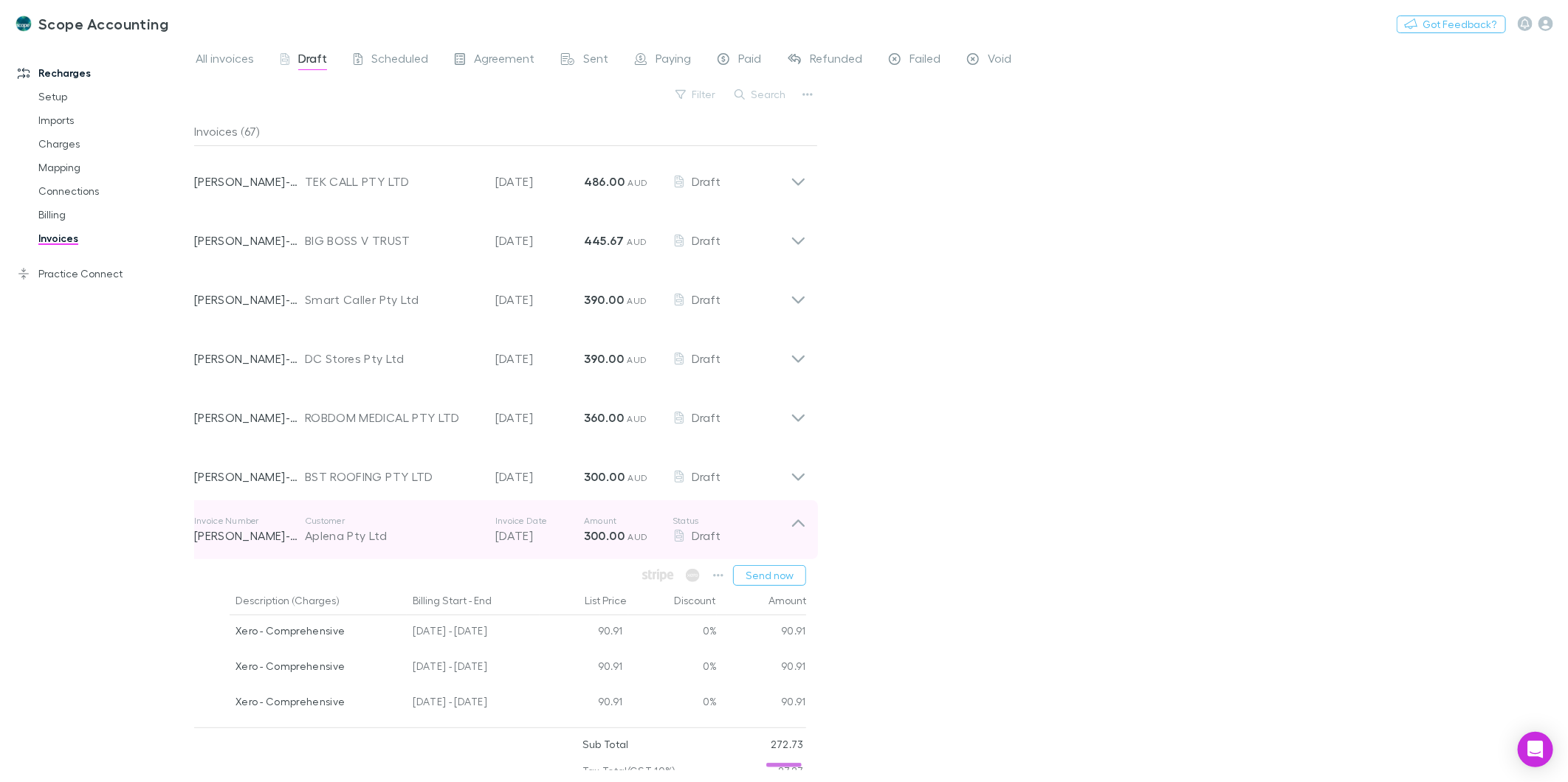
click at [795, 524] on icon at bounding box center [798, 522] width 13 height 7
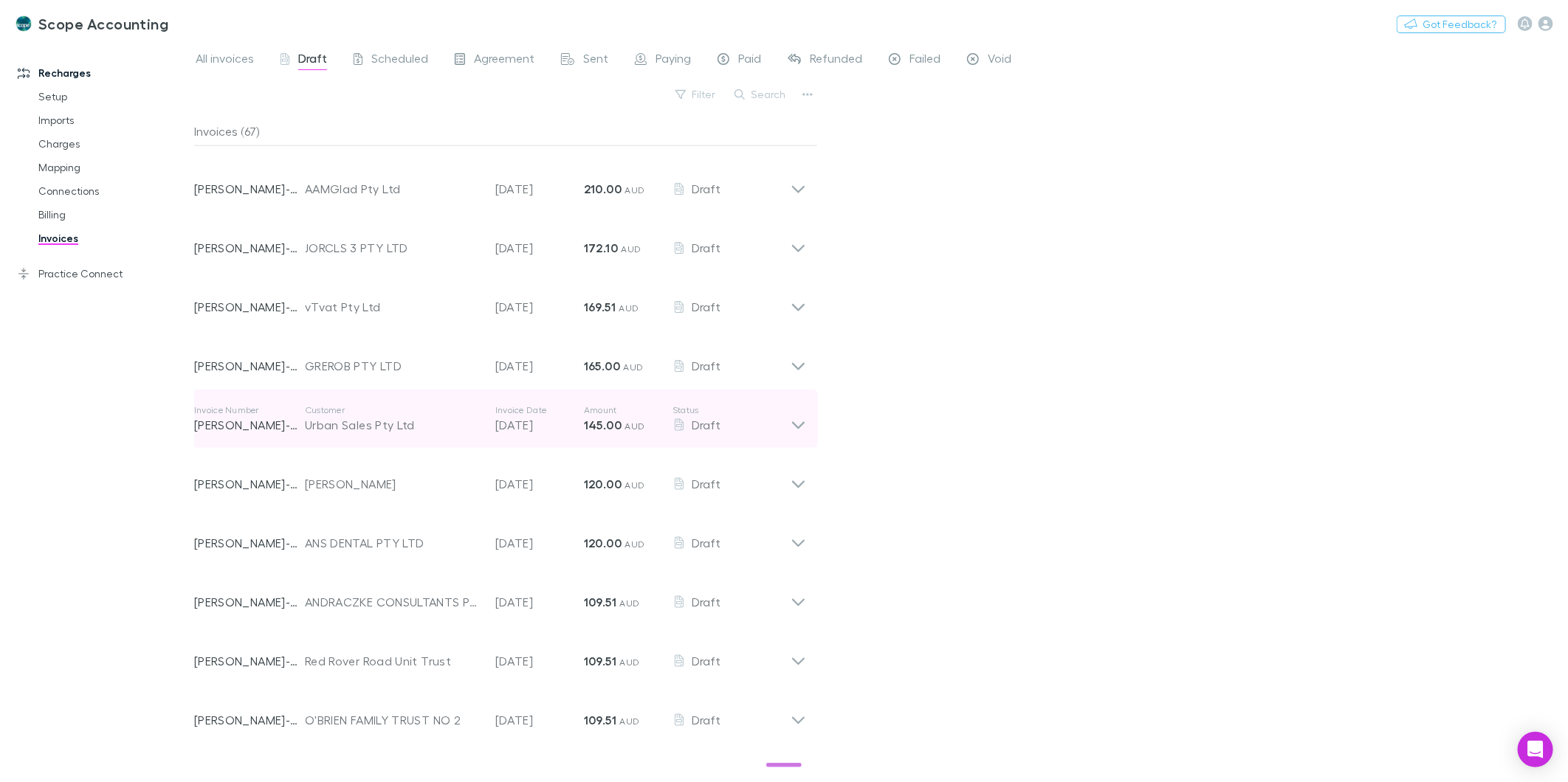
scroll to position [1169, 0]
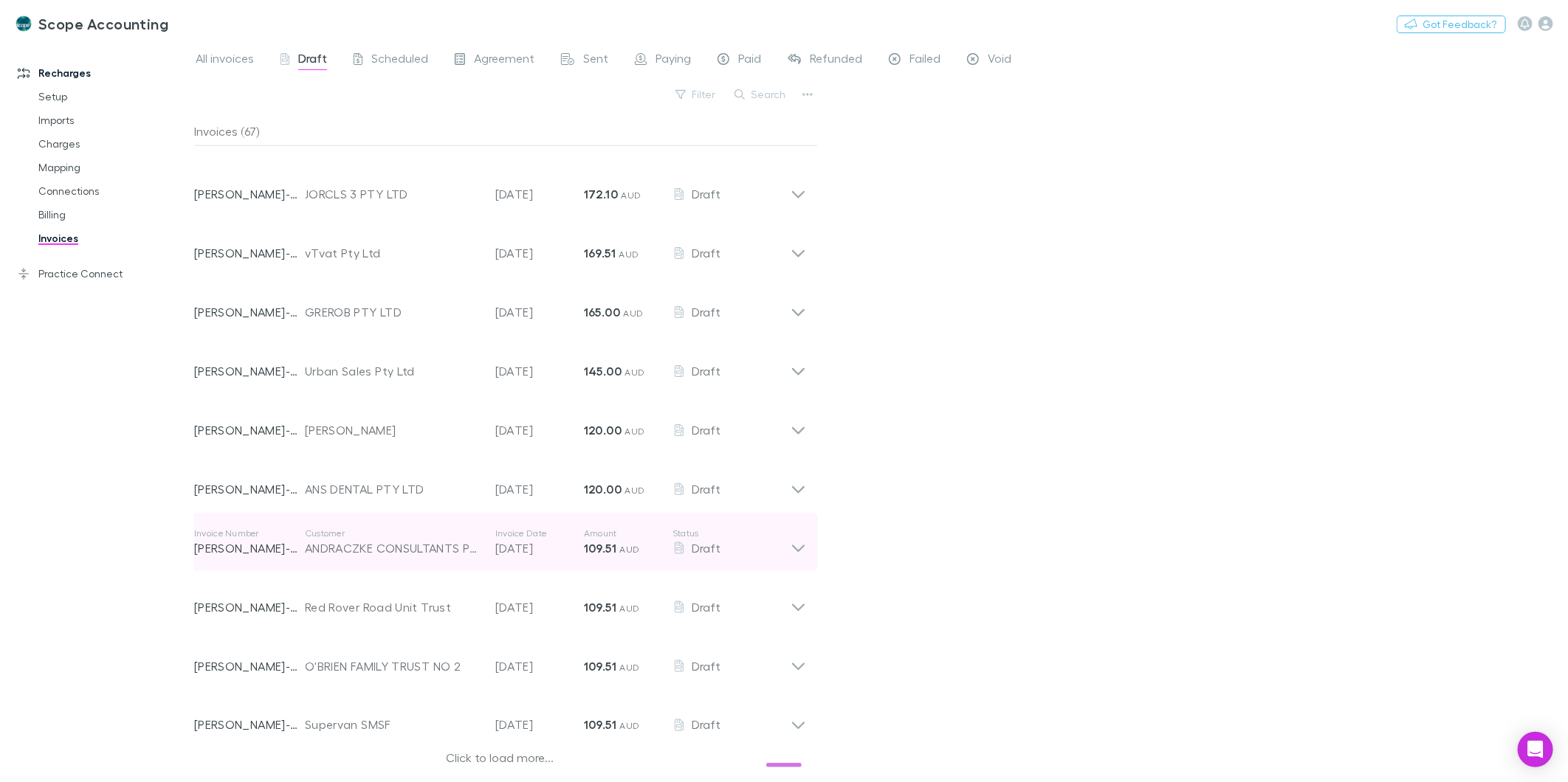
click at [796, 548] on icon at bounding box center [798, 548] width 13 height 7
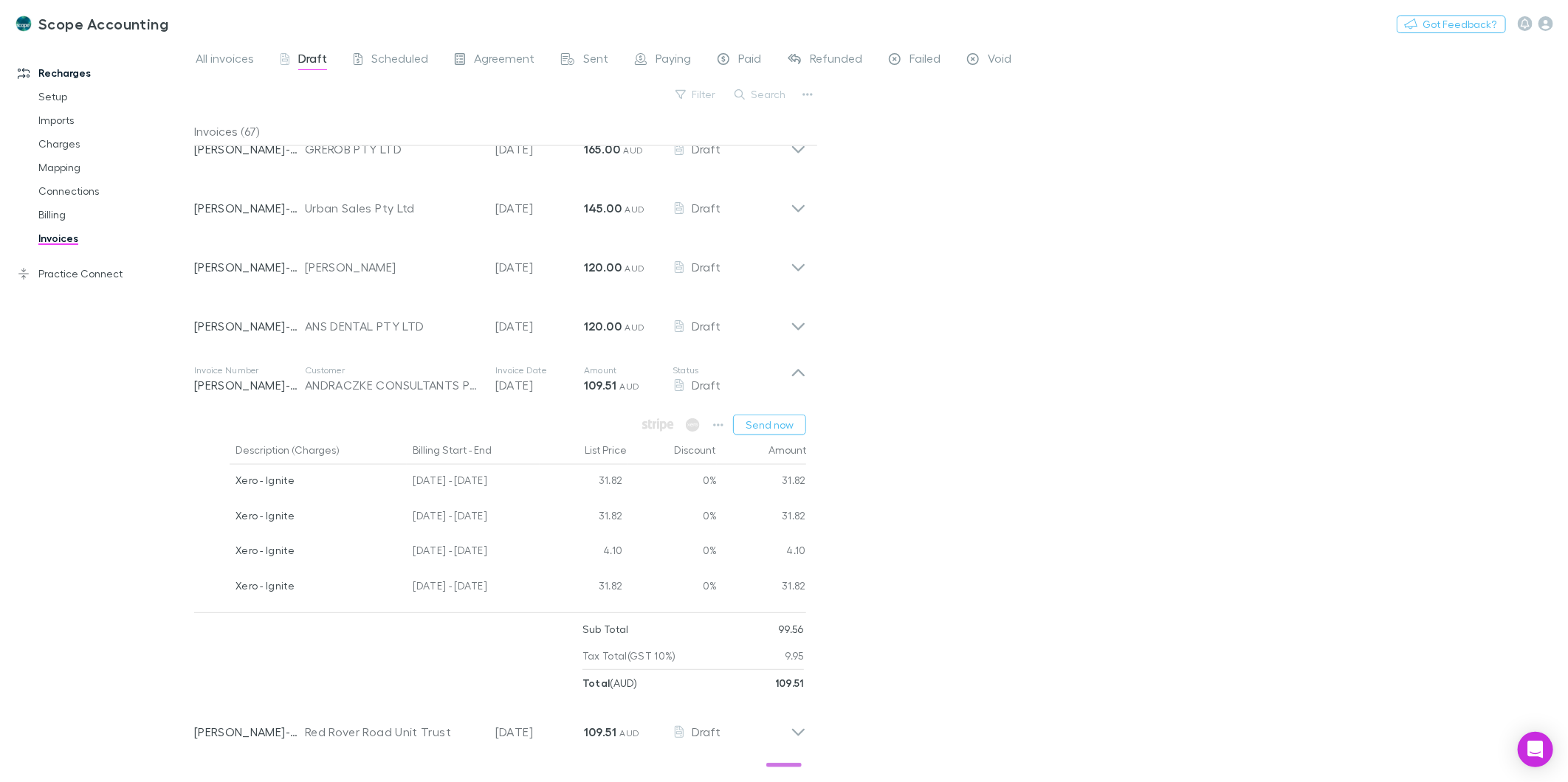
scroll to position [1332, 0]
click at [209, 54] on span "All invoices" at bounding box center [224, 59] width 58 height 19
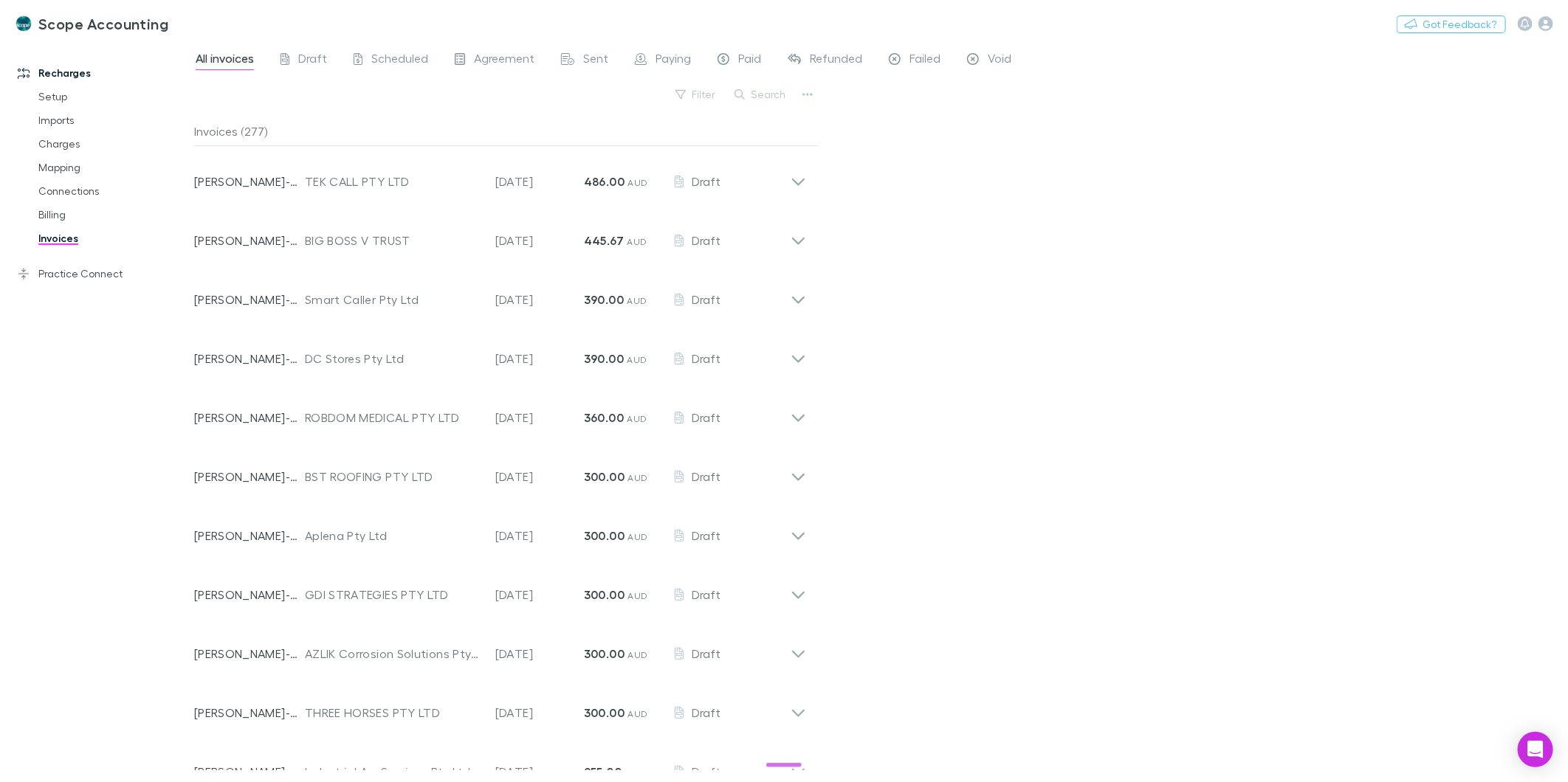
click at [308, 46] on div "Scope Accounting Nothing Got Feedback?" at bounding box center [784, 24] width 1568 height 48
click at [308, 54] on span "Draft" at bounding box center [312, 59] width 29 height 19
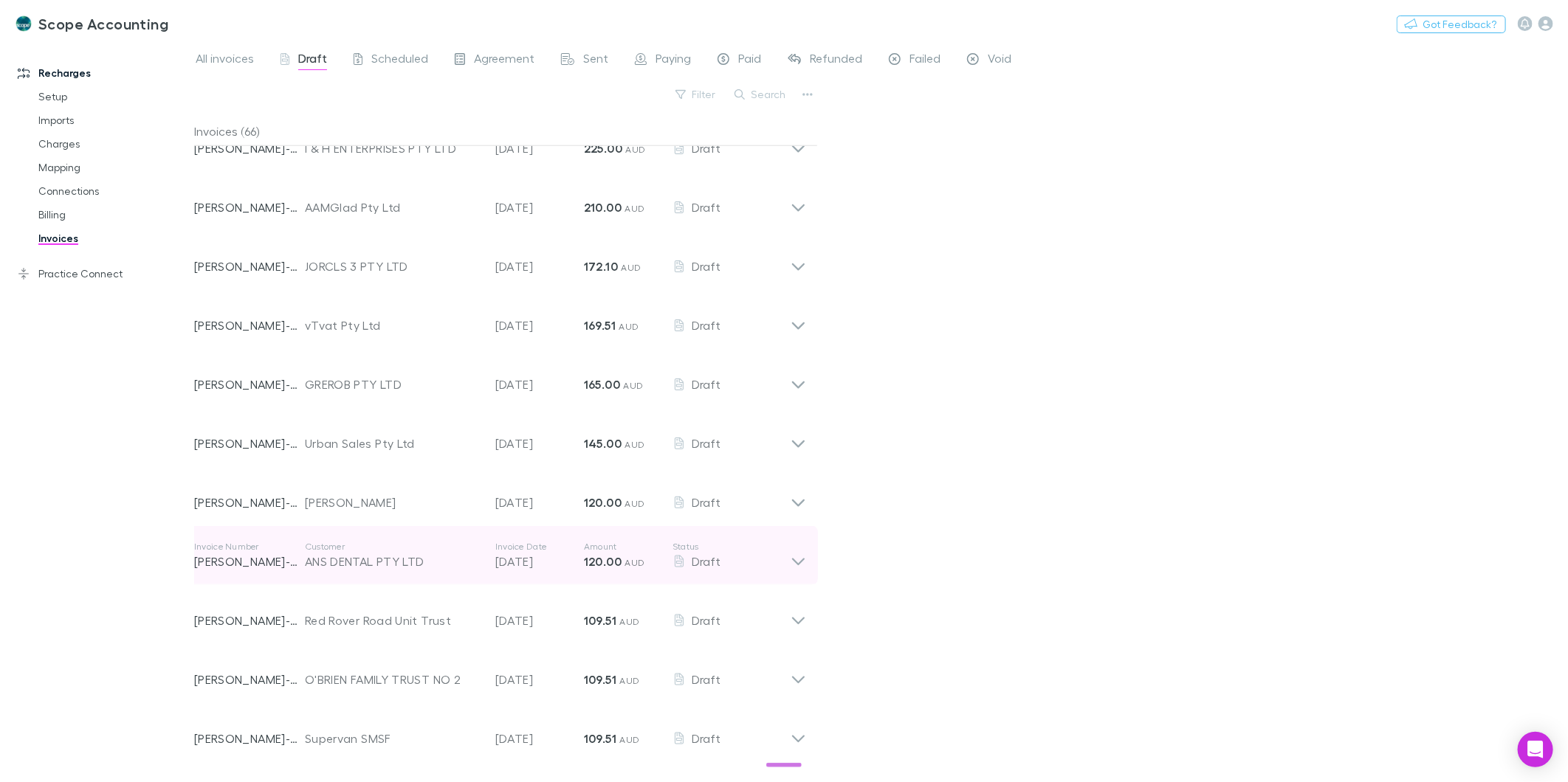
scroll to position [1086, 0]
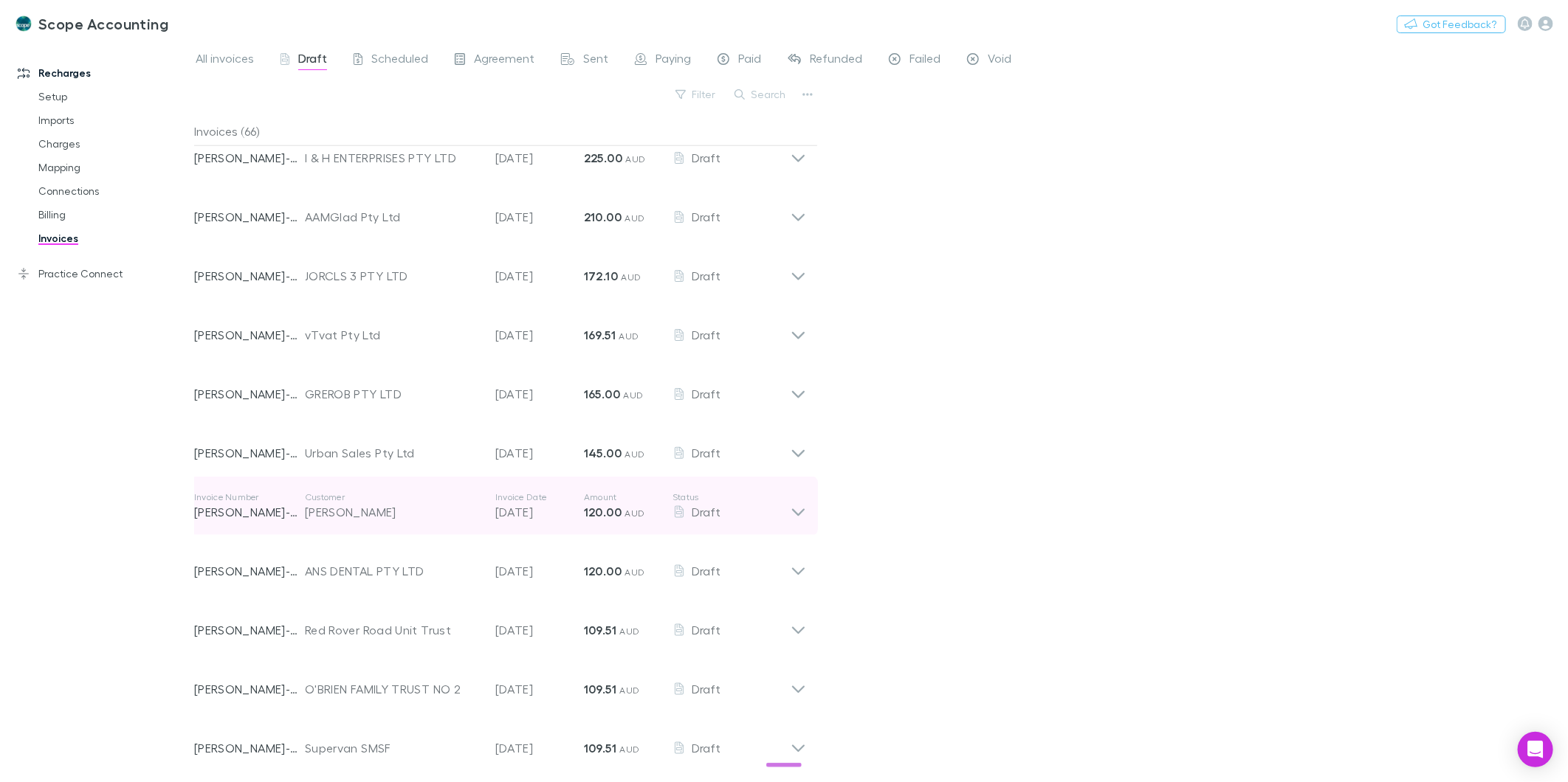
click at [809, 510] on div "Invoice Number [PERSON_NAME]-0169 Customer [PERSON_NAME] Date [DATE] Amount 120…" at bounding box center [500, 506] width 635 height 59
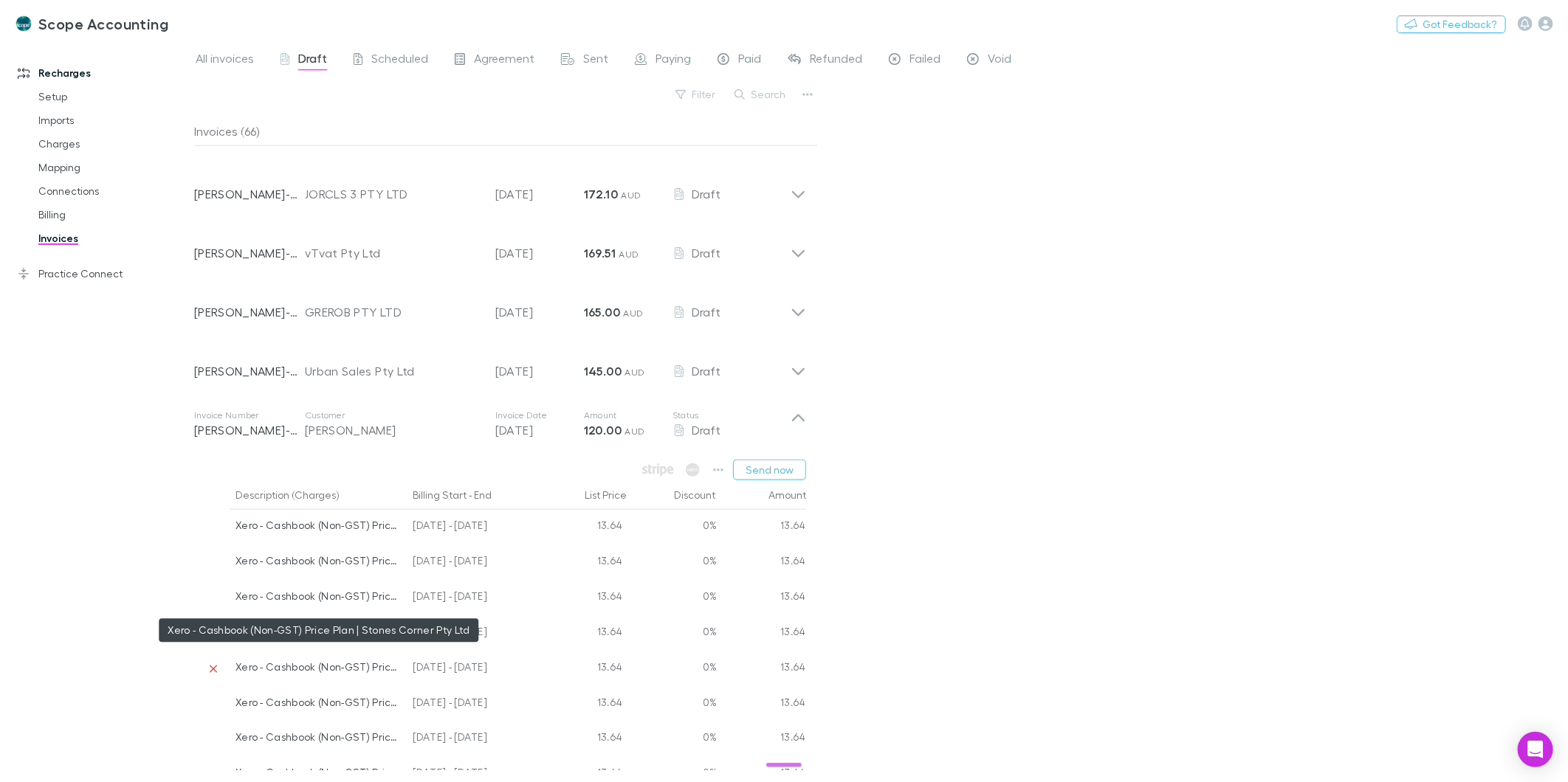
scroll to position [1332, 0]
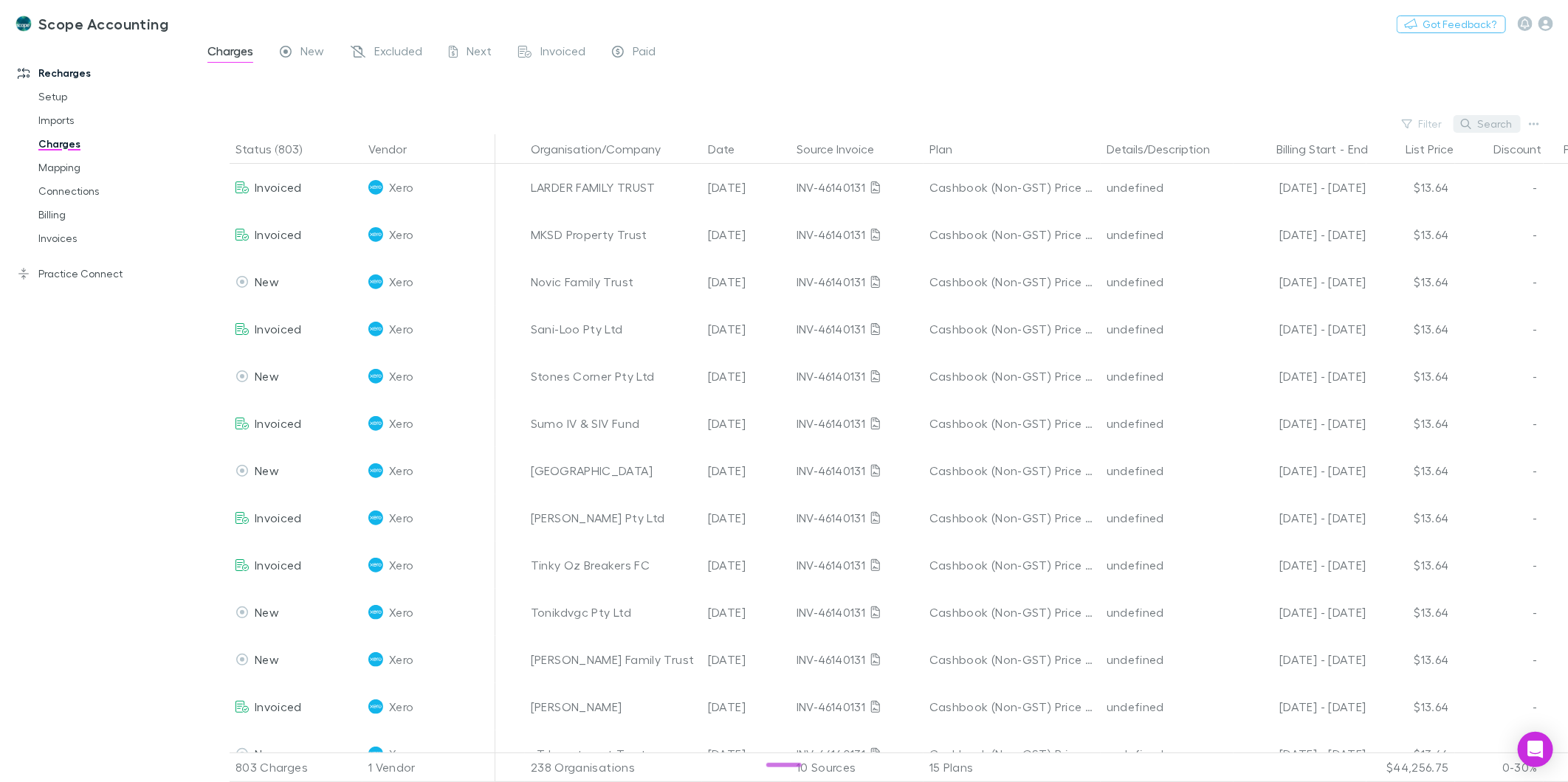
click at [1486, 126] on button "Search" at bounding box center [1487, 124] width 67 height 18
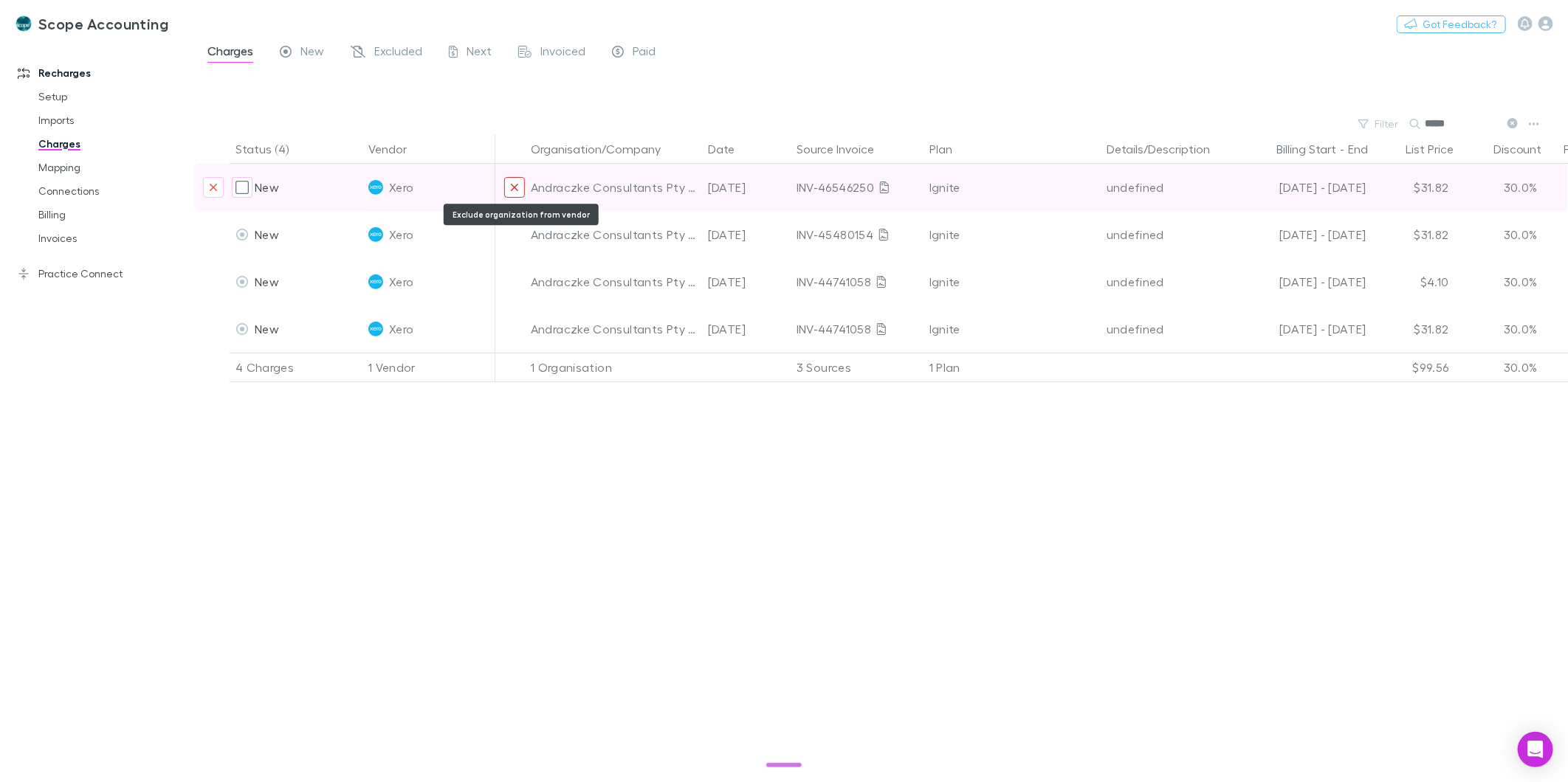
type input "*****"
click at [514, 193] on button "Exclude organization from vendor" at bounding box center [514, 187] width 21 height 21
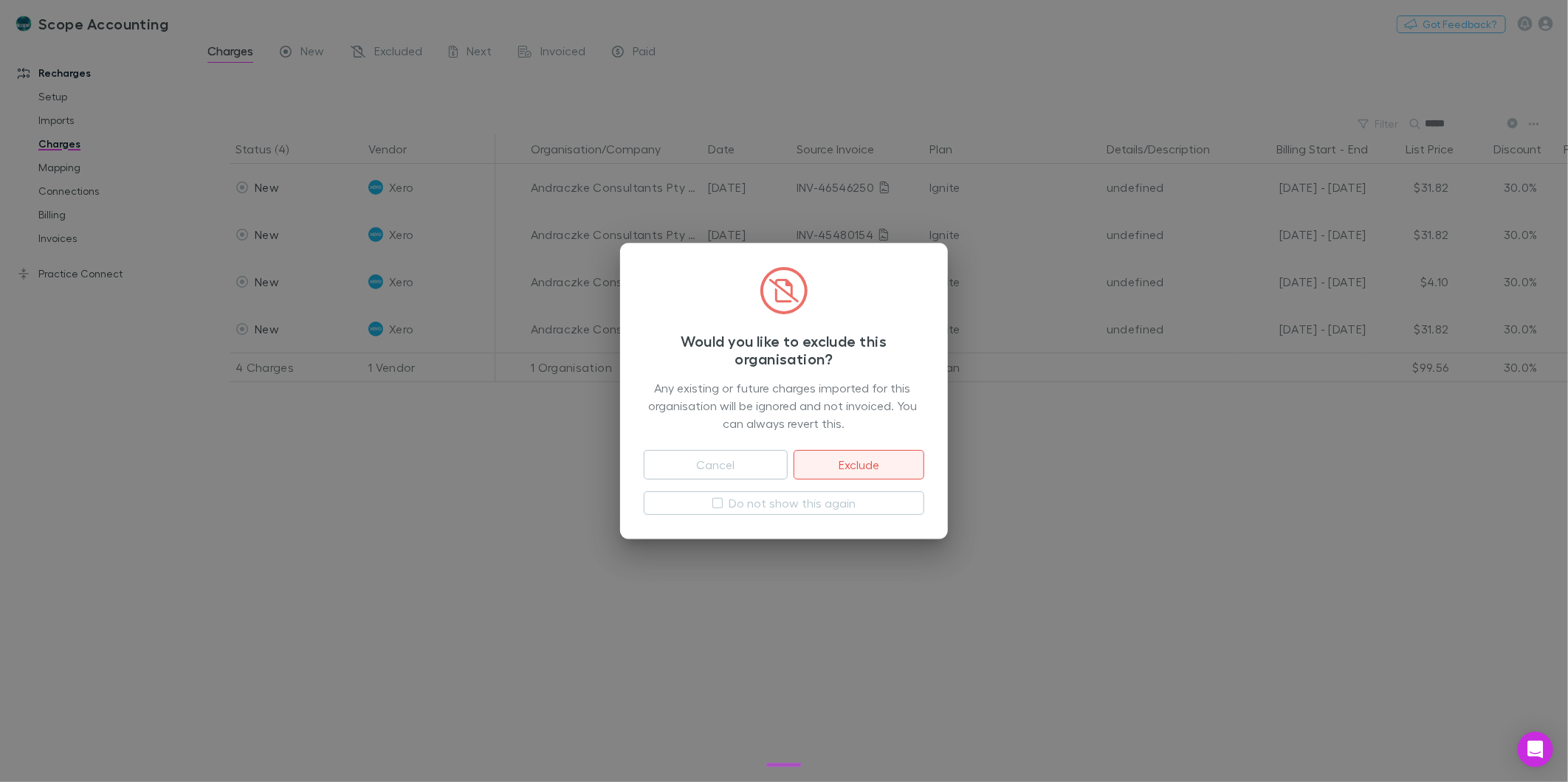
click at [822, 469] on button "Exclude" at bounding box center [859, 465] width 131 height 30
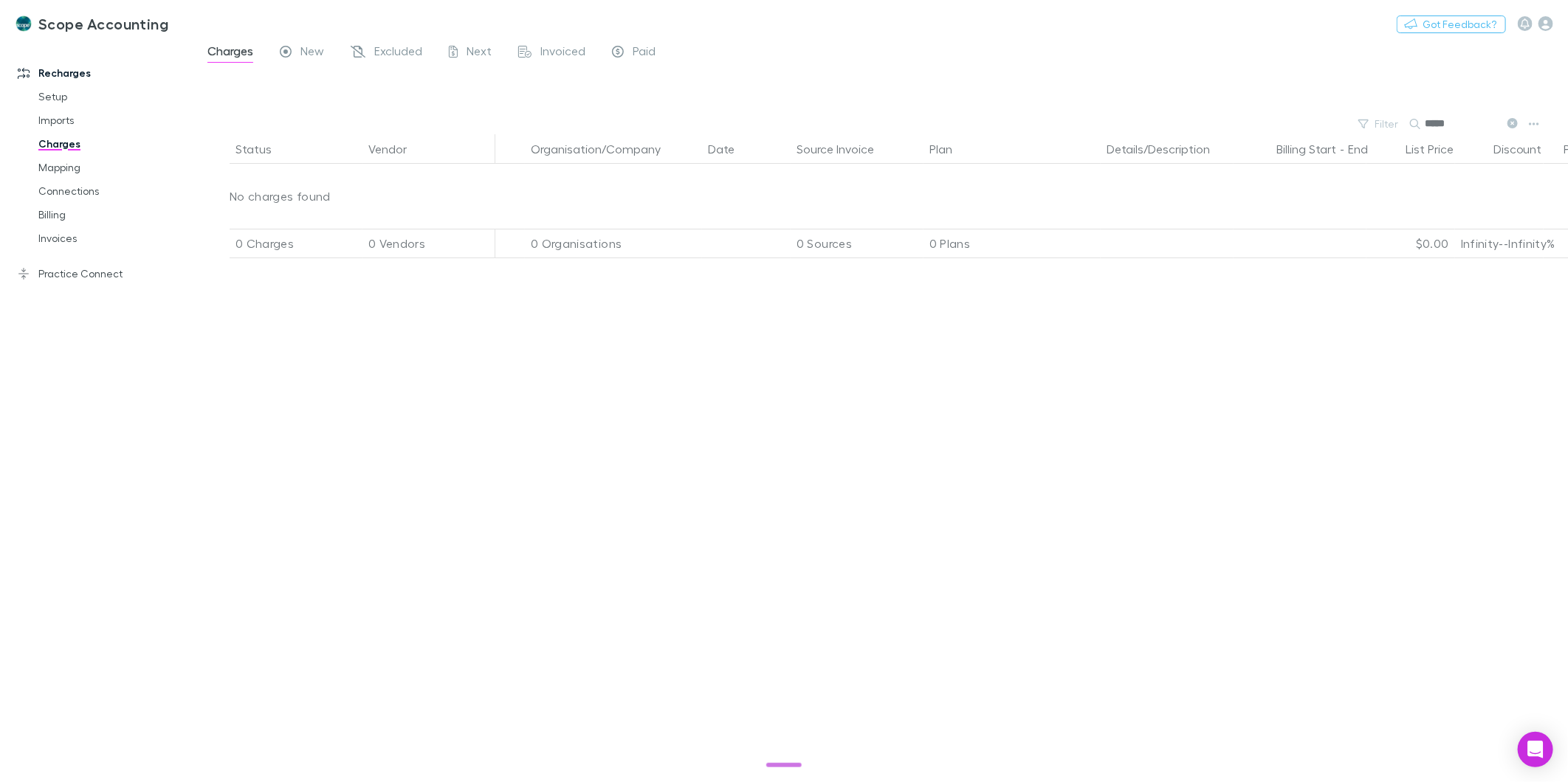
click at [1513, 121] on icon at bounding box center [1512, 123] width 10 height 10
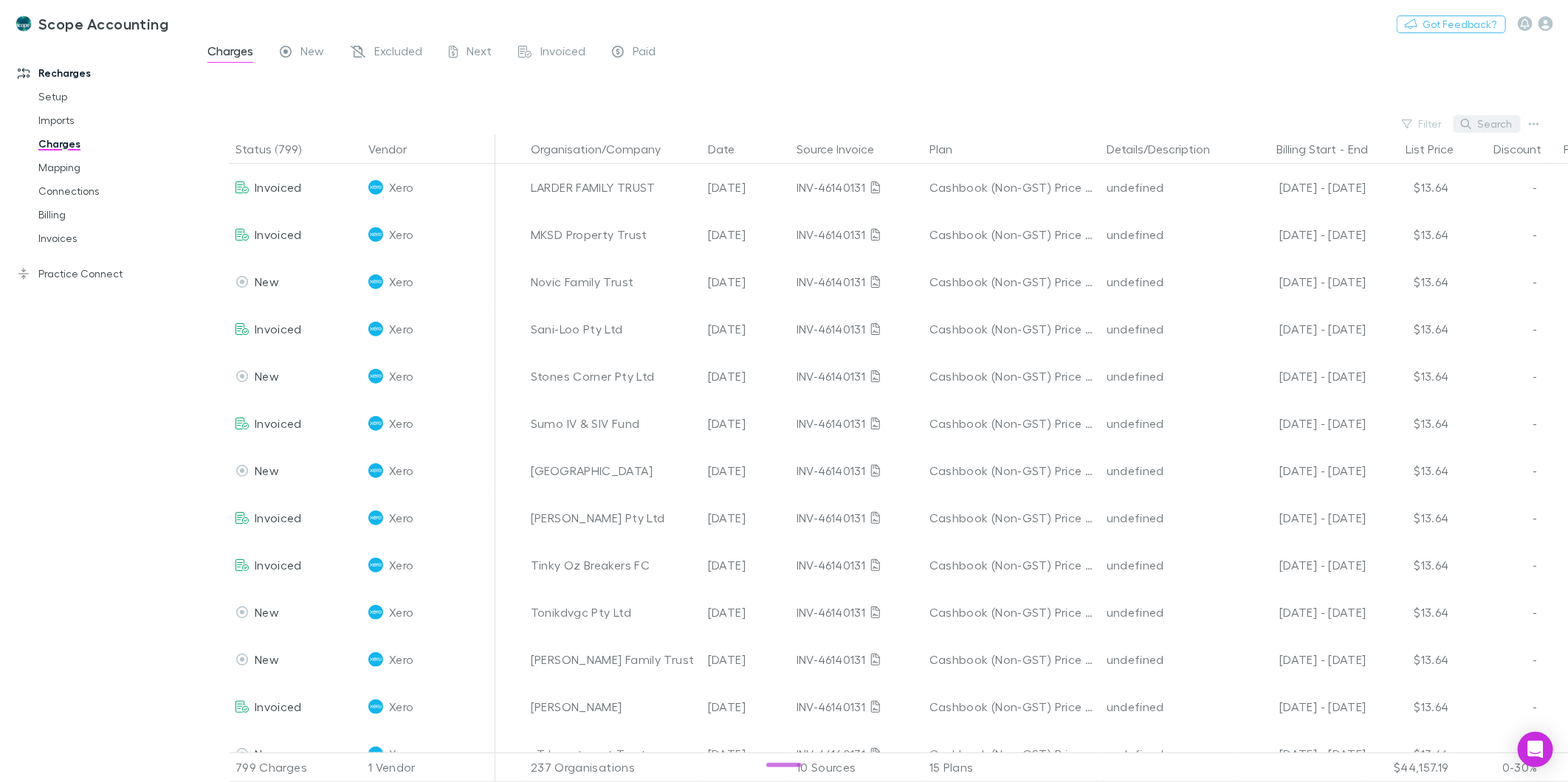
click at [1479, 124] on button "Search" at bounding box center [1487, 124] width 67 height 18
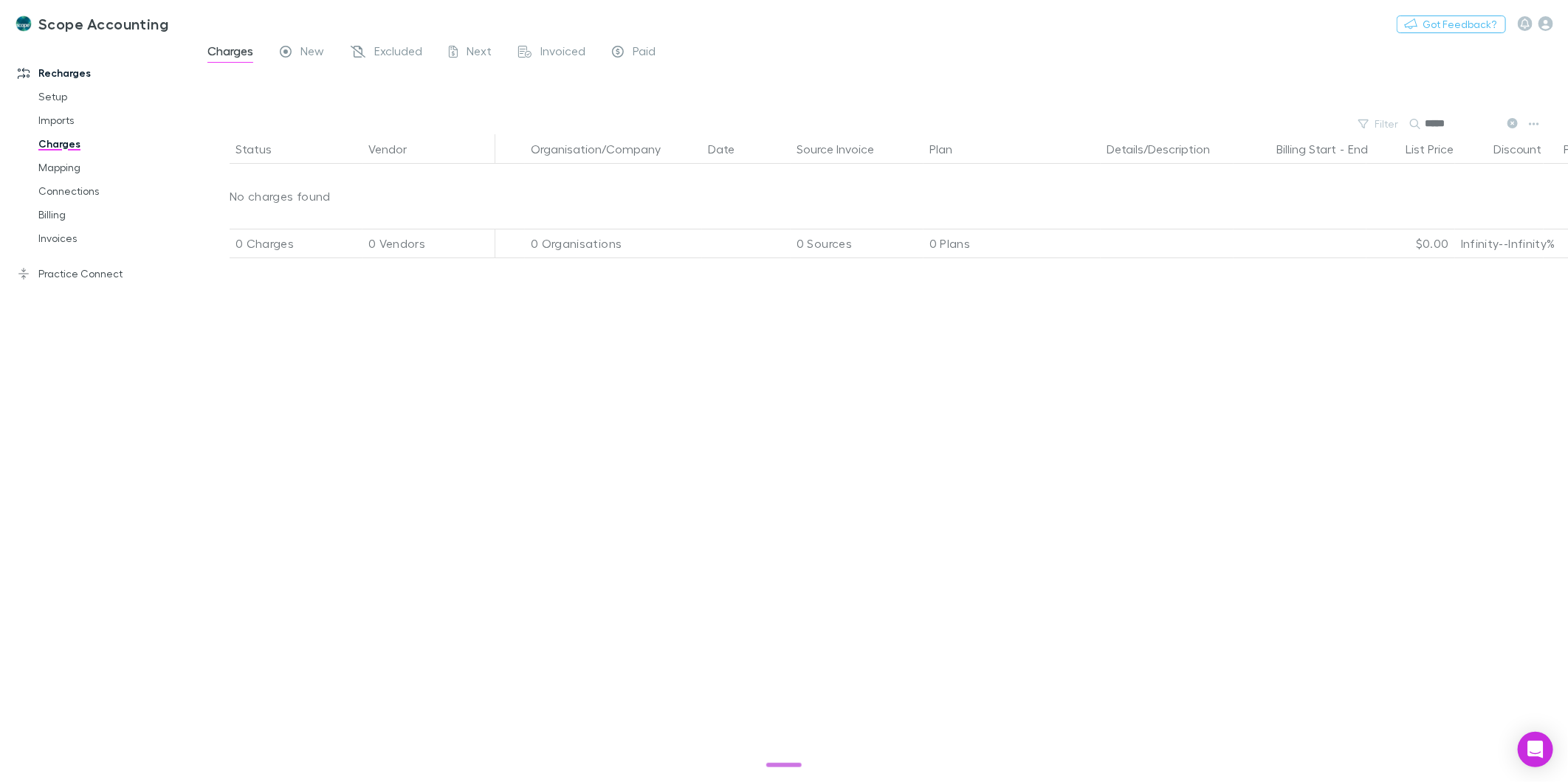
type input "*****"
click at [65, 236] on link "Invoices" at bounding box center [114, 239] width 180 height 24
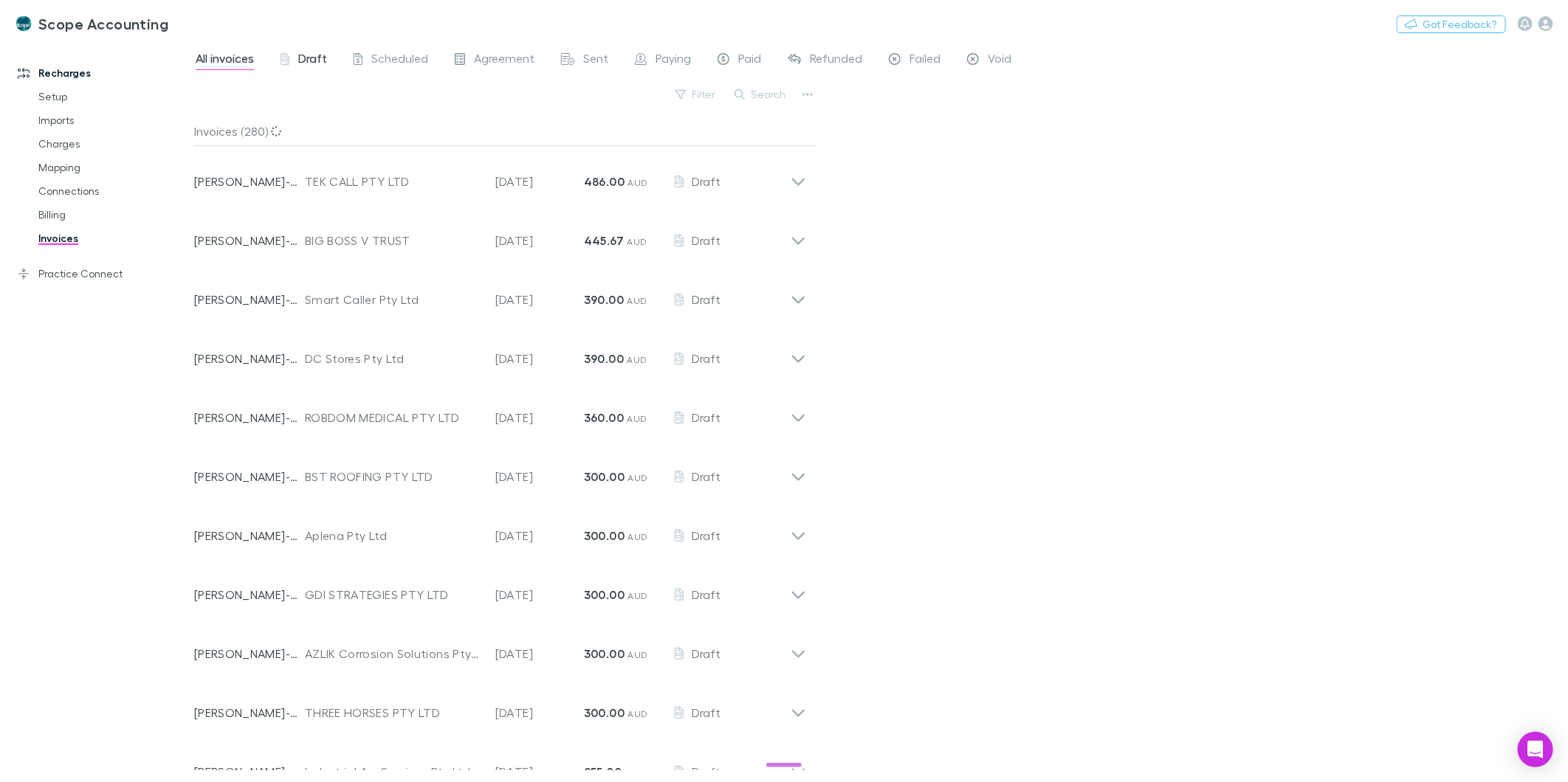
click at [322, 68] on span "Draft" at bounding box center [312, 59] width 29 height 19
click at [757, 94] on button "Search" at bounding box center [761, 94] width 67 height 18
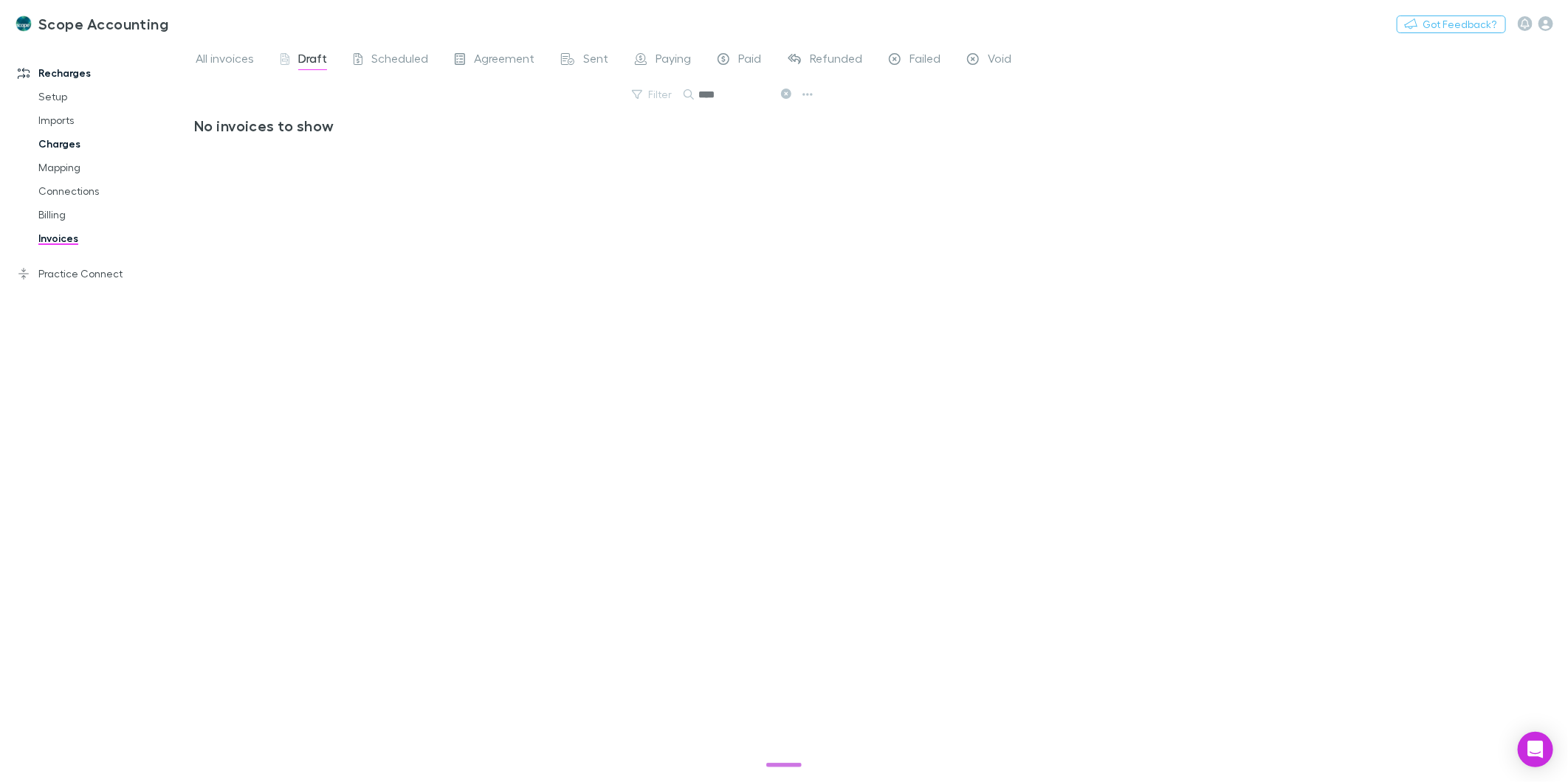
type input "****"
click at [54, 143] on link "Charges" at bounding box center [114, 144] width 180 height 24
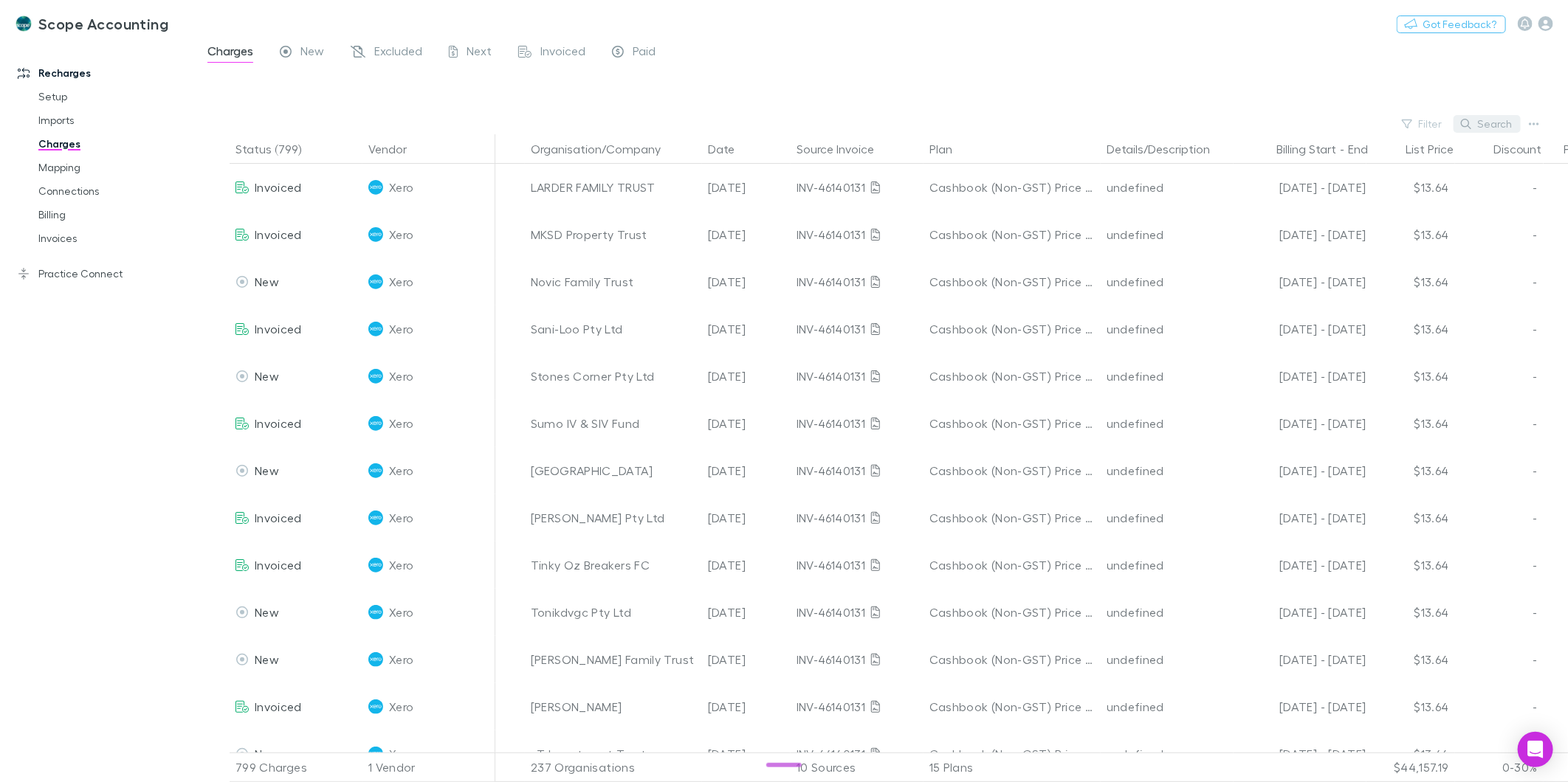
click at [1470, 127] on icon "button" at bounding box center [1466, 124] width 10 height 10
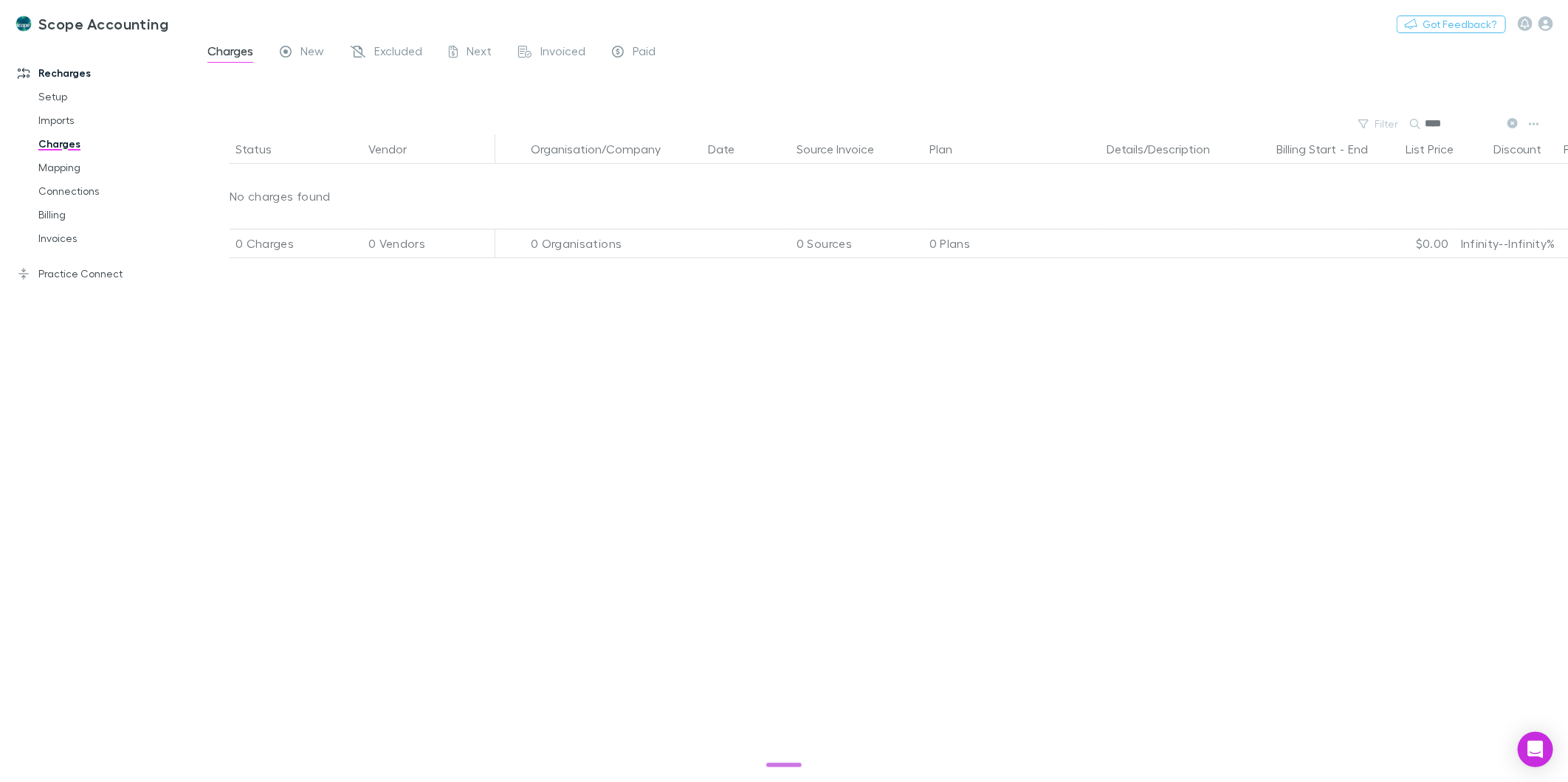
click at [1514, 119] on button at bounding box center [1512, 124] width 18 height 14
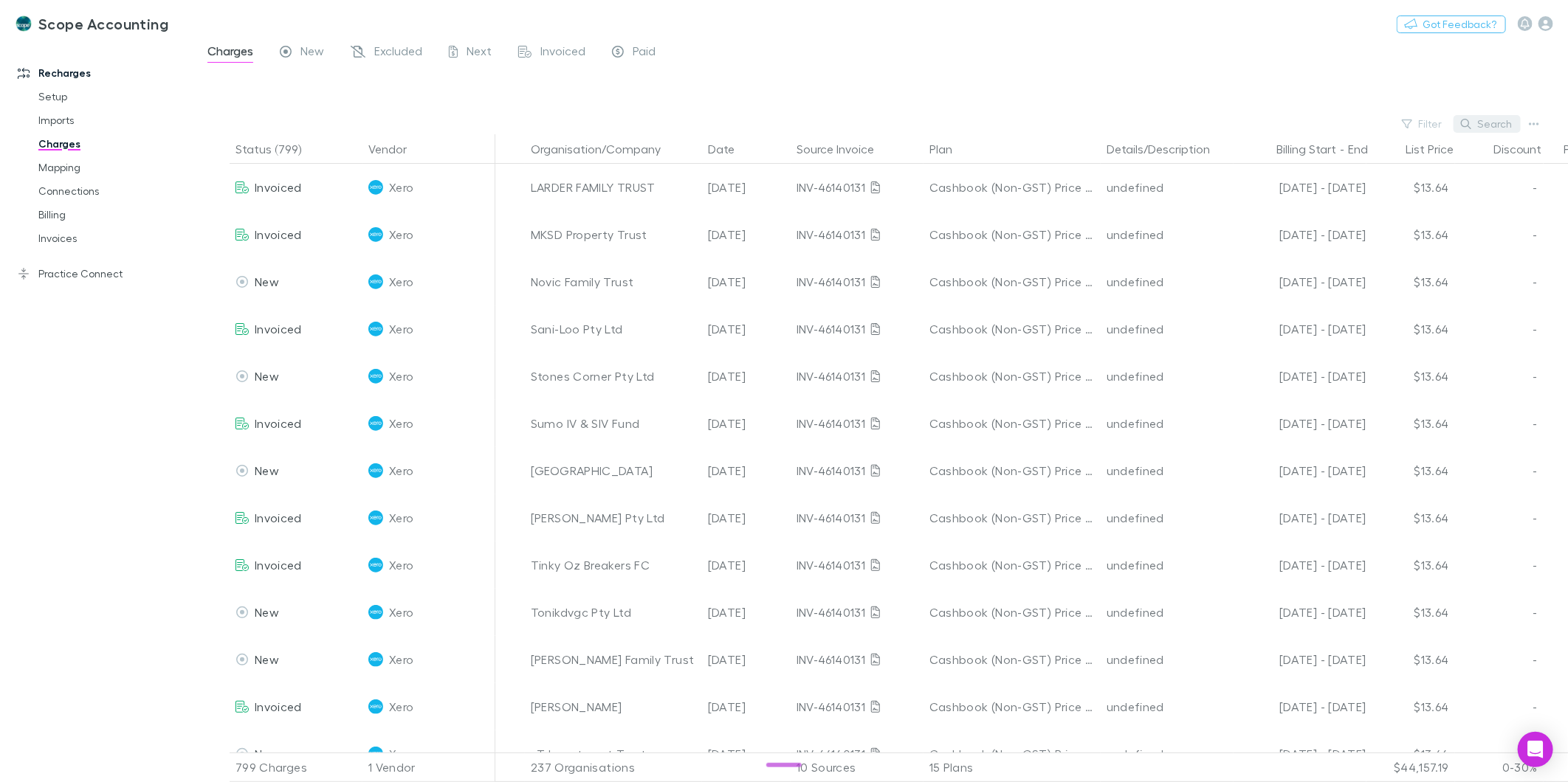
click at [1482, 122] on button "Search" at bounding box center [1487, 124] width 67 height 18
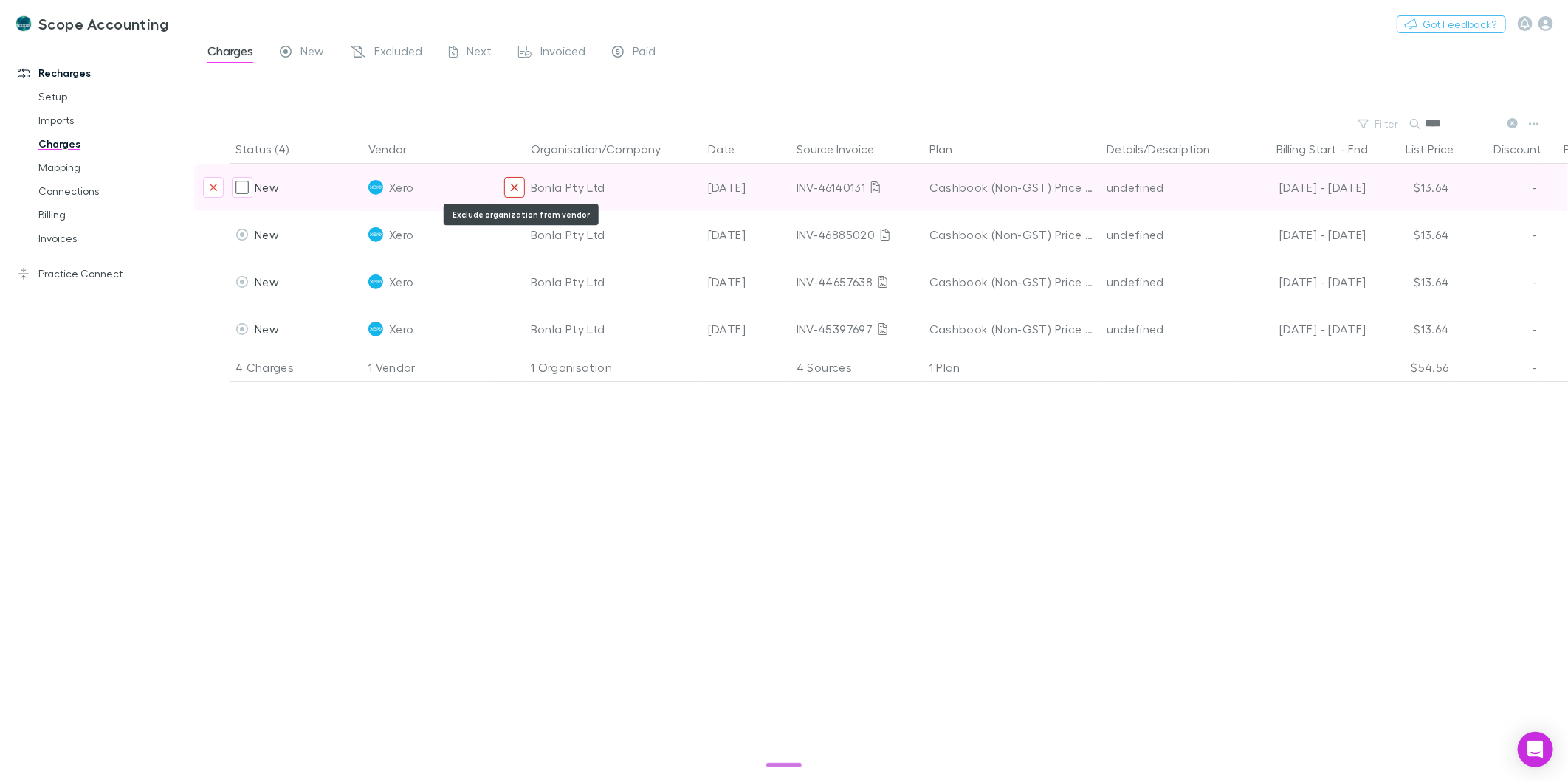
type input "****"
click at [519, 186] on button "Exclude organization from vendor" at bounding box center [514, 187] width 21 height 21
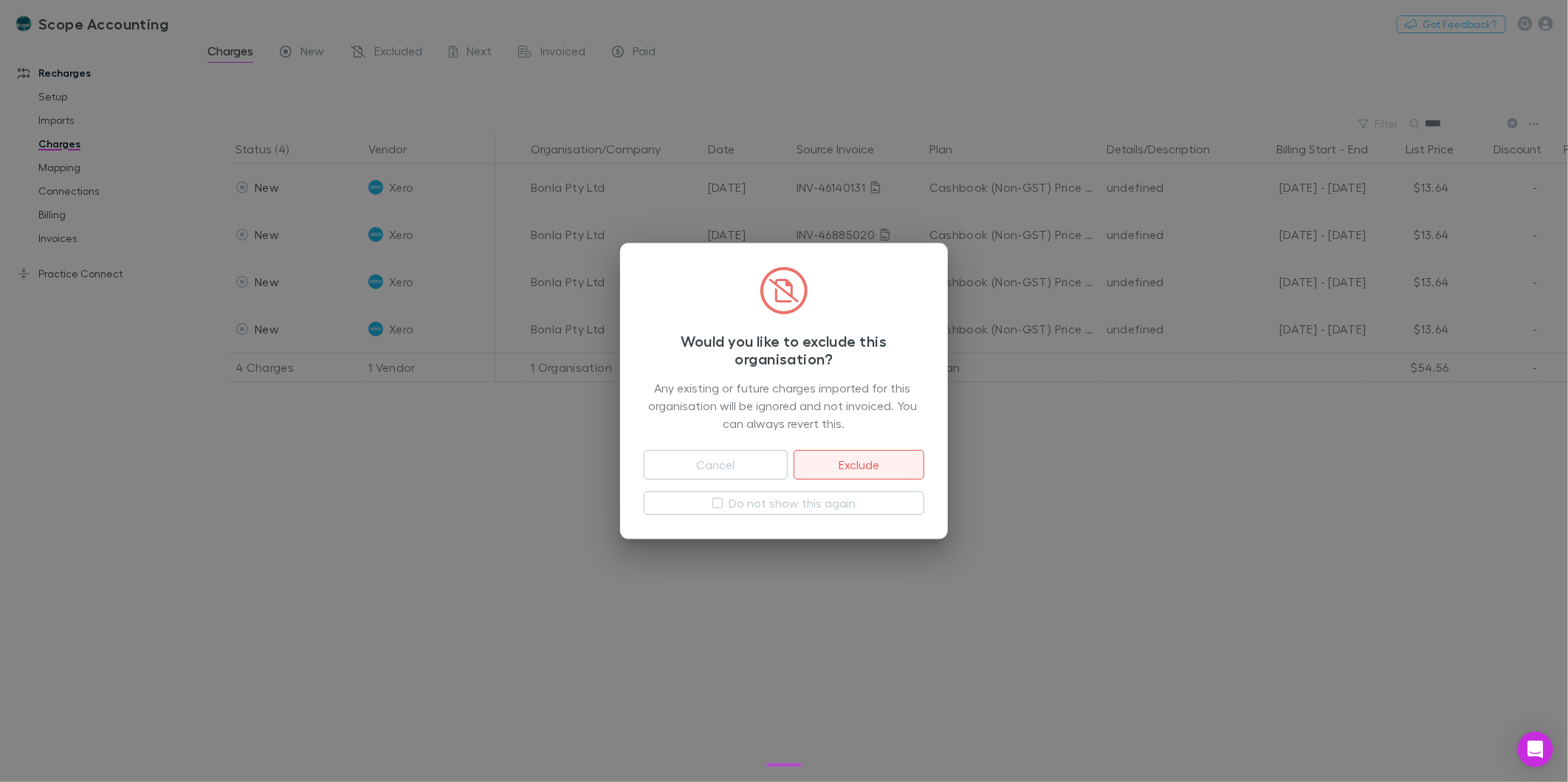
click at [840, 460] on button "Exclude" at bounding box center [859, 465] width 131 height 30
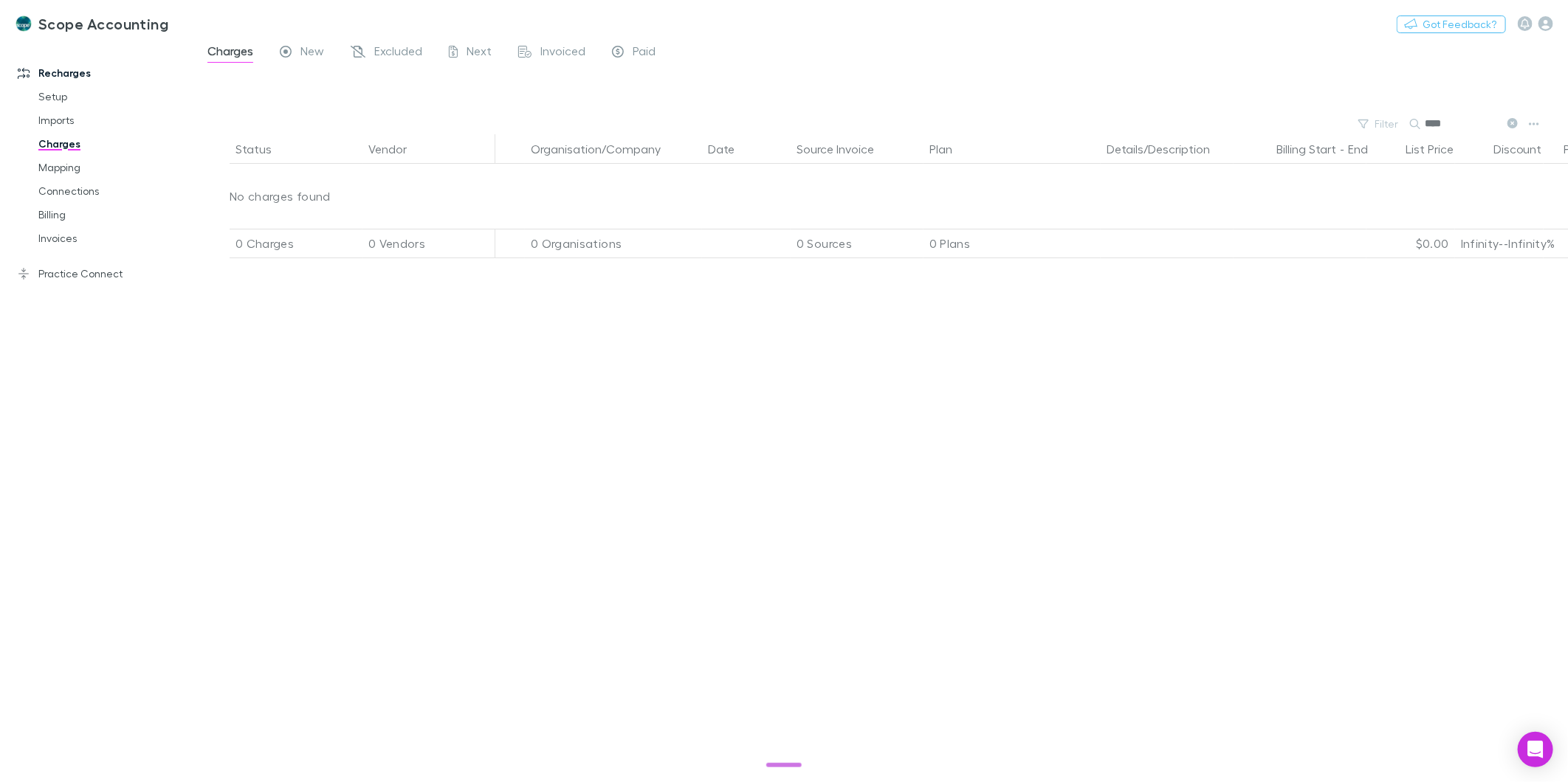
click at [1517, 126] on button at bounding box center [1512, 124] width 18 height 14
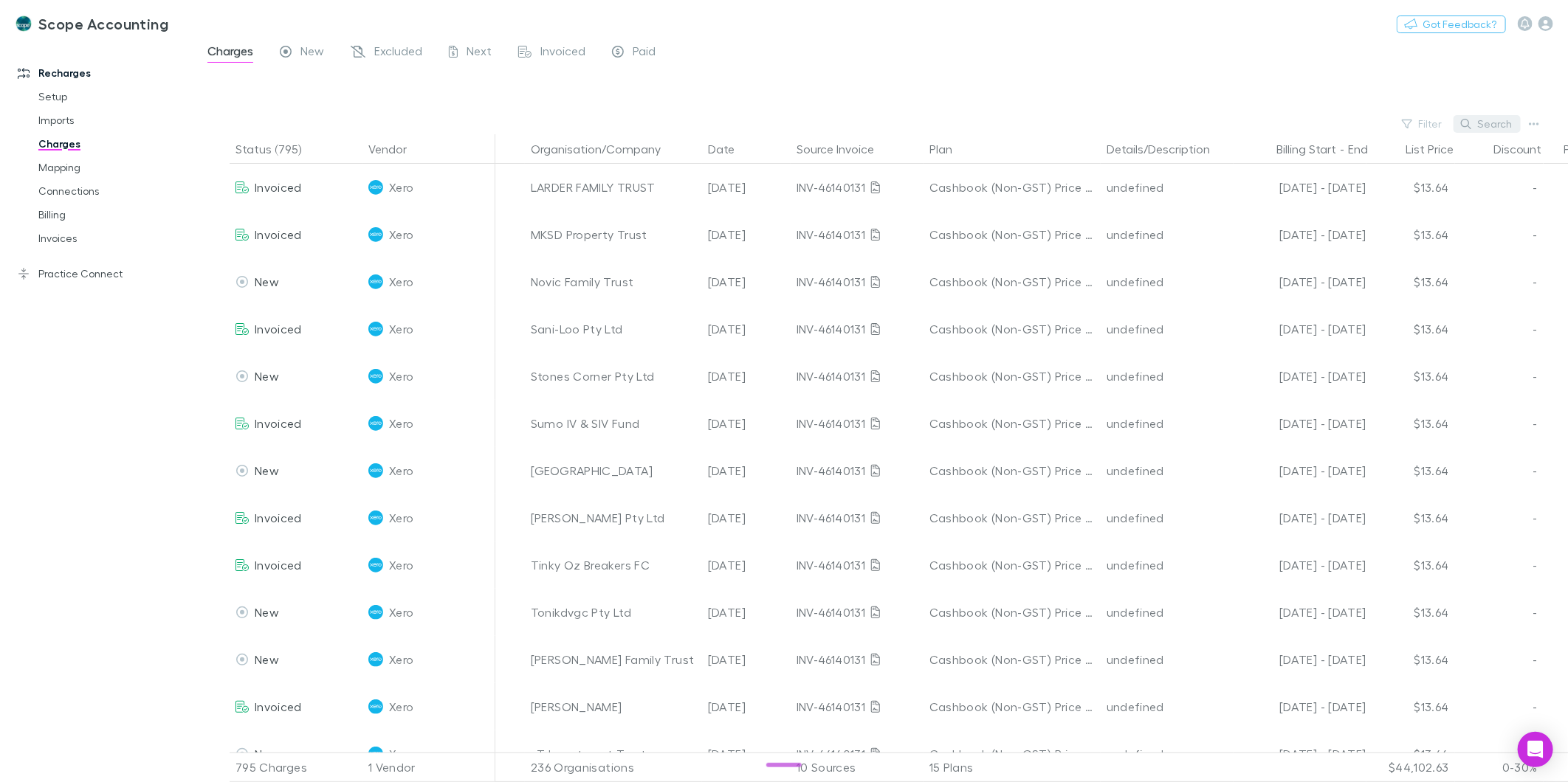
click at [1487, 129] on button "Search" at bounding box center [1487, 124] width 67 height 18
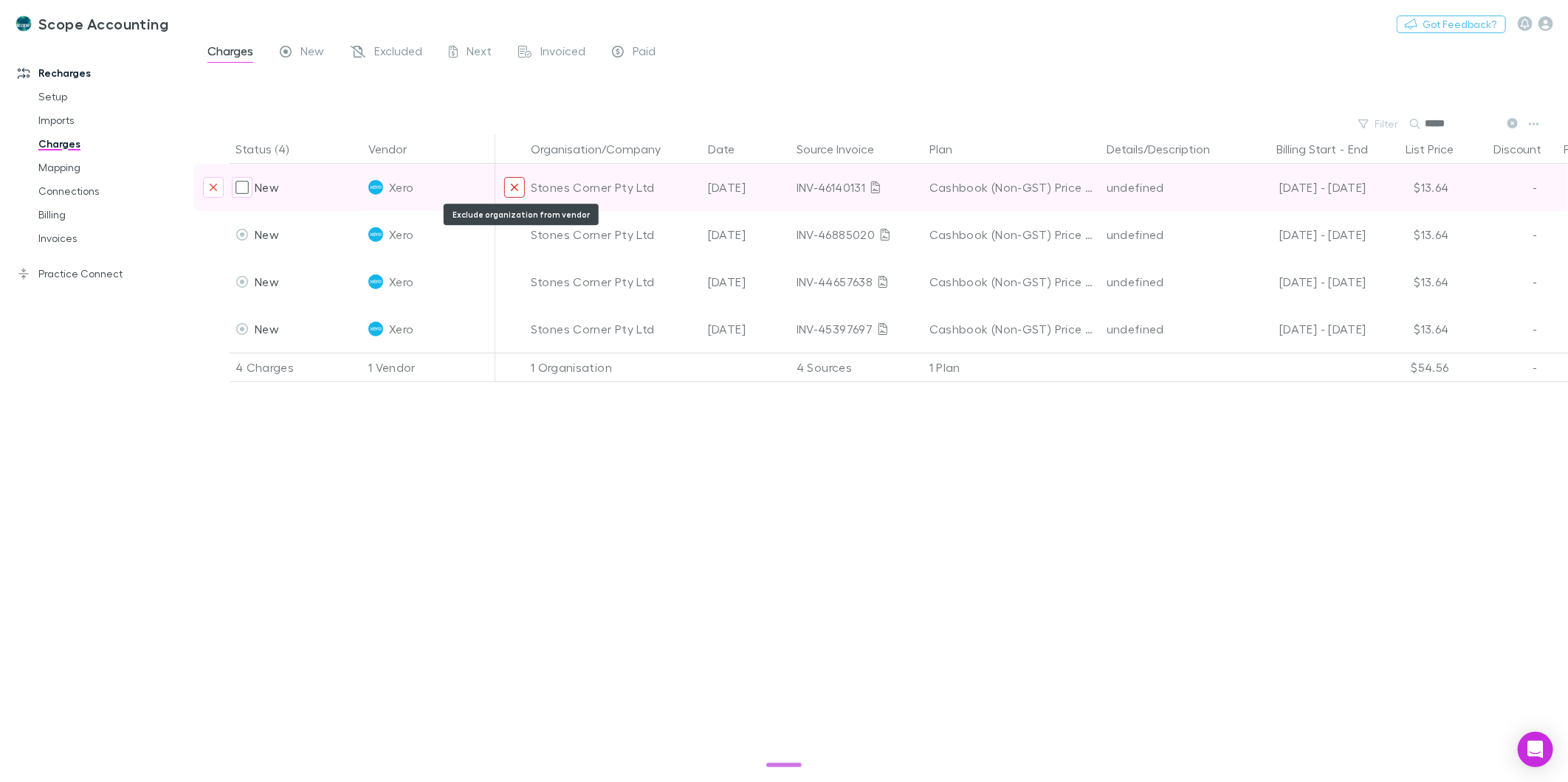
type input "*****"
click at [512, 186] on icon "Exclude organization from vendor" at bounding box center [513, 186] width 7 height 7
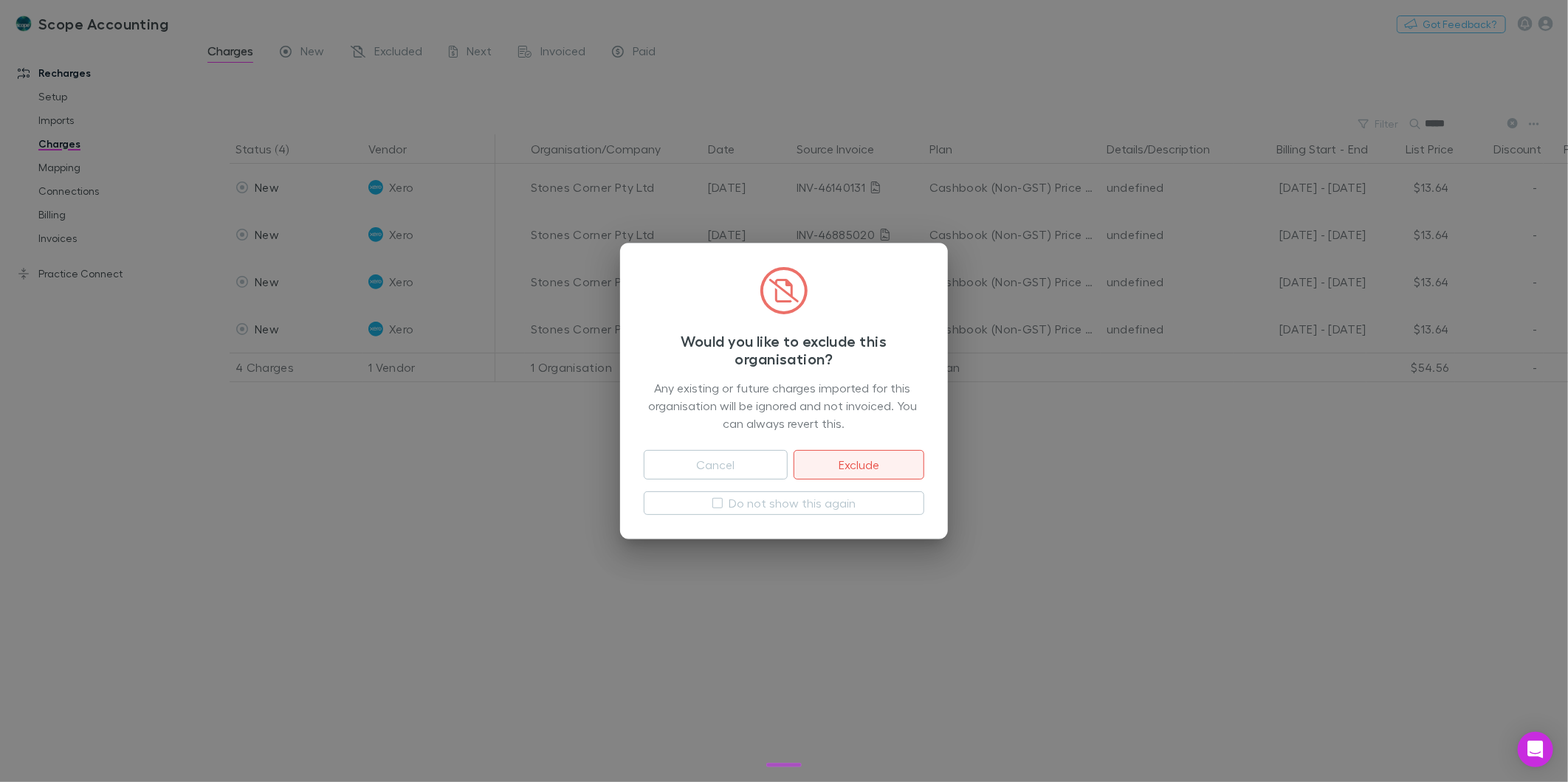
click at [824, 475] on button "Exclude" at bounding box center [859, 465] width 131 height 30
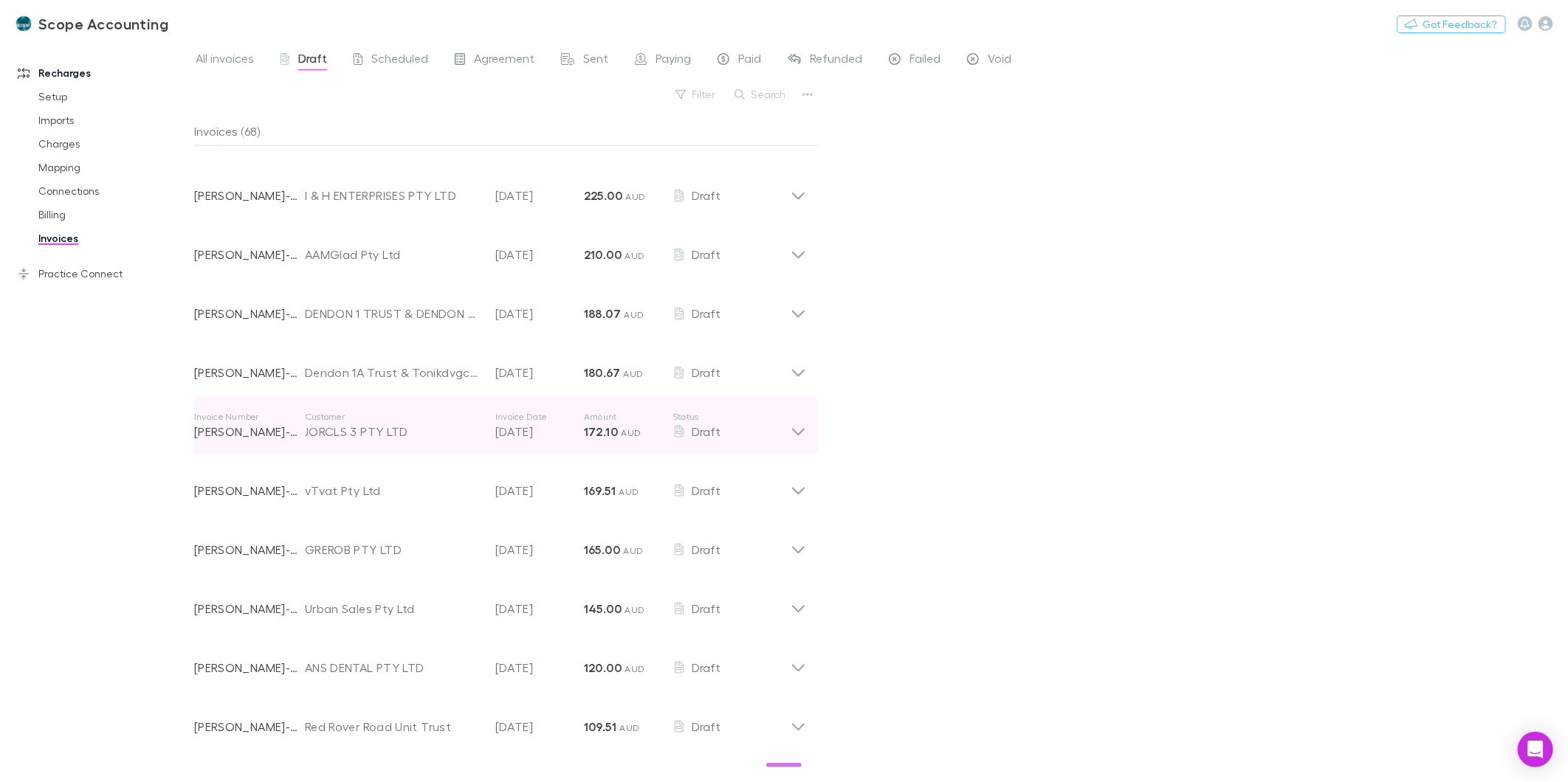
scroll to position [1169, 0]
